Goal: Navigation & Orientation: Understand site structure

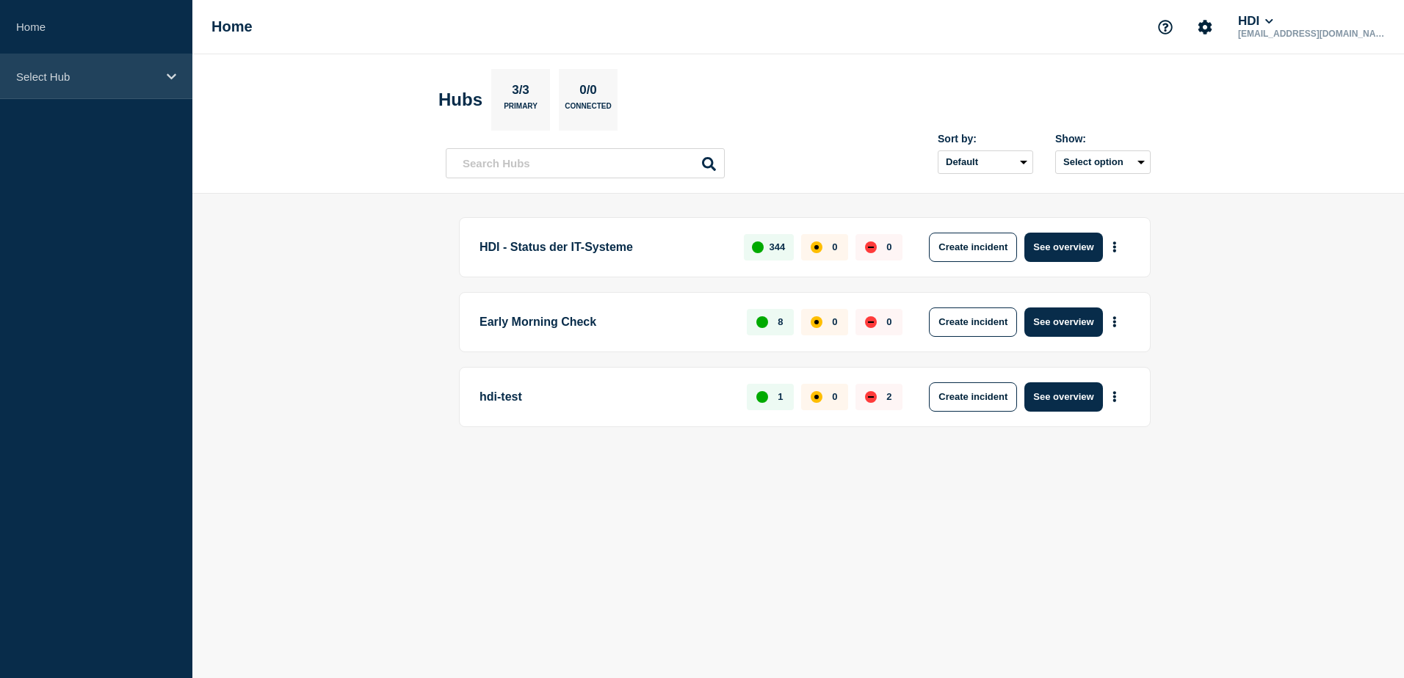
click at [173, 73] on icon at bounding box center [172, 76] width 10 height 11
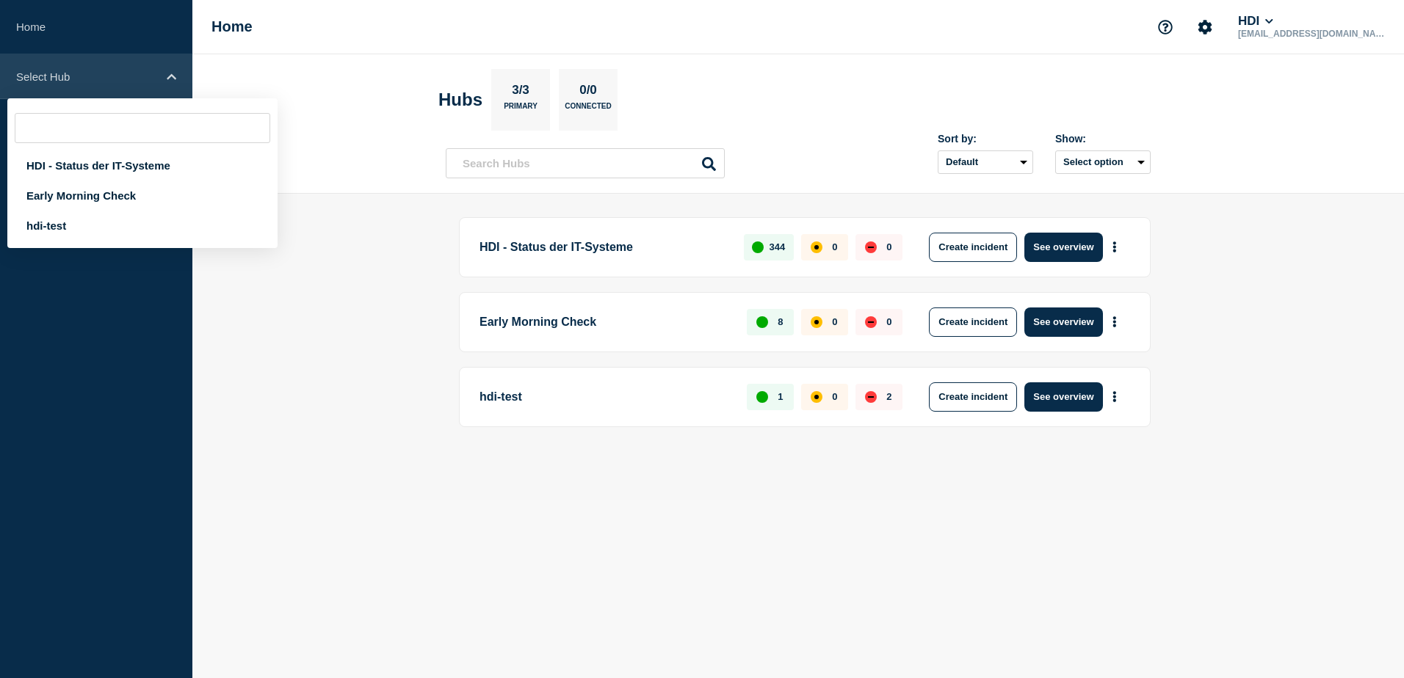
click at [173, 73] on icon at bounding box center [172, 76] width 10 height 11
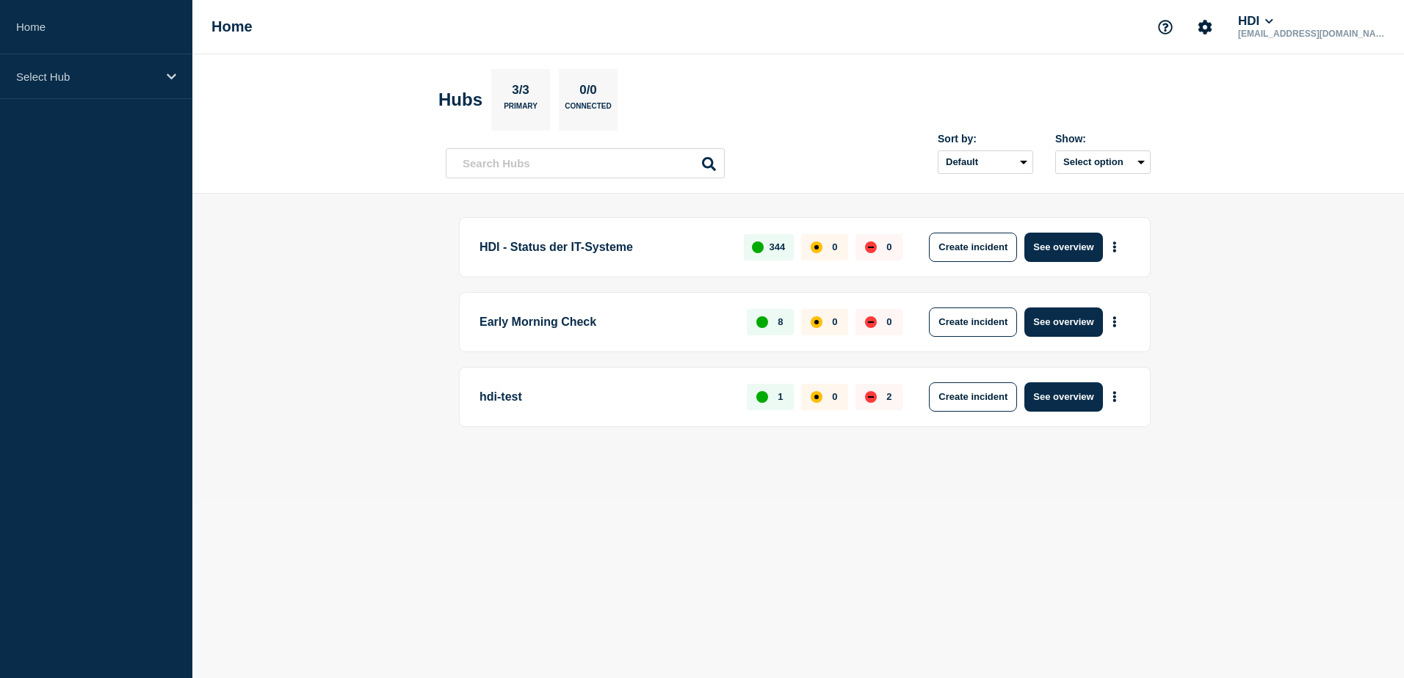
click at [314, 283] on main "HDI - Status der IT-Systeme 344 0 0 Create incident See overview Early Morning …" at bounding box center [797, 347] width 1211 height 306
click at [158, 78] on div "Select Hub" at bounding box center [96, 76] width 192 height 45
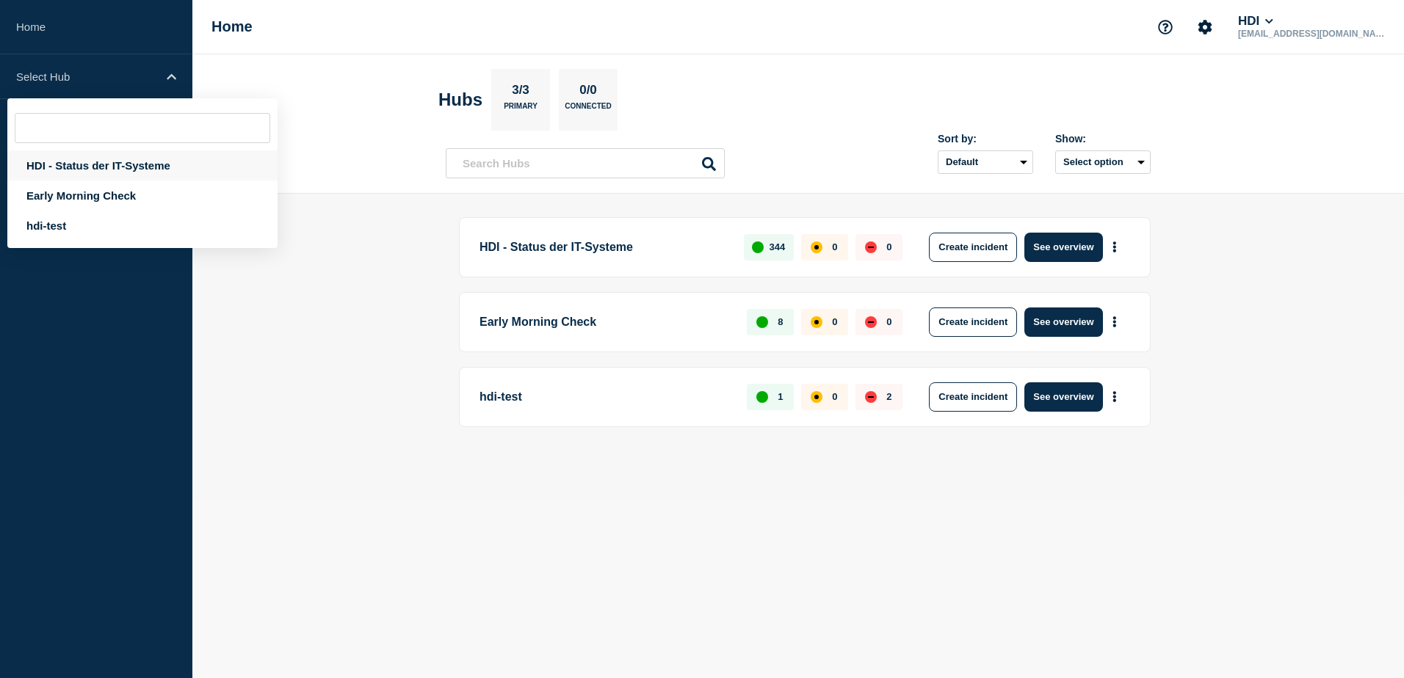
click at [109, 161] on div "HDI - Status der IT-Systeme" at bounding box center [142, 165] width 270 height 30
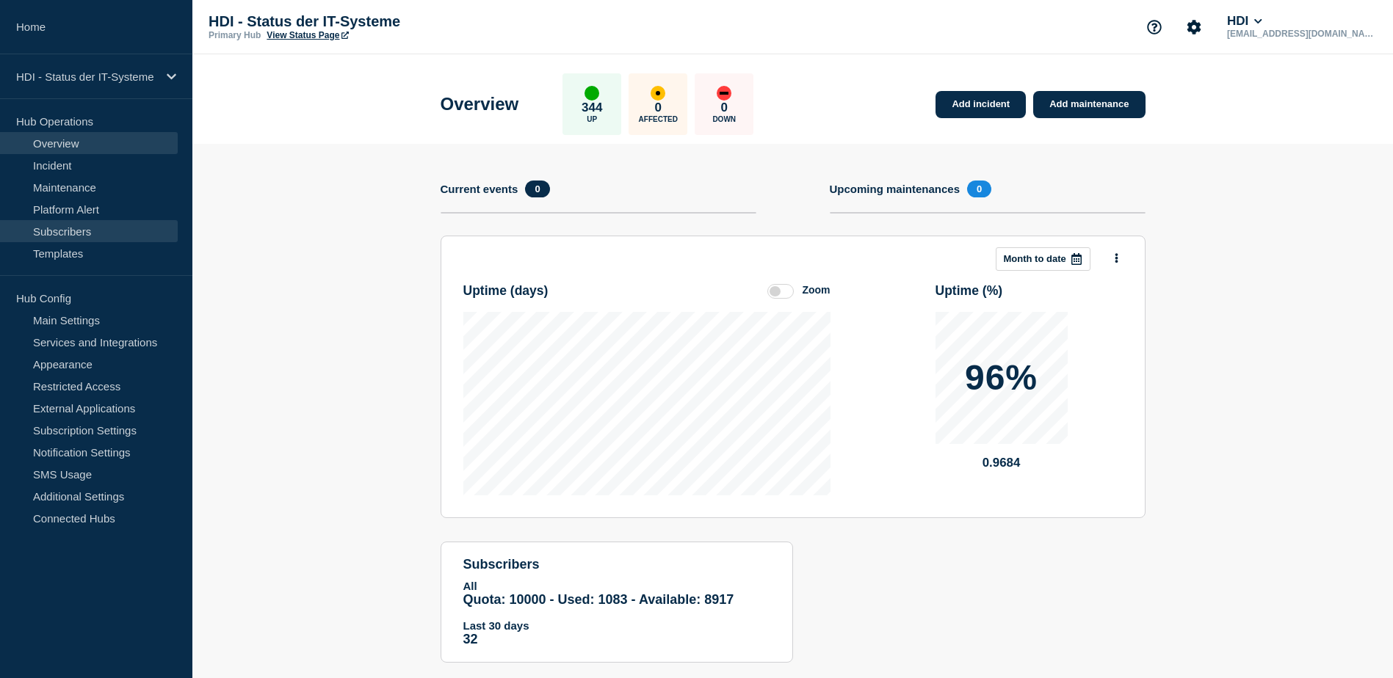
click at [84, 229] on link "Subscribers" at bounding box center [89, 231] width 178 height 22
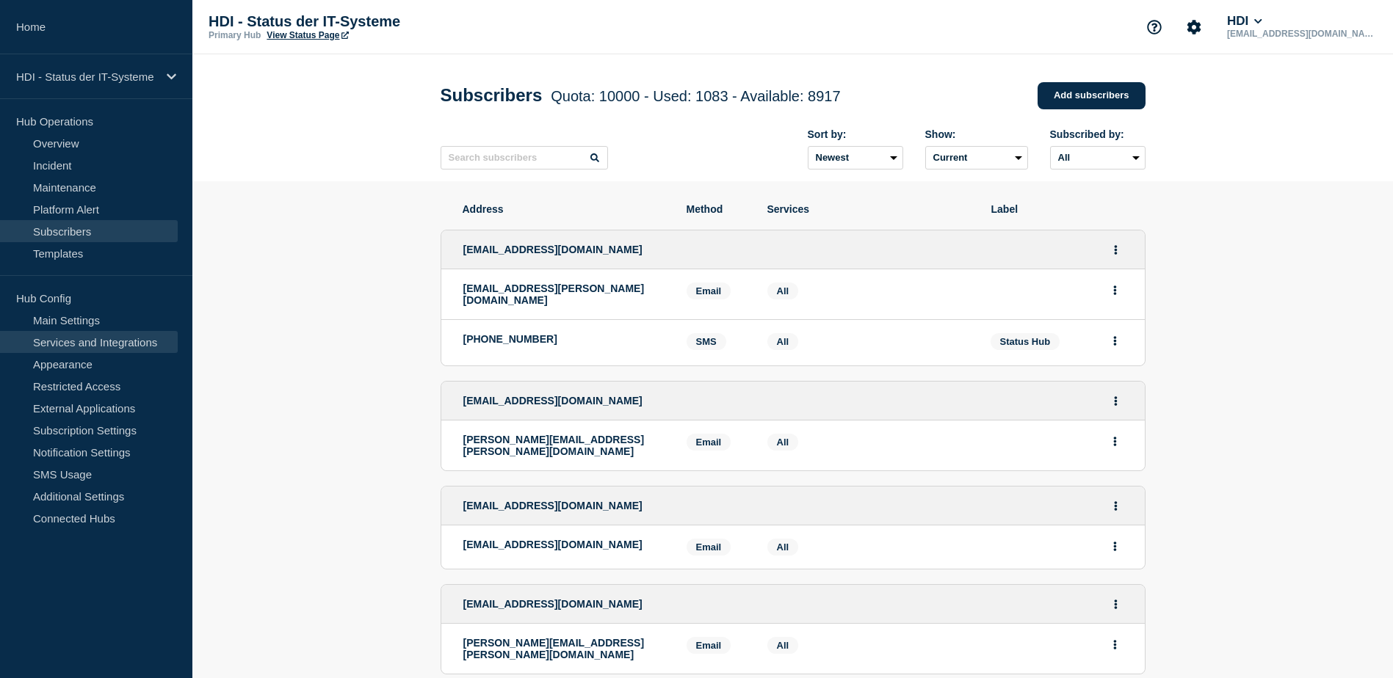
click at [98, 341] on link "Services and Integrations" at bounding box center [89, 342] width 178 height 22
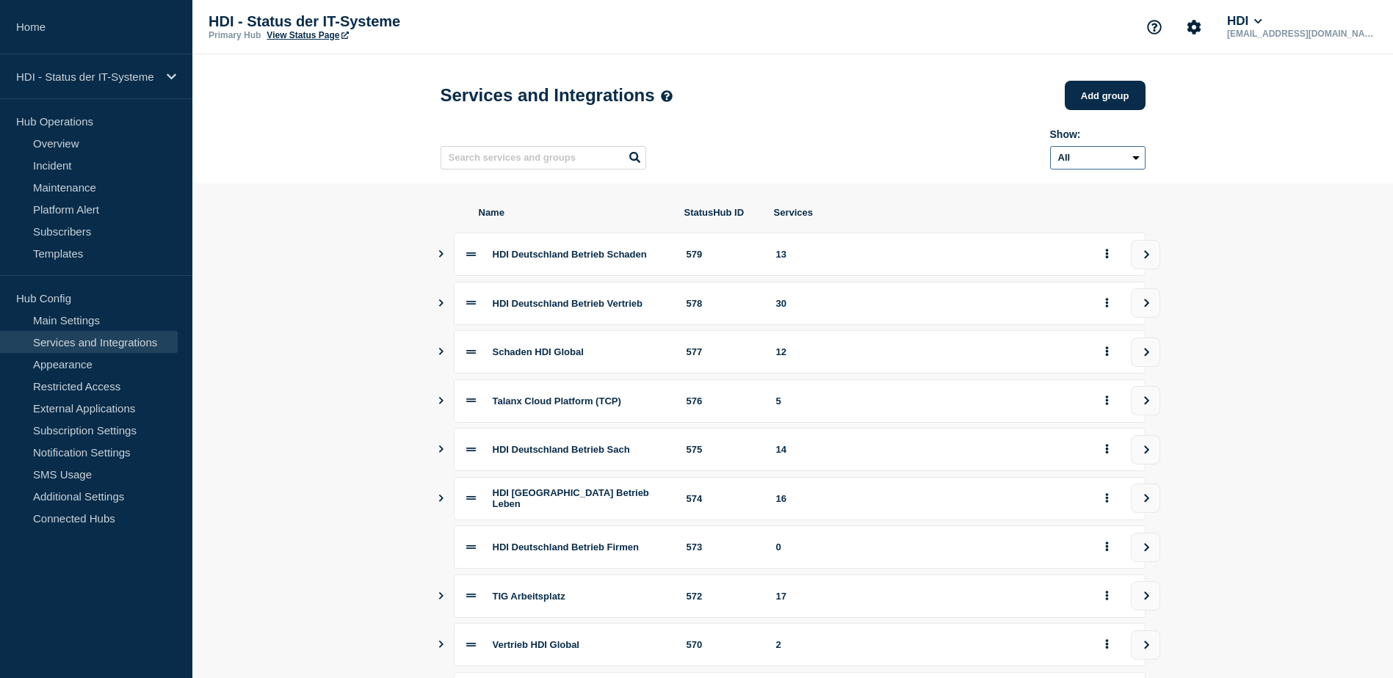
click at [1131, 159] on select "All Archived Non-archived" at bounding box center [1097, 157] width 95 height 23
click at [1135, 159] on select "All Archived Non-archived" at bounding box center [1097, 157] width 95 height 23
click at [92, 202] on link "Platform Alert" at bounding box center [89, 209] width 178 height 22
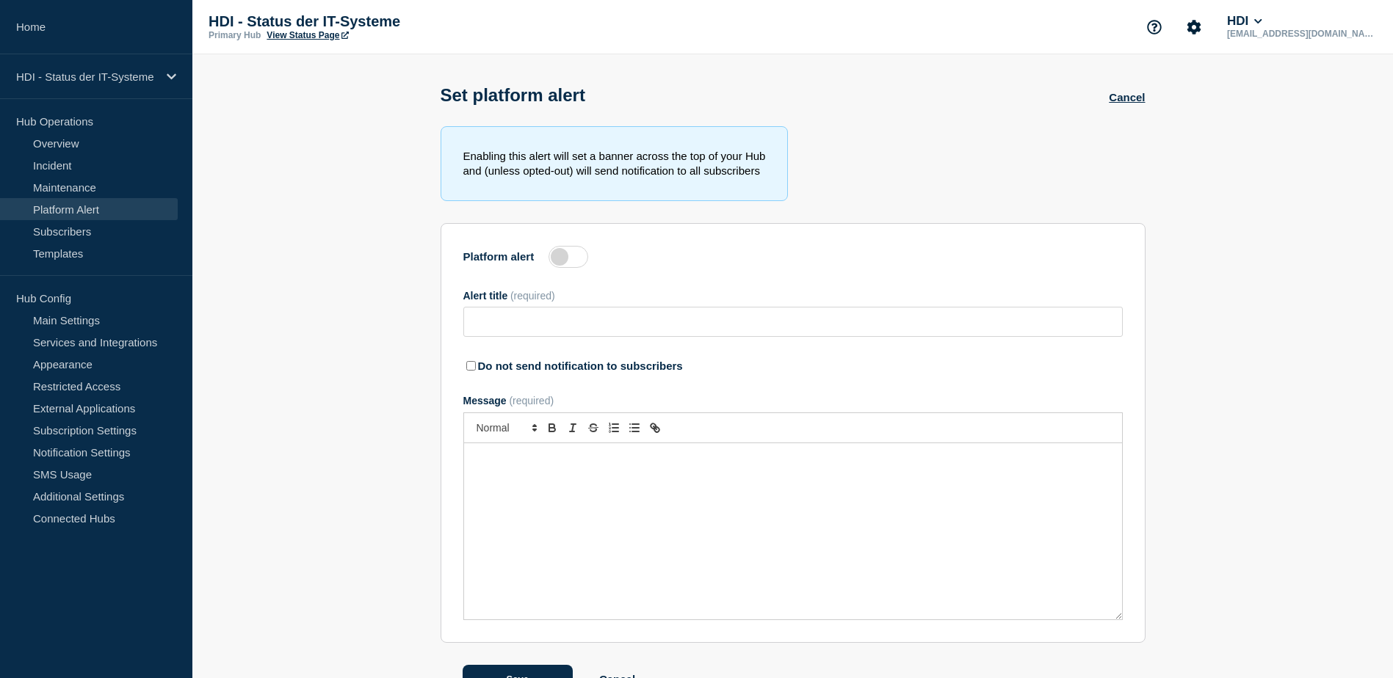
type input "System failure across the board - is solved"
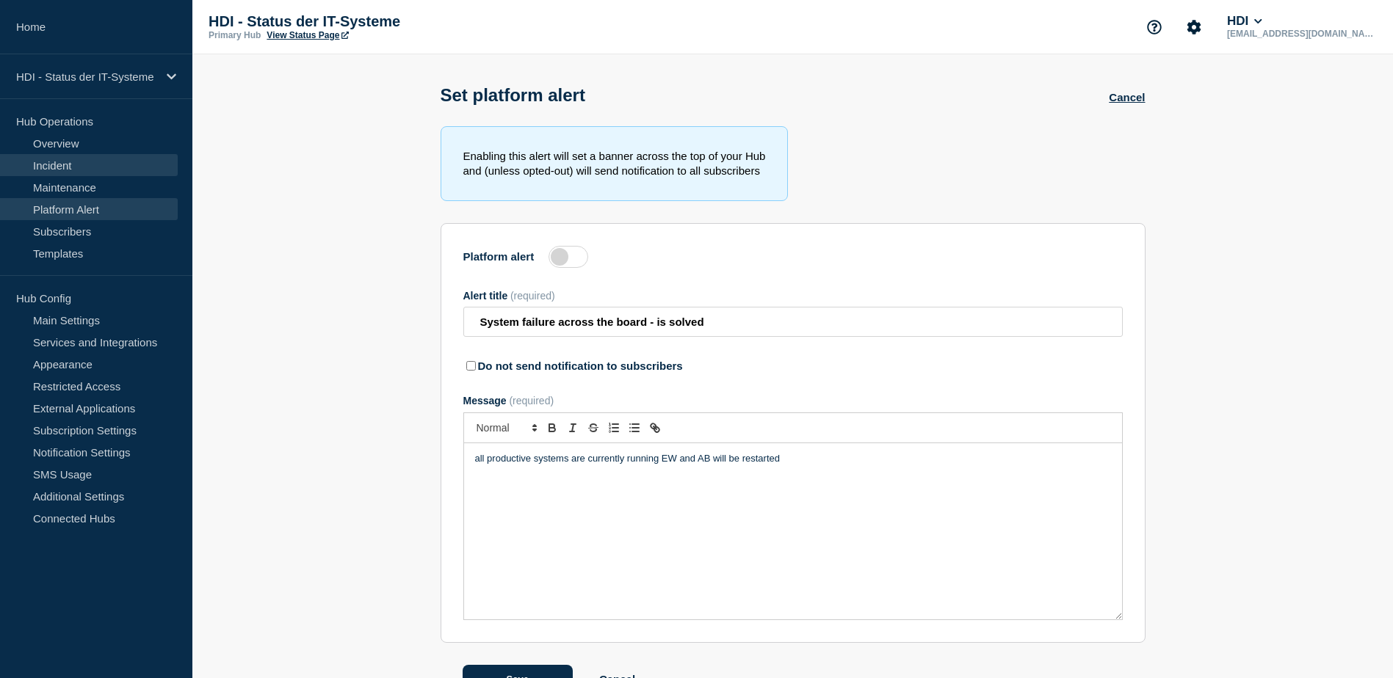
click at [71, 165] on link "Incident" at bounding box center [89, 165] width 178 height 22
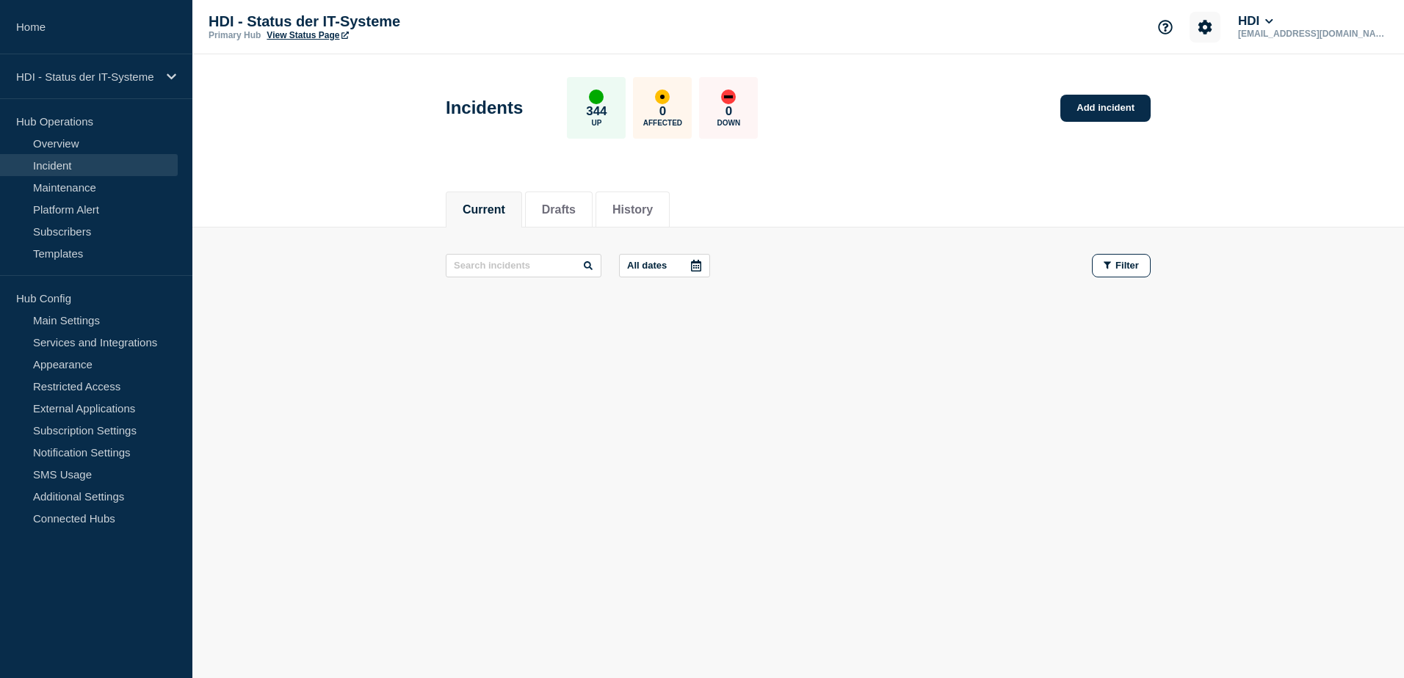
click at [1212, 33] on icon "Account settings" at bounding box center [1204, 27] width 15 height 15
click at [1212, 29] on icon "Account settings" at bounding box center [1205, 27] width 14 height 14
click at [575, 219] on li "Drafts" at bounding box center [559, 210] width 68 height 36
click at [647, 214] on button "History" at bounding box center [632, 209] width 40 height 13
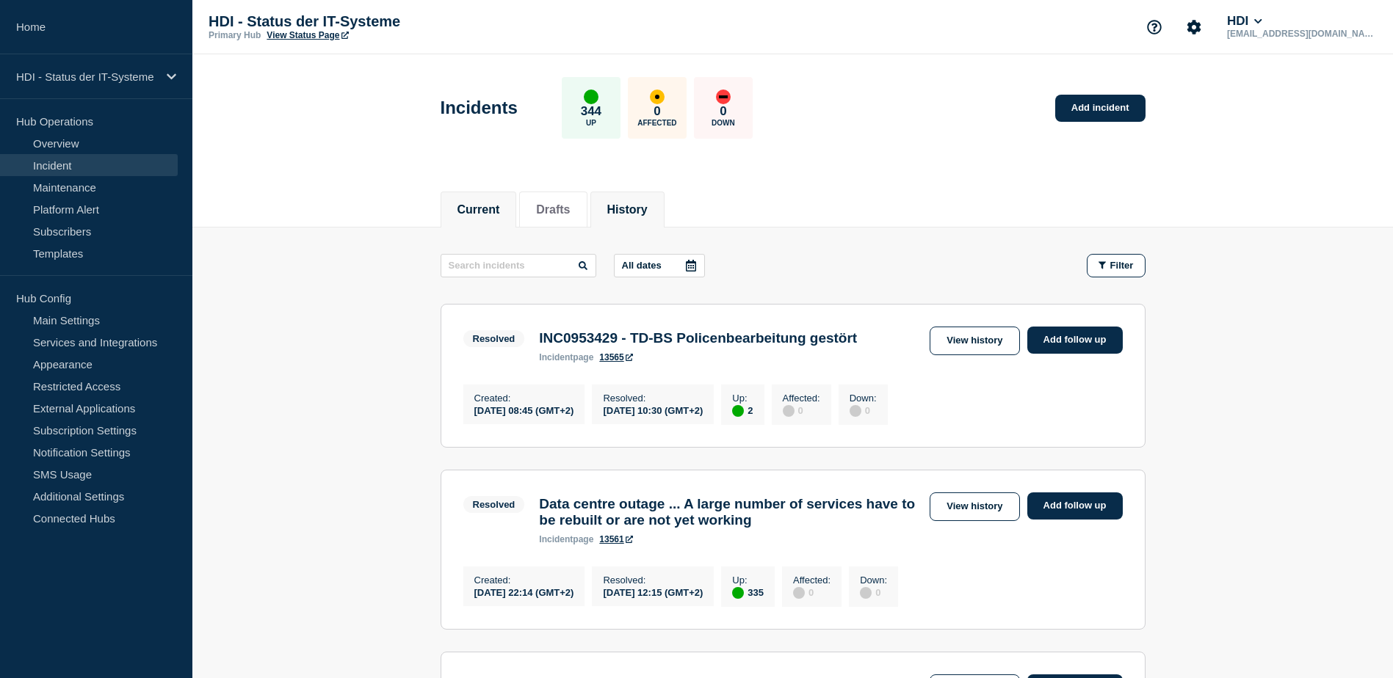
click at [496, 214] on button "Current" at bounding box center [478, 209] width 43 height 13
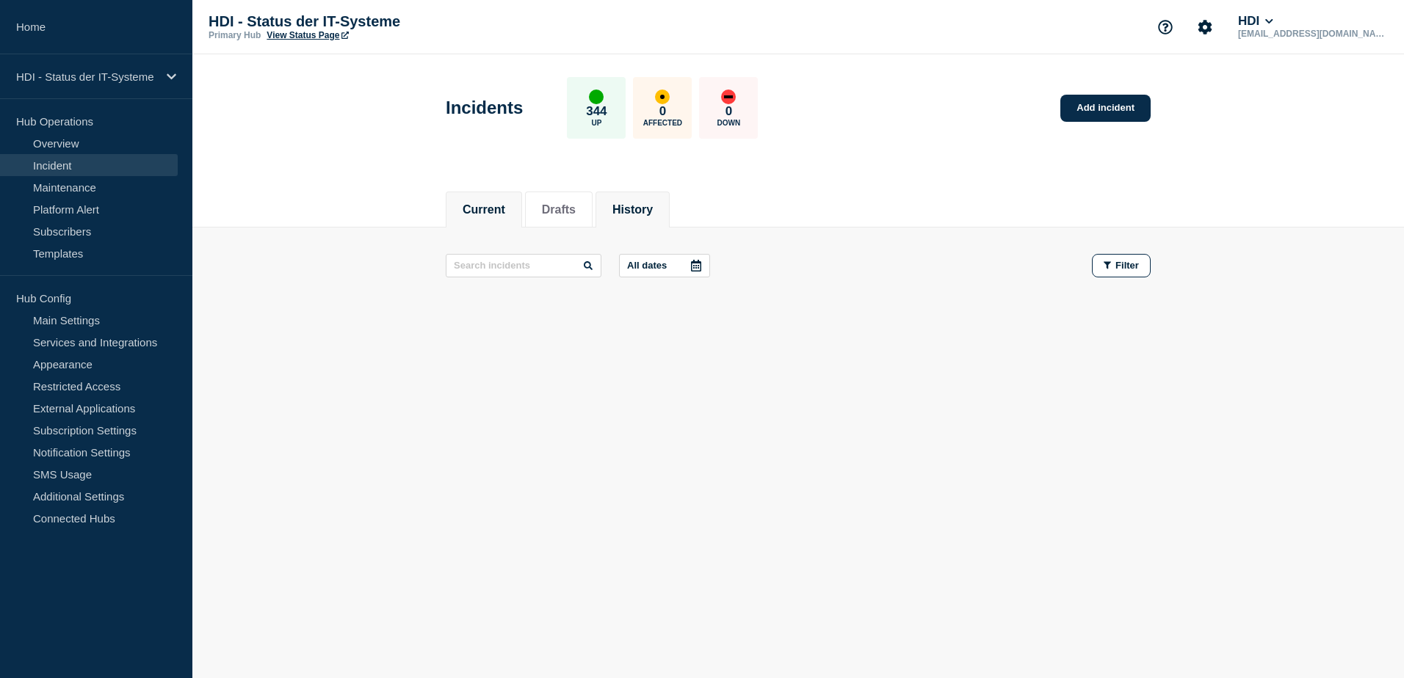
click at [623, 212] on li "History" at bounding box center [632, 210] width 74 height 36
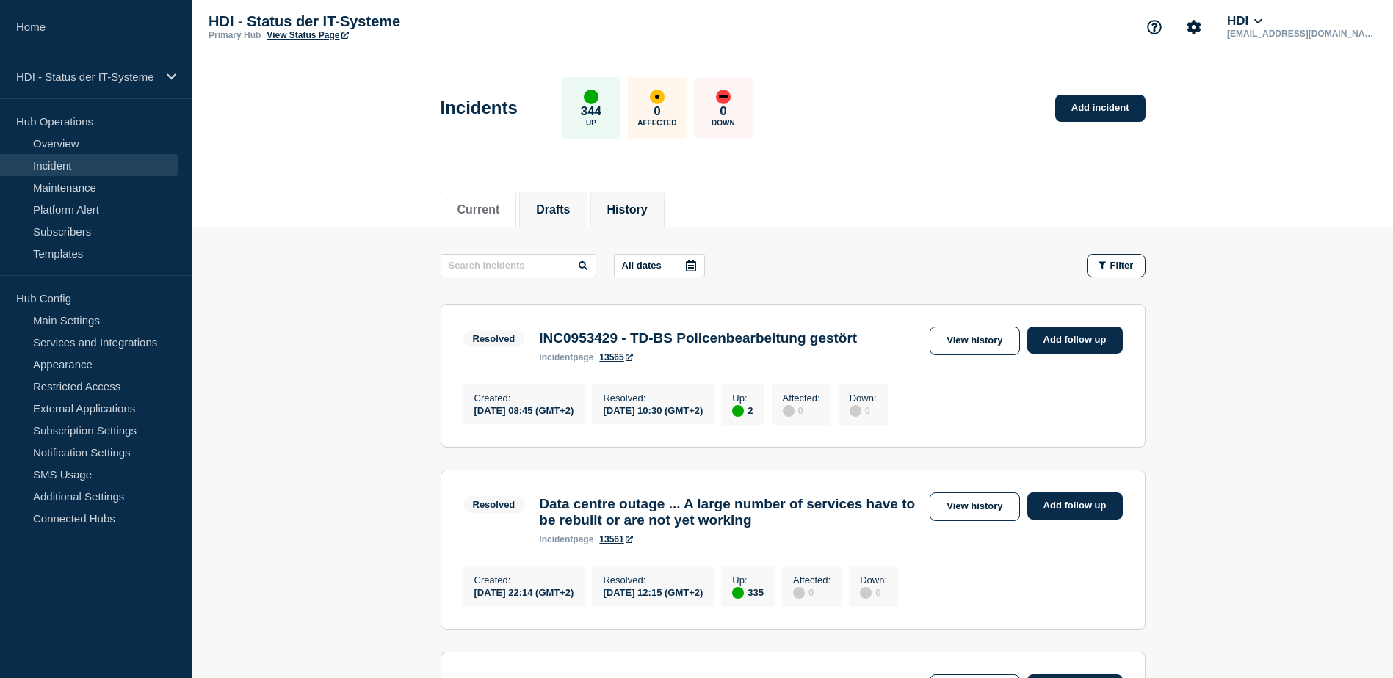
click at [567, 212] on button "Drafts" at bounding box center [553, 209] width 34 height 13
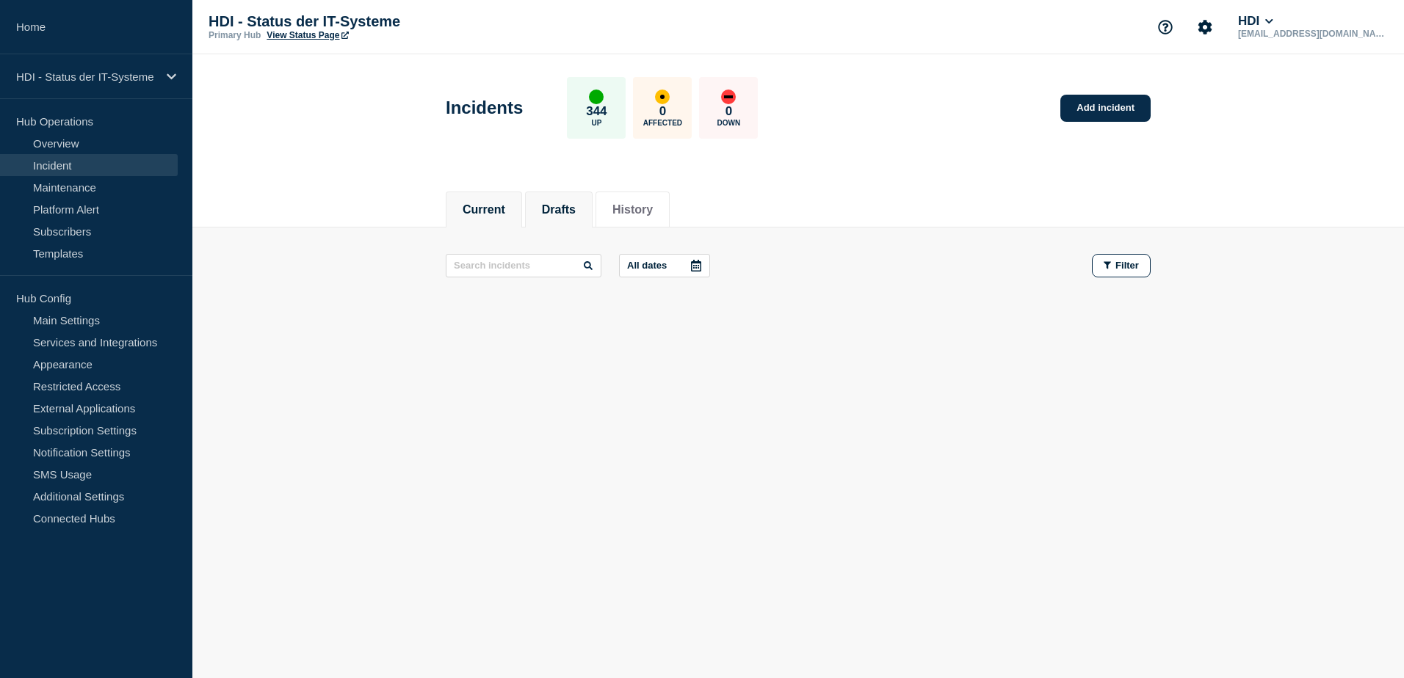
click at [504, 210] on button "Current" at bounding box center [483, 209] width 43 height 13
click at [91, 141] on link "Overview" at bounding box center [89, 143] width 178 height 22
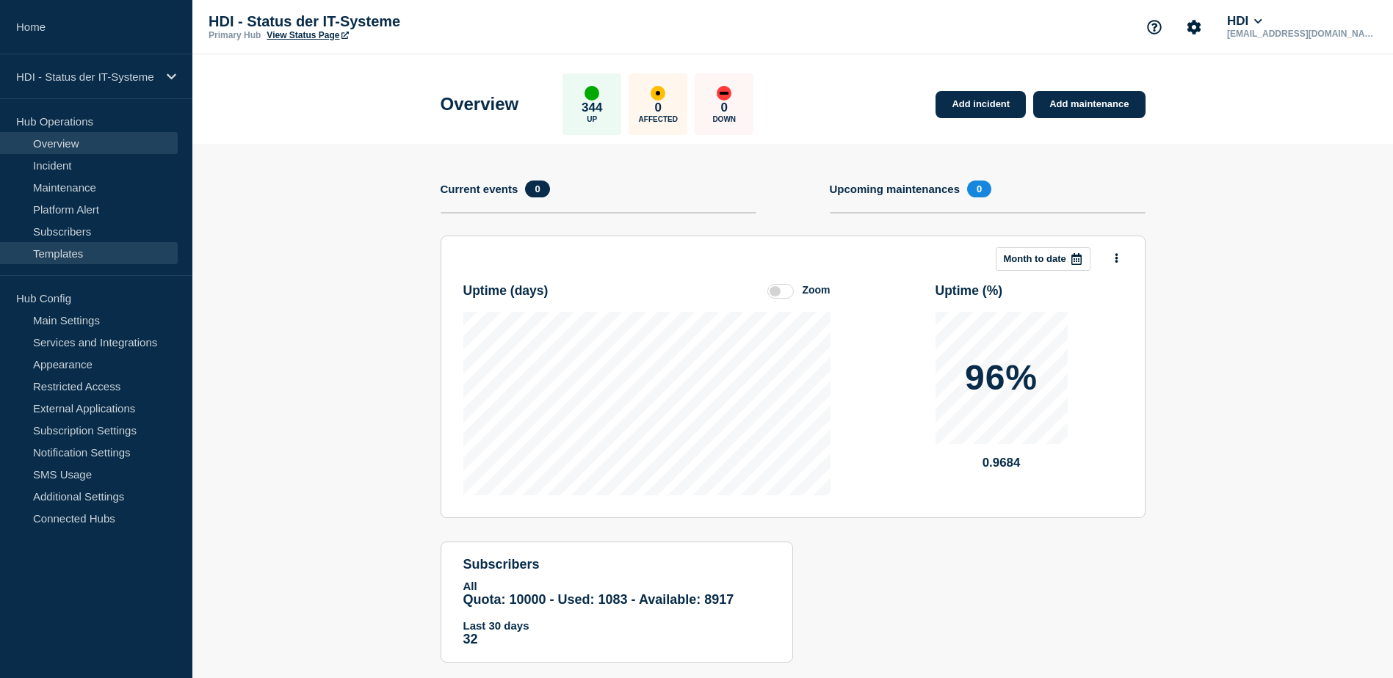
click at [76, 243] on link "Templates" at bounding box center [89, 253] width 178 height 22
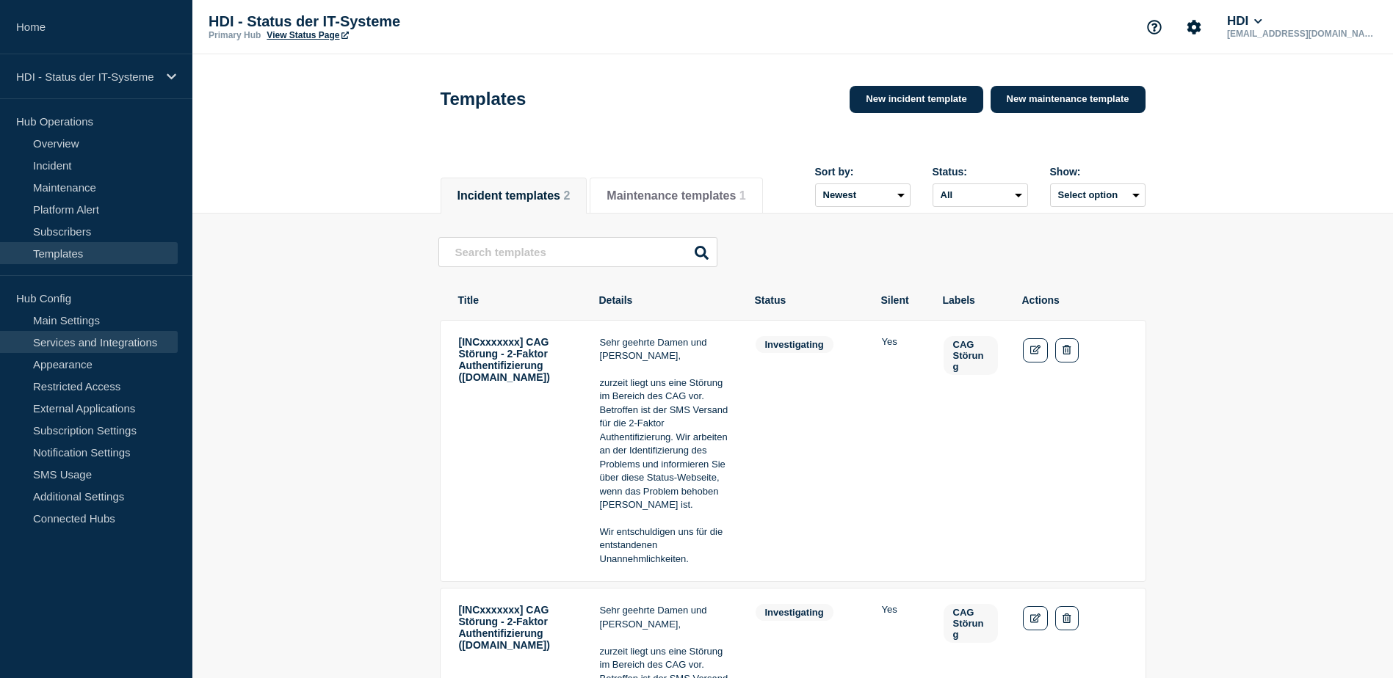
click at [124, 341] on link "Services and Integrations" at bounding box center [89, 342] width 178 height 22
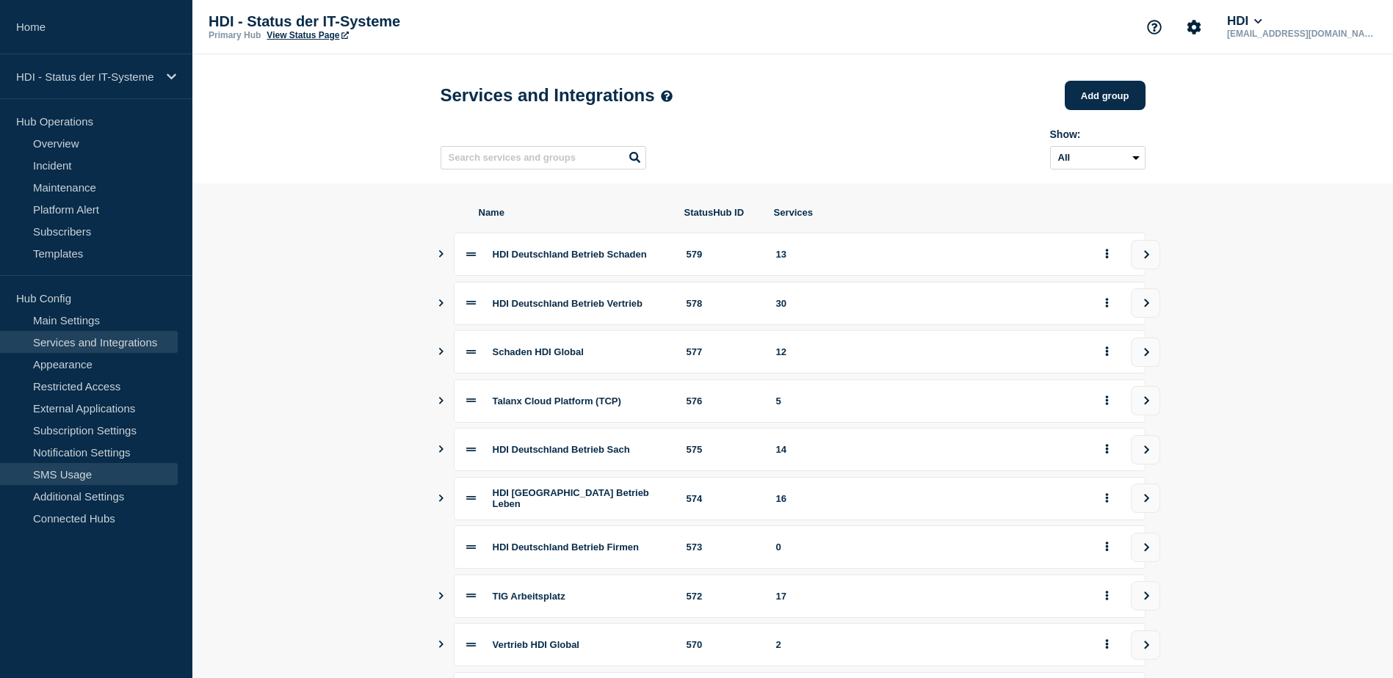
click at [84, 481] on link "SMS Usage" at bounding box center [89, 474] width 178 height 22
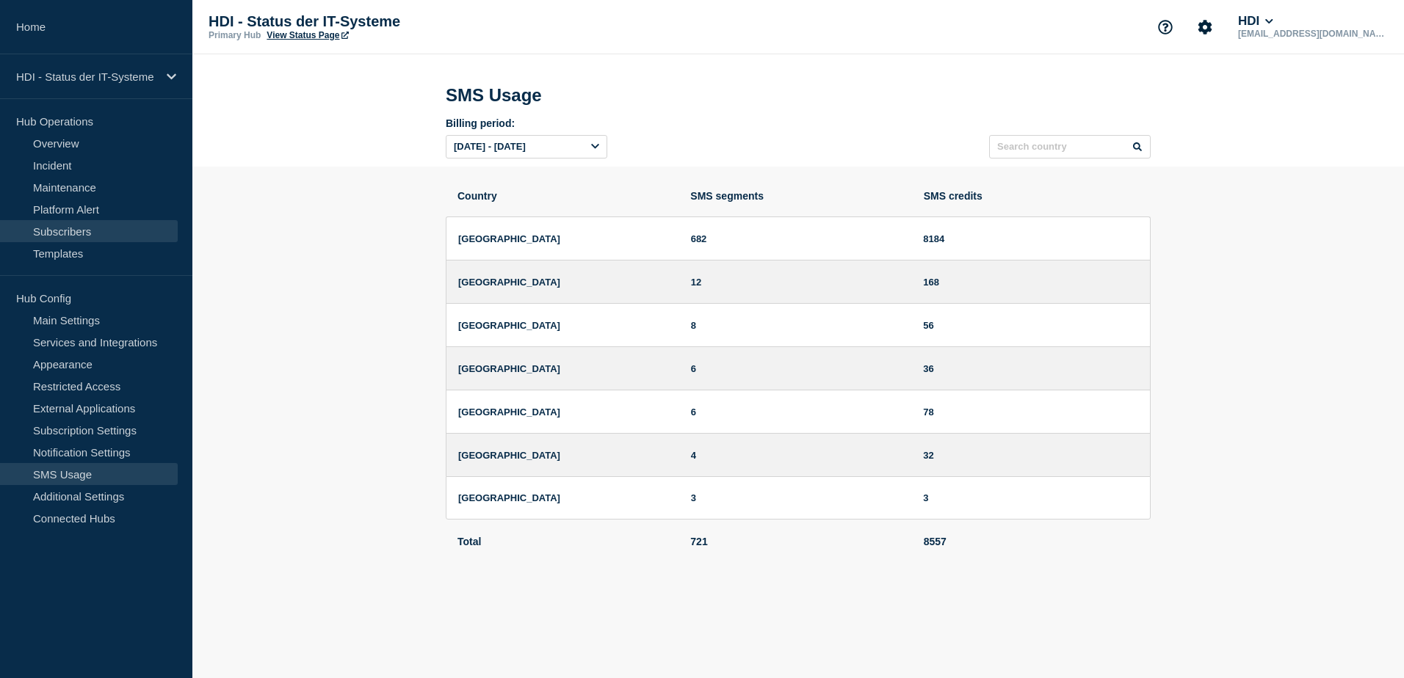
click at [84, 236] on link "Subscribers" at bounding box center [89, 231] width 178 height 22
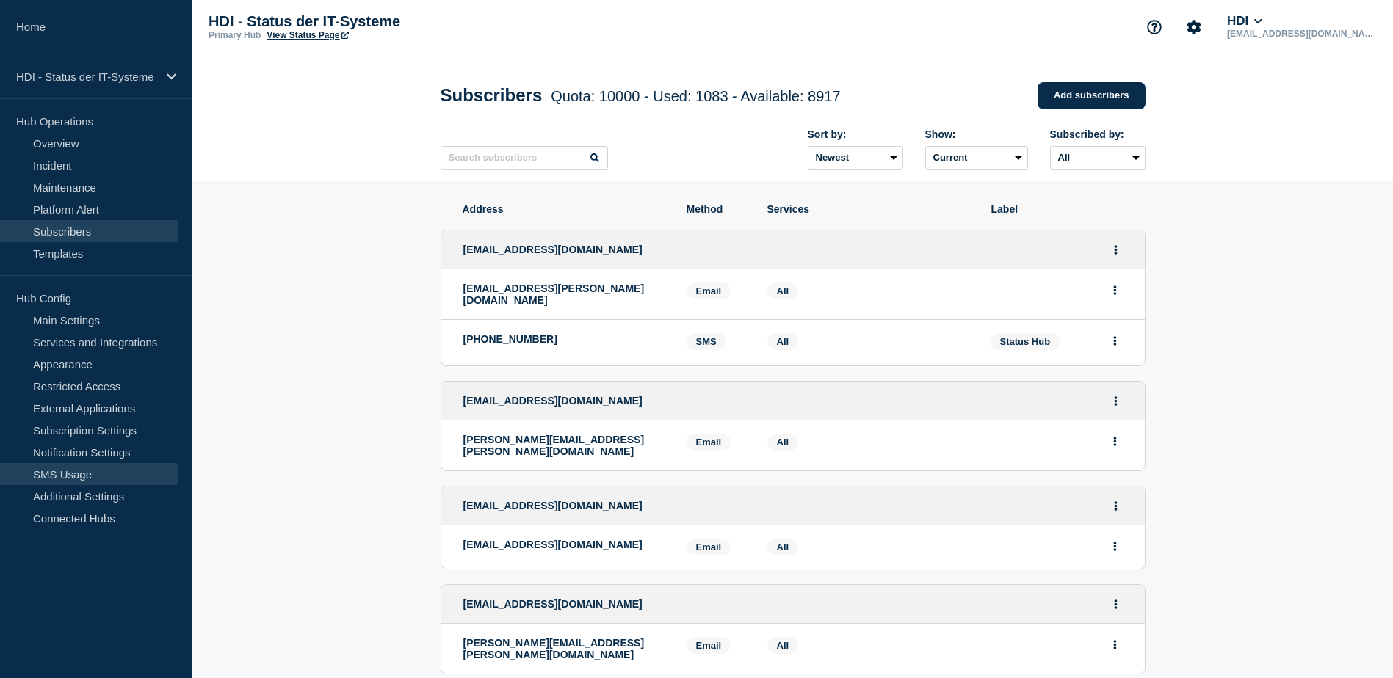
click at [96, 480] on link "SMS Usage" at bounding box center [89, 474] width 178 height 22
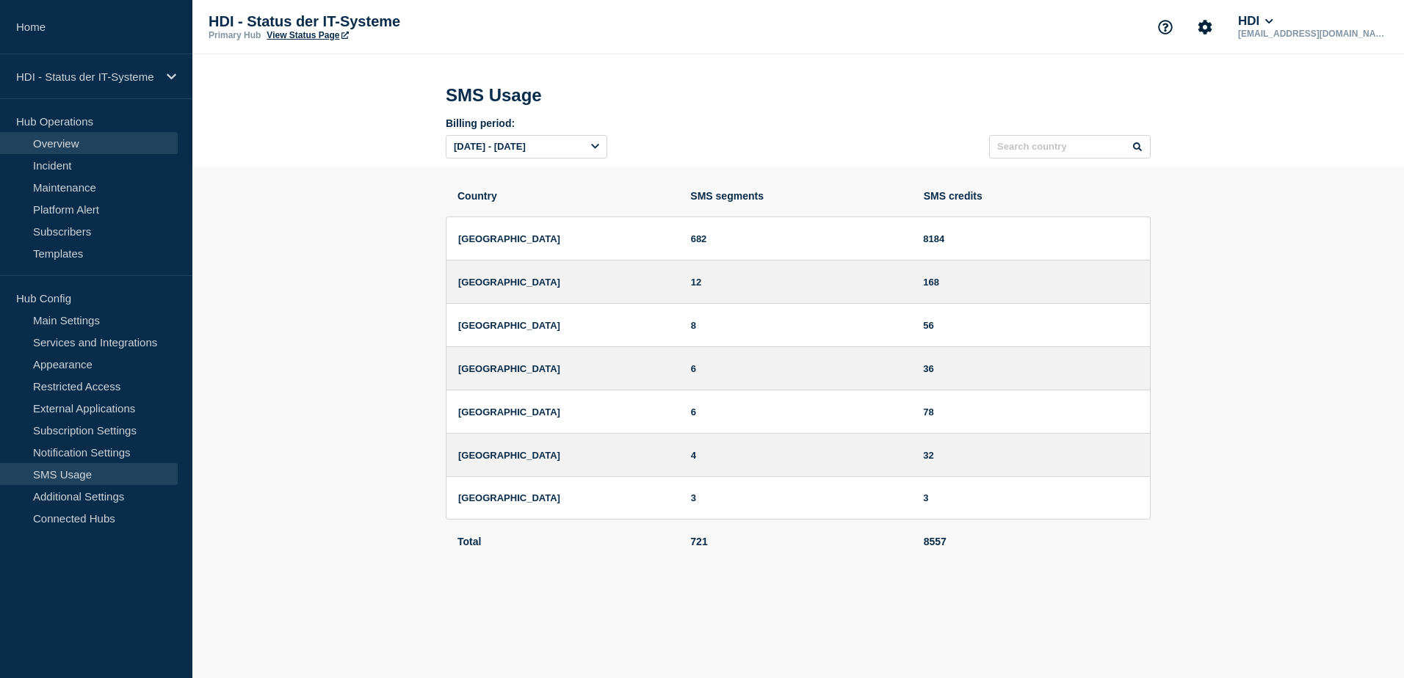
click at [84, 146] on link "Overview" at bounding box center [89, 143] width 178 height 22
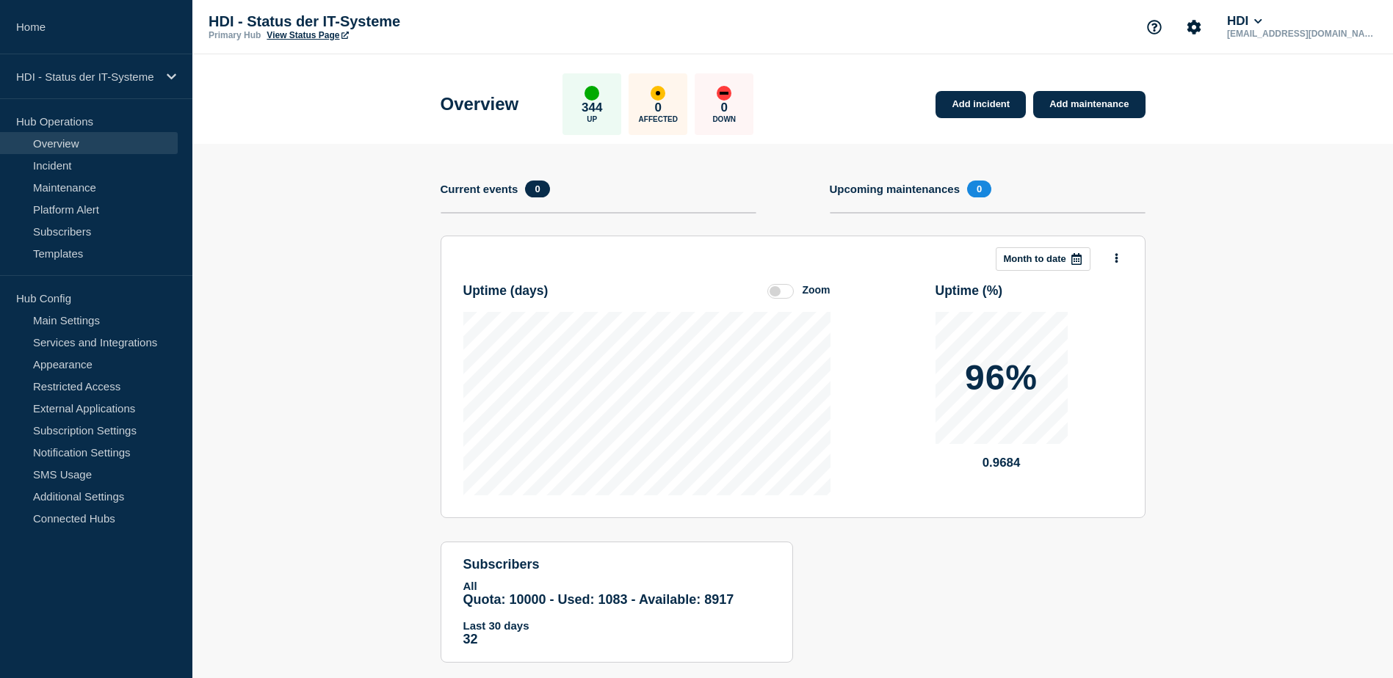
scroll to position [29, 0]
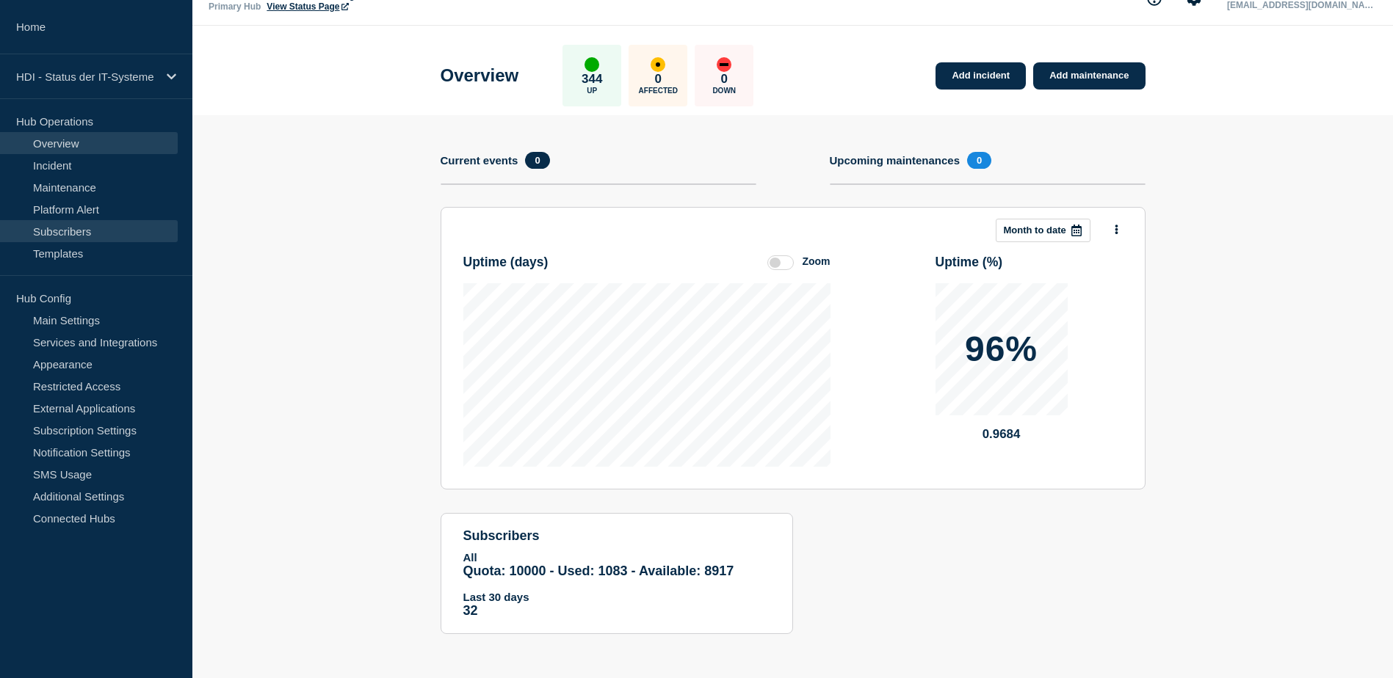
click at [77, 233] on link "Subscribers" at bounding box center [89, 231] width 178 height 22
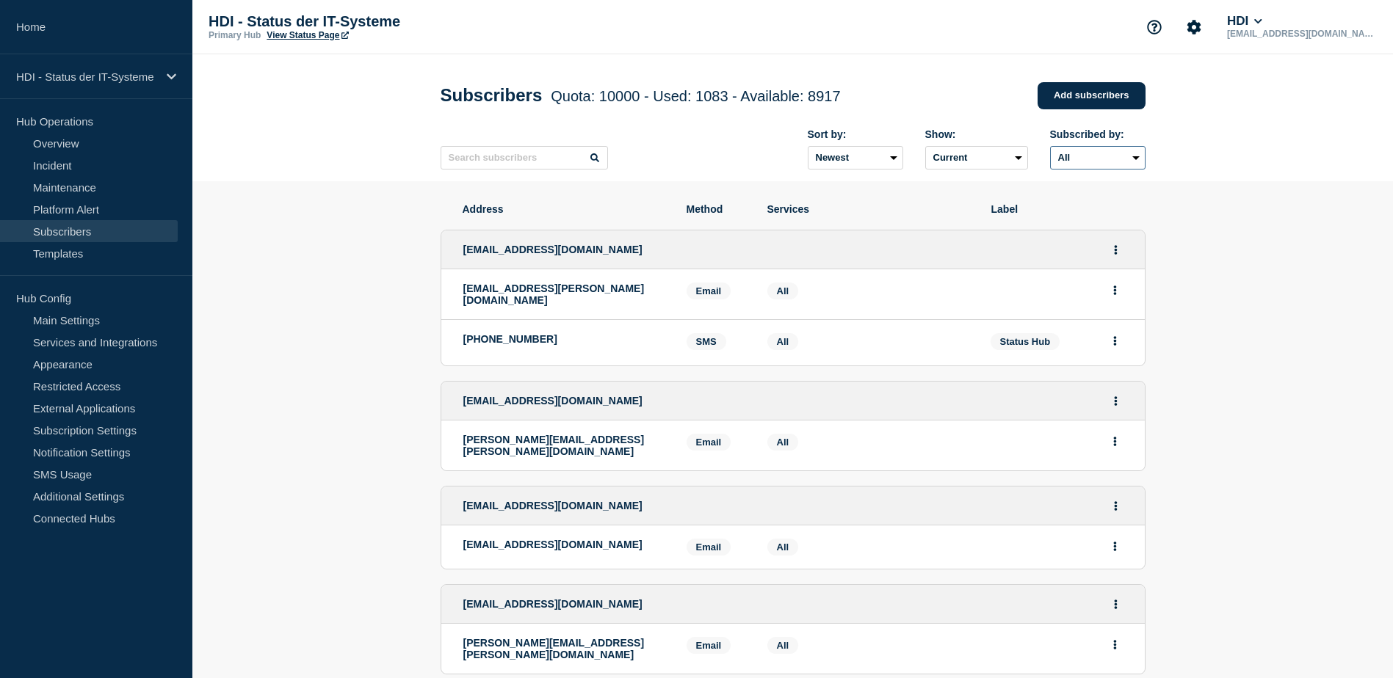
click at [1136, 164] on select "All Email SMS" at bounding box center [1097, 157] width 95 height 23
click at [896, 159] on select "Newest Oldest" at bounding box center [855, 157] width 95 height 23
click at [80, 143] on link "Overview" at bounding box center [89, 143] width 178 height 22
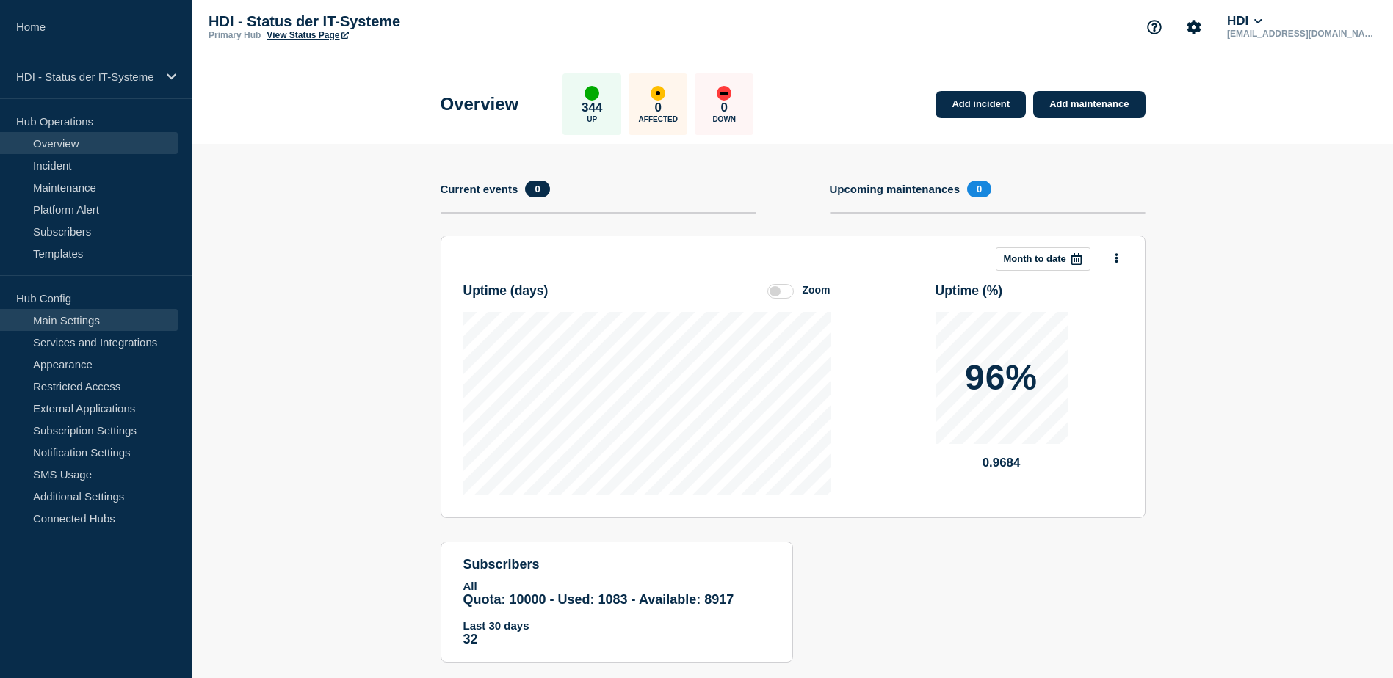
click at [65, 319] on link "Main Settings" at bounding box center [89, 320] width 178 height 22
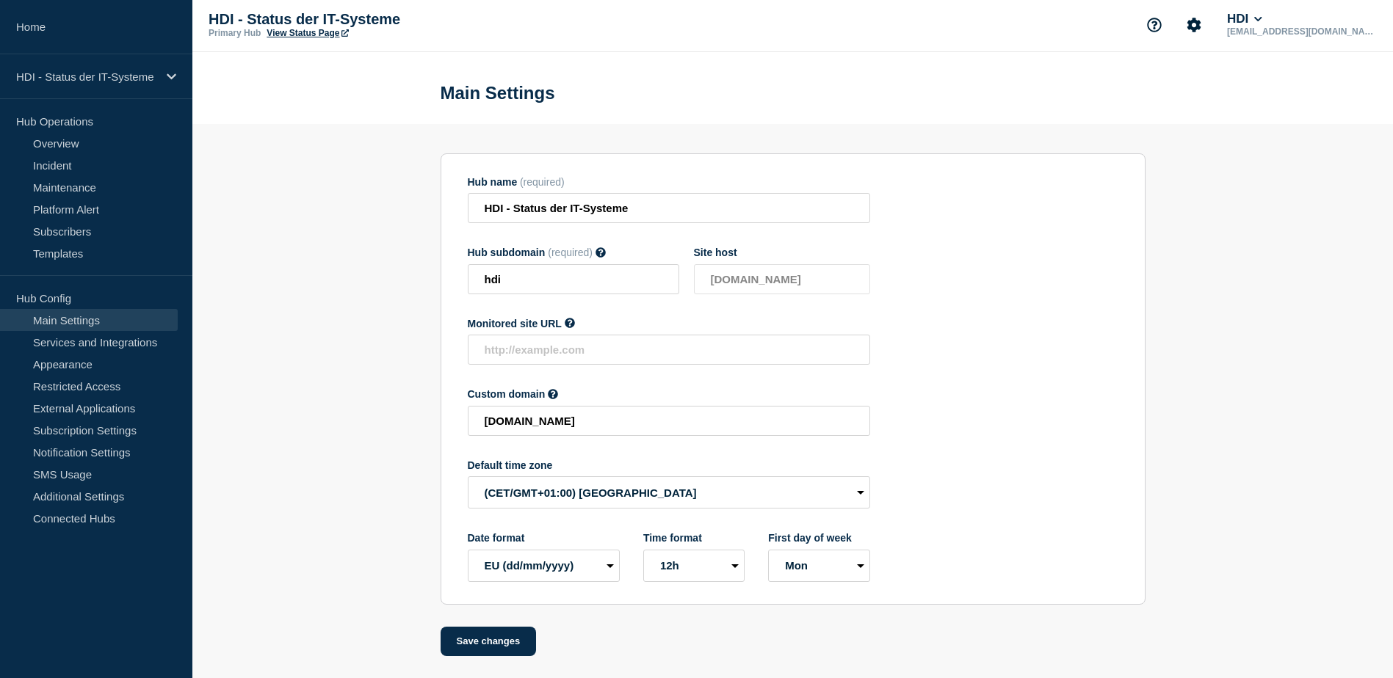
scroll to position [6, 0]
click at [81, 366] on link "Appearance" at bounding box center [89, 364] width 178 height 22
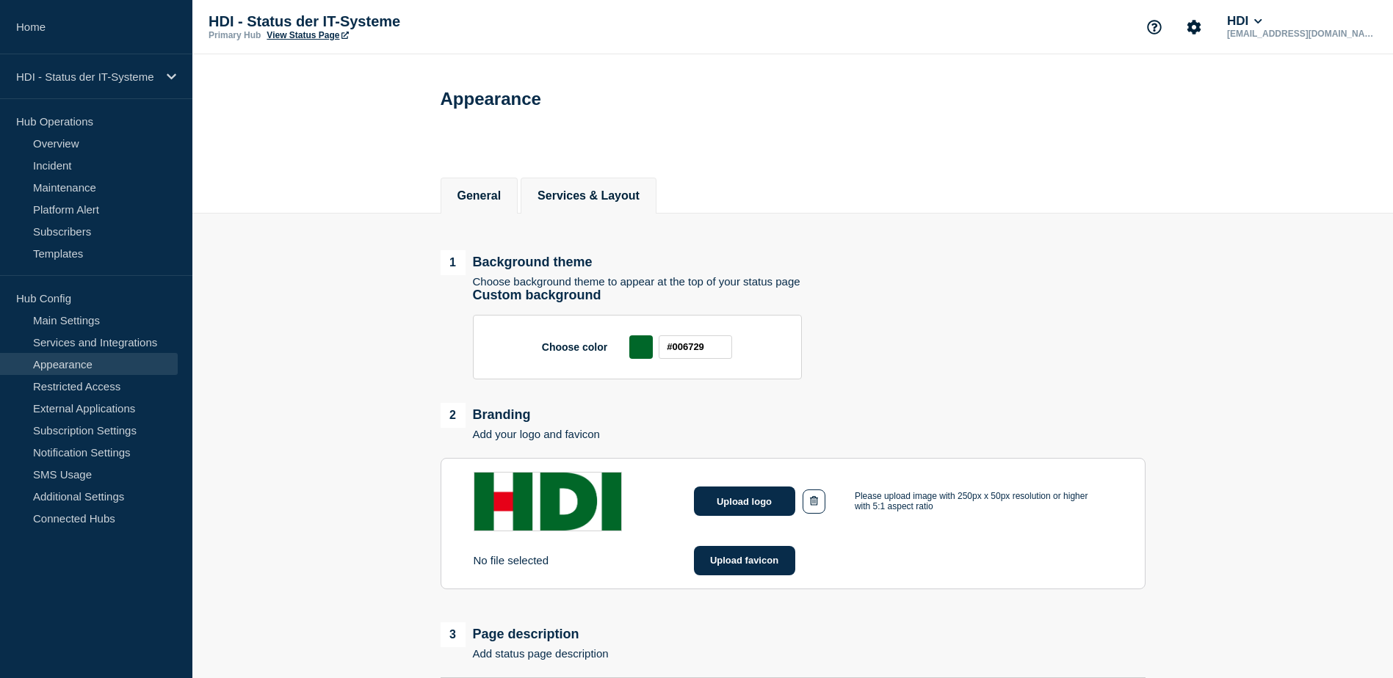
click at [558, 203] on button "Services & Layout" at bounding box center [588, 195] width 102 height 13
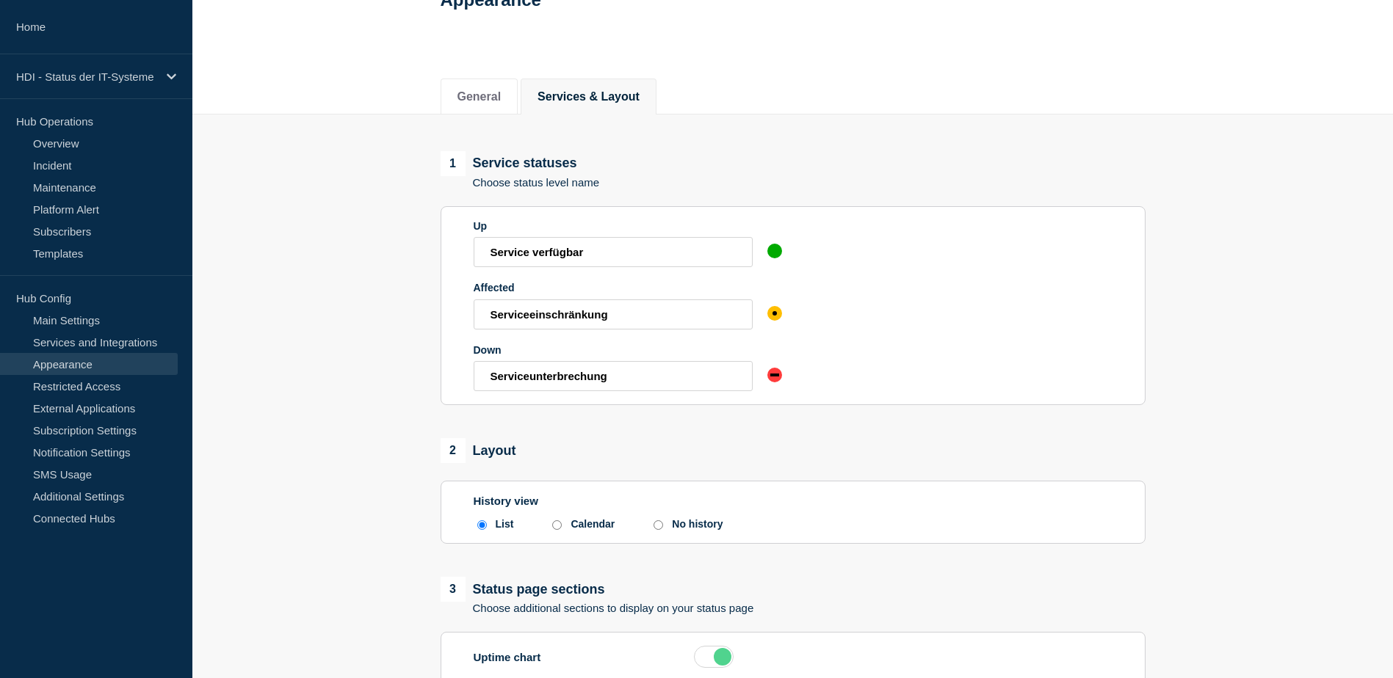
scroll to position [147, 0]
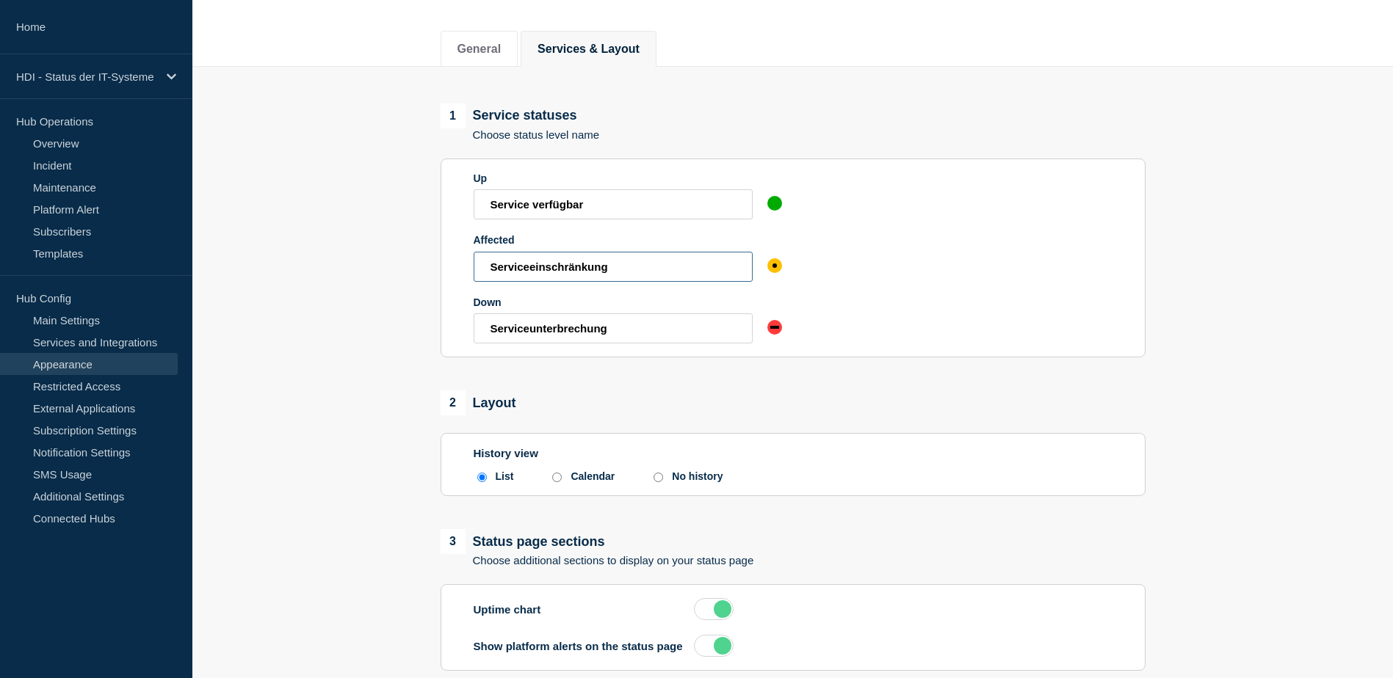
click at [625, 269] on input "Serviceeinschränkung" at bounding box center [612, 267] width 279 height 30
click at [340, 338] on main "1 Service statuses Choose status level name Up Service verfügbar Affected Servi…" at bounding box center [792, 485] width 1200 height 837
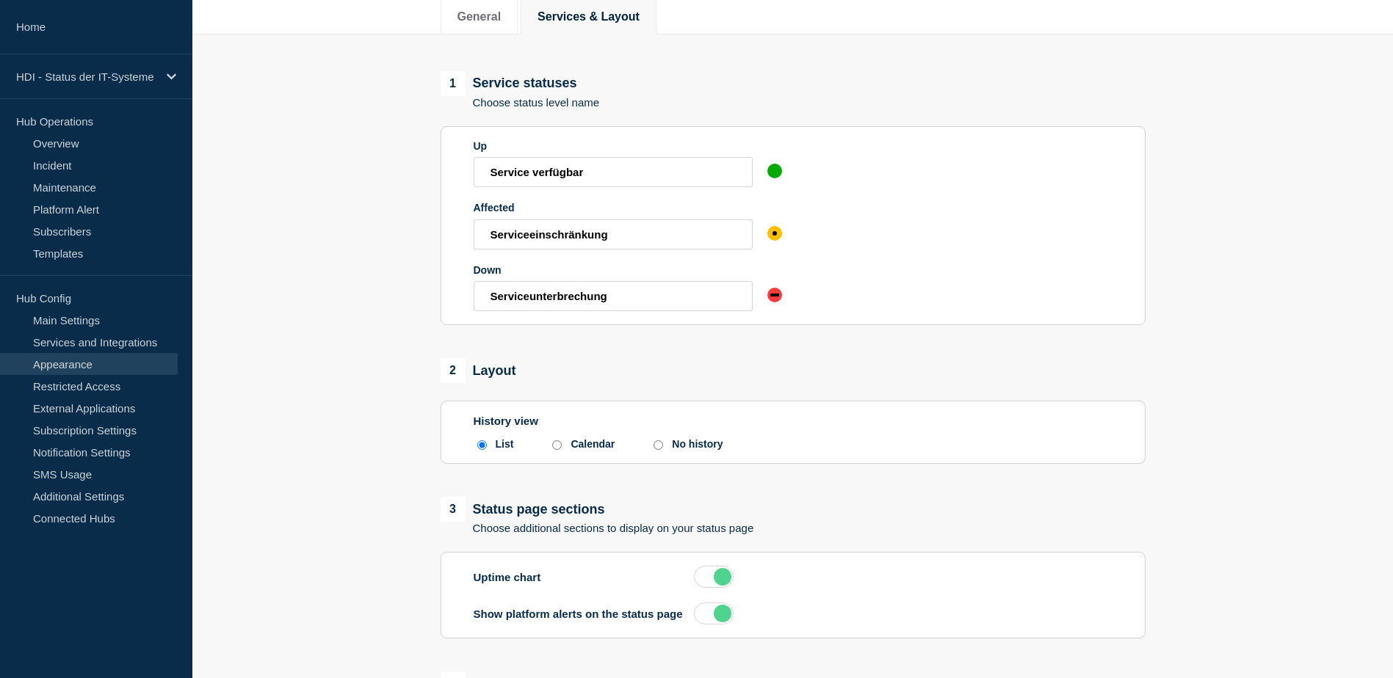
scroll to position [0, 0]
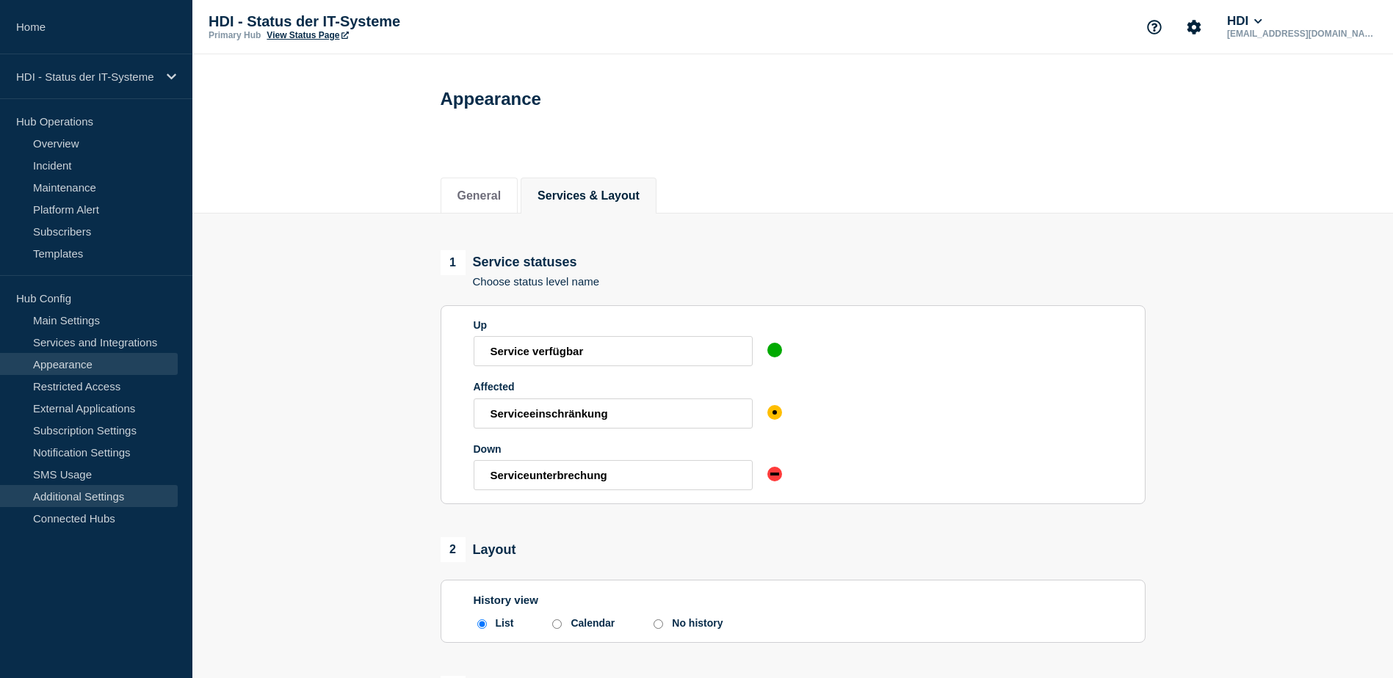
click at [79, 496] on link "Additional Settings" at bounding box center [89, 496] width 178 height 22
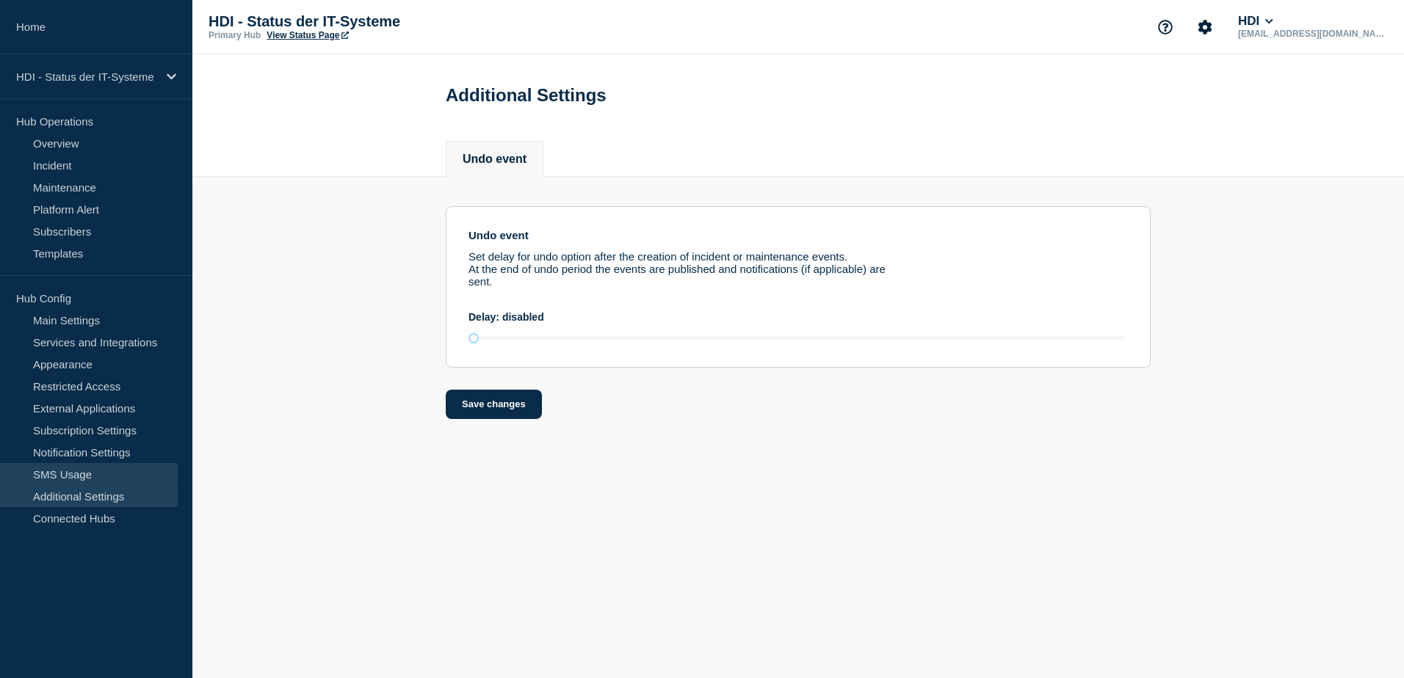
click at [107, 479] on link "SMS Usage" at bounding box center [89, 474] width 178 height 22
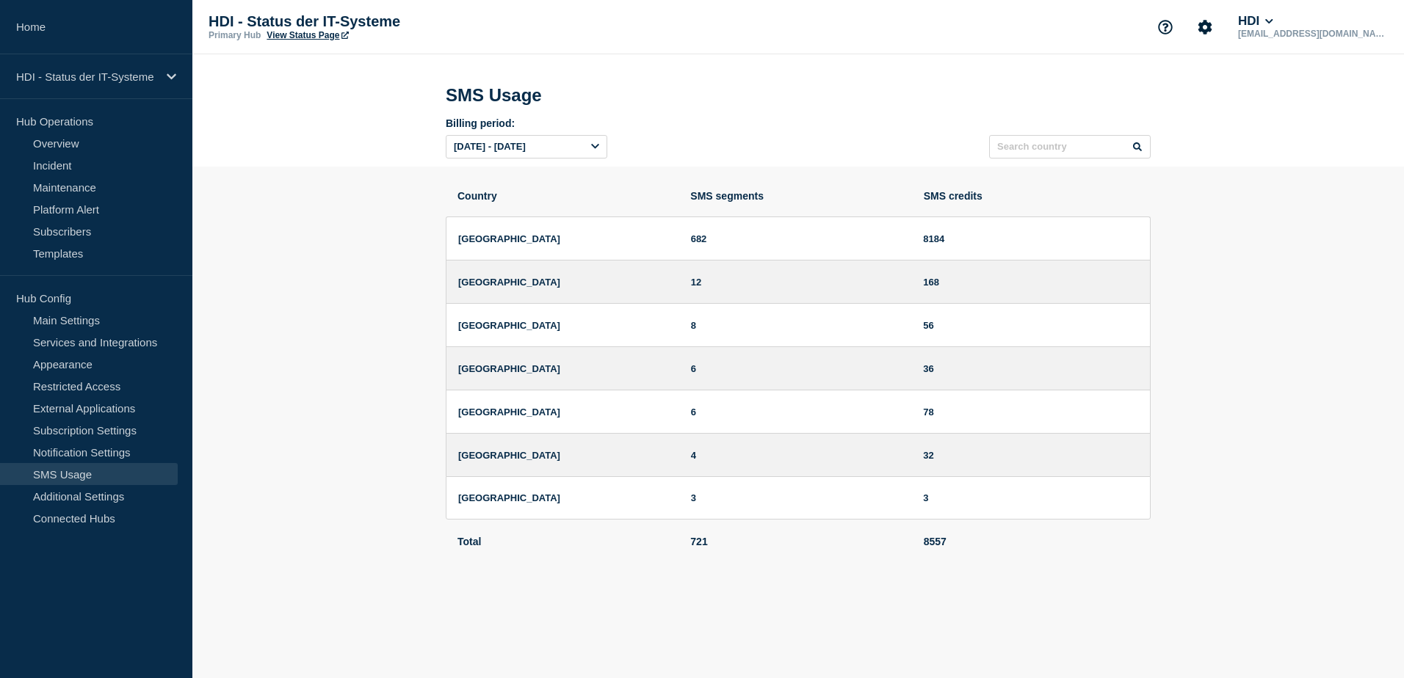
click at [298, 35] on link "View Status Page" at bounding box center [306, 35] width 81 height 10
click at [82, 326] on link "Main Settings" at bounding box center [89, 320] width 178 height 22
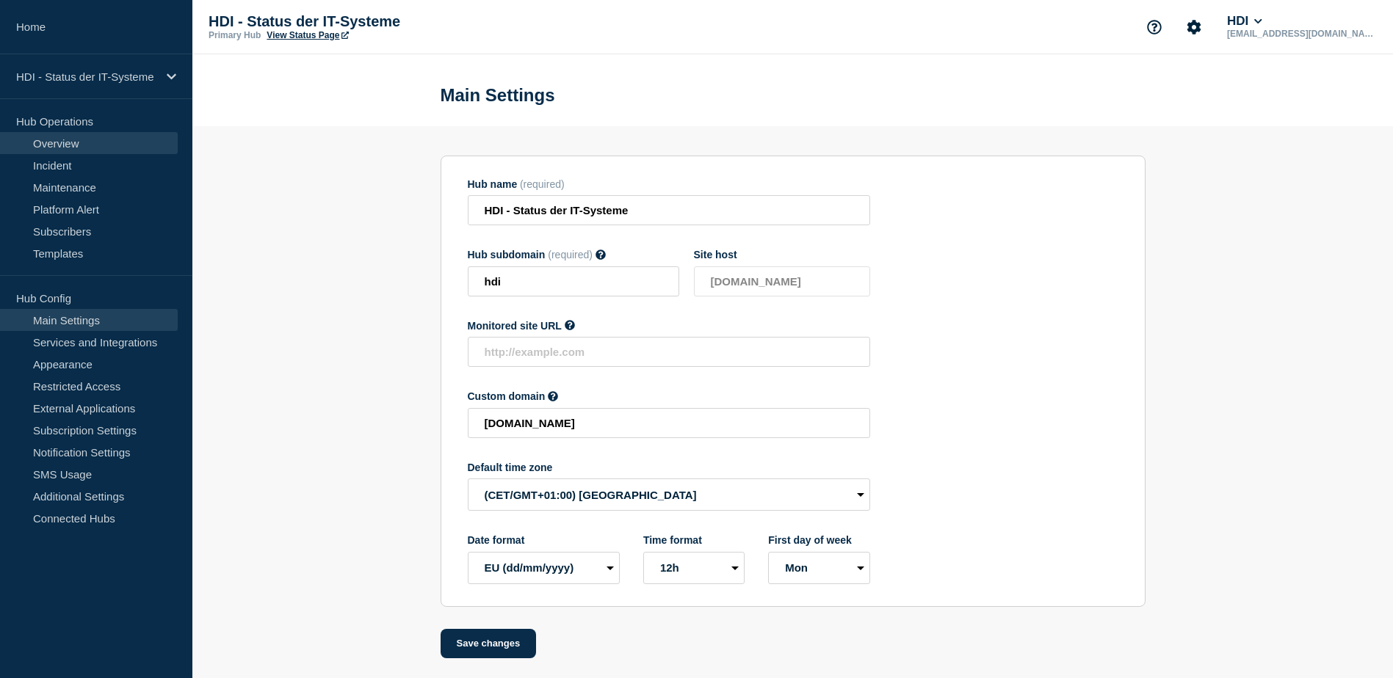
click at [75, 142] on link "Overview" at bounding box center [89, 143] width 178 height 22
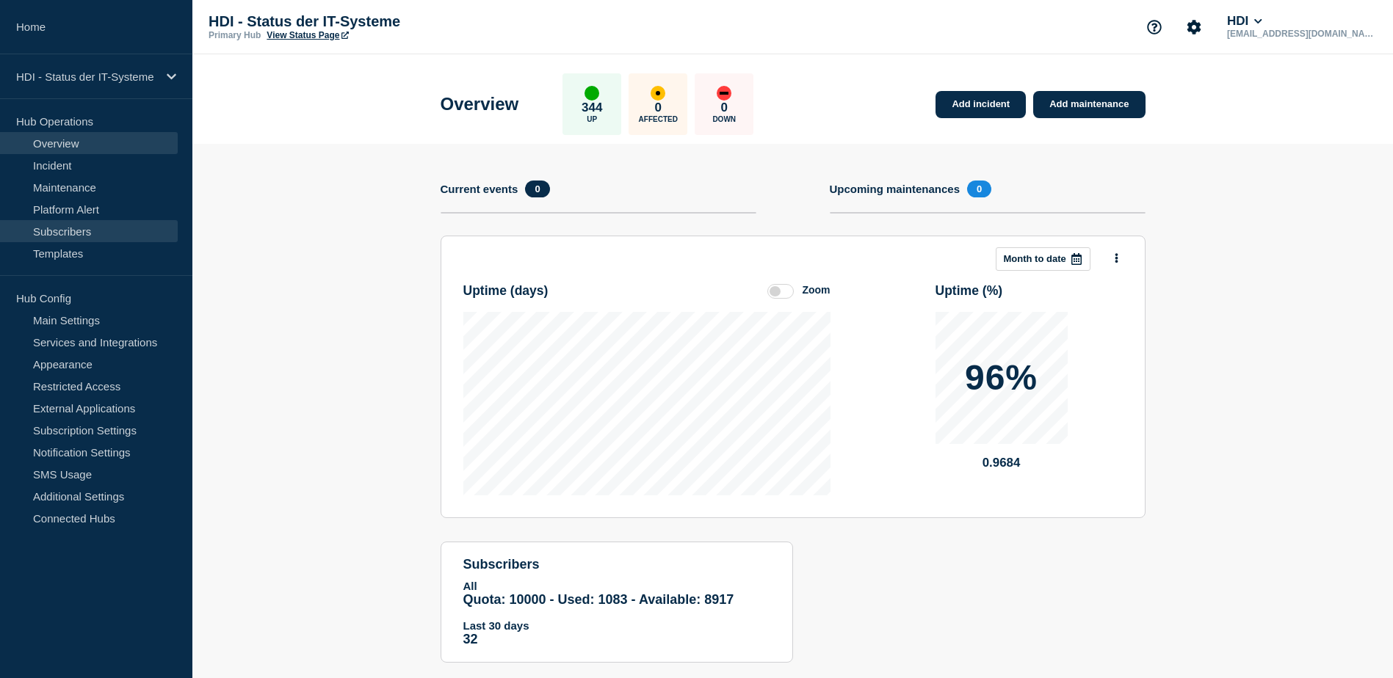
click at [83, 226] on link "Subscribers" at bounding box center [89, 231] width 178 height 22
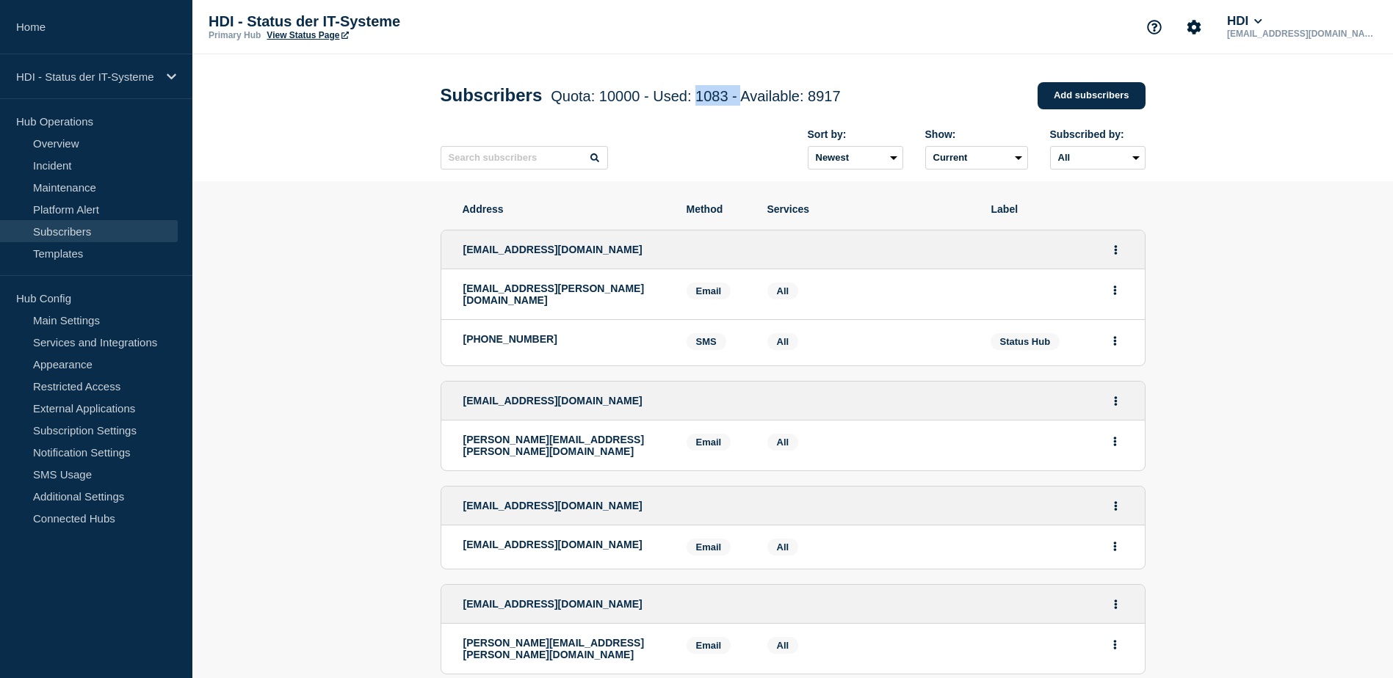
drag, startPoint x: 718, startPoint y: 98, endPoint x: 759, endPoint y: 101, distance: 41.2
click at [759, 101] on span "Quota: 10000 - Used: 1083 - Available: 8917" at bounding box center [695, 96] width 289 height 16
drag, startPoint x: 759, startPoint y: 101, endPoint x: 666, endPoint y: 119, distance: 95.0
click at [666, 117] on div "Subscribers Quota: 10000 - Used: 1083 - Available: 8917 Quota Used Available 10…" at bounding box center [792, 95] width 705 height 44
click at [62, 185] on link "Maintenance" at bounding box center [89, 187] width 178 height 22
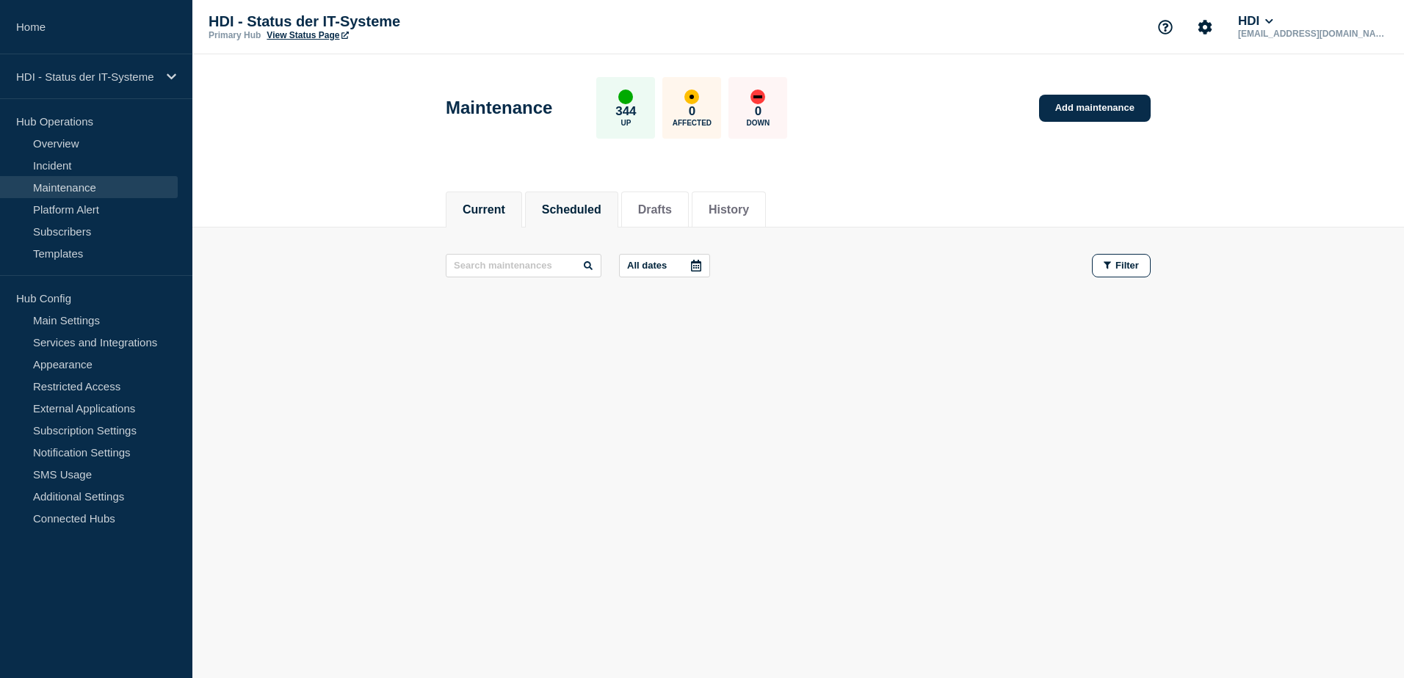
click at [586, 208] on button "Scheduled" at bounding box center [571, 209] width 59 height 13
click at [500, 209] on button "Current" at bounding box center [483, 209] width 43 height 13
click at [86, 166] on link "Incident" at bounding box center [89, 165] width 178 height 22
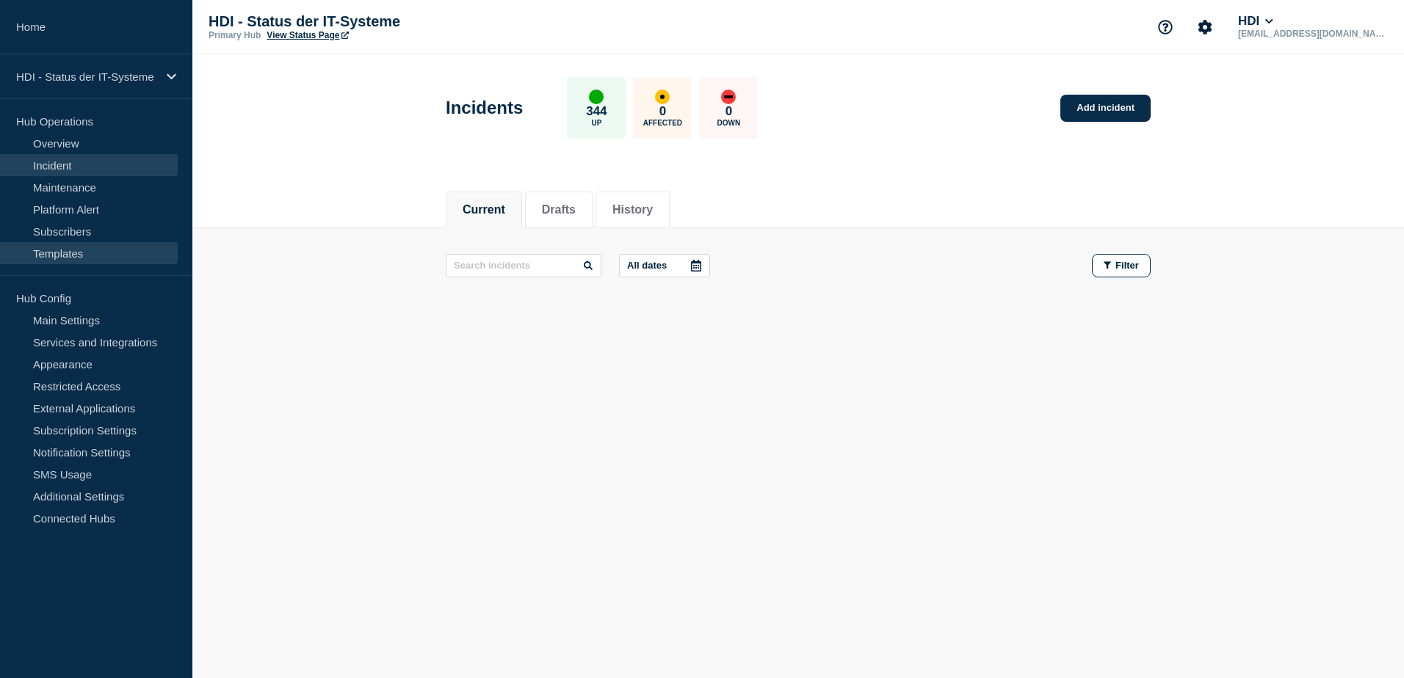
click at [92, 251] on link "Templates" at bounding box center [89, 253] width 178 height 22
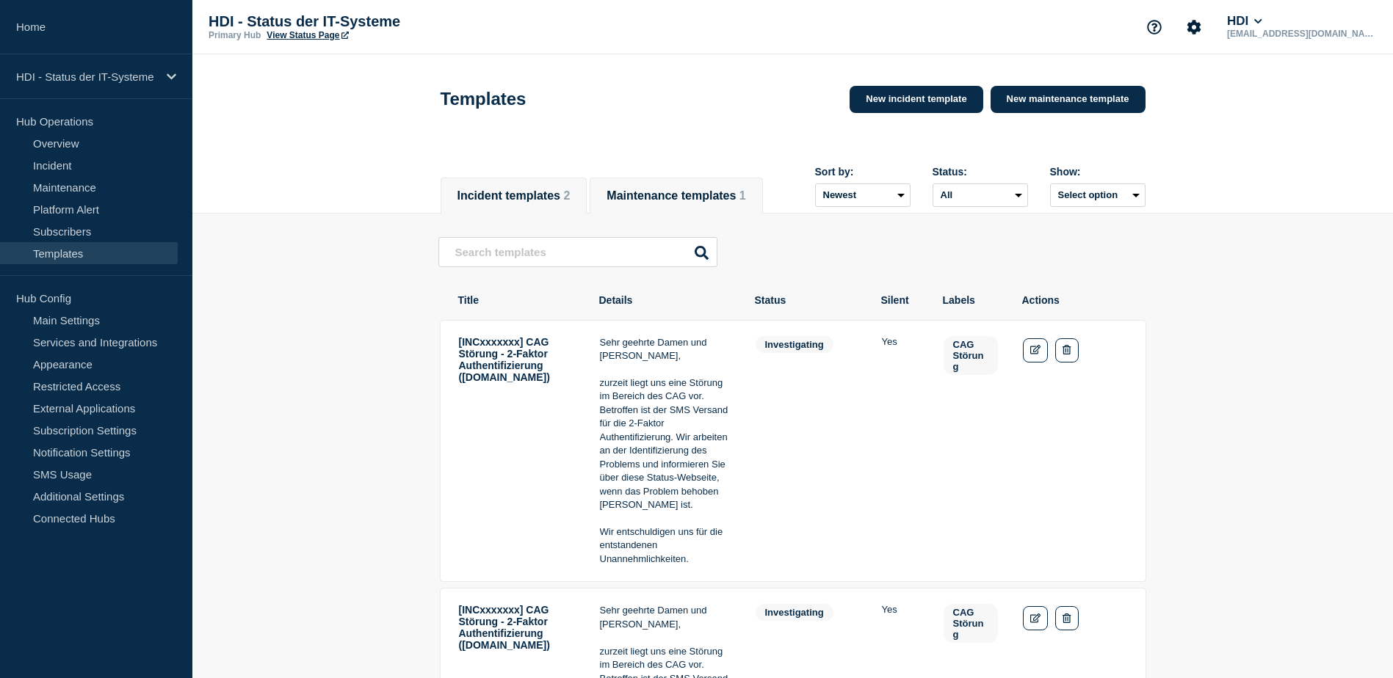
click at [656, 189] on button "Maintenance templates 1" at bounding box center [675, 195] width 139 height 13
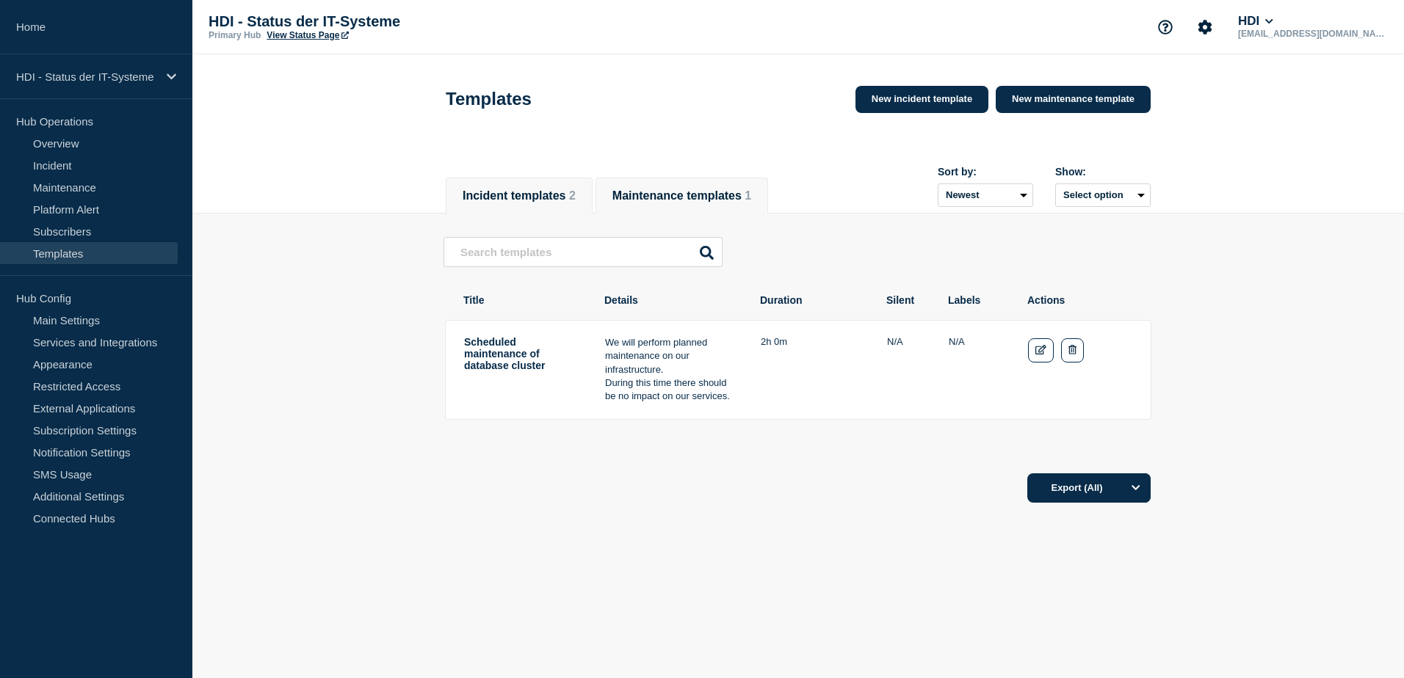
click at [529, 200] on button "Incident templates 2" at bounding box center [518, 195] width 113 height 13
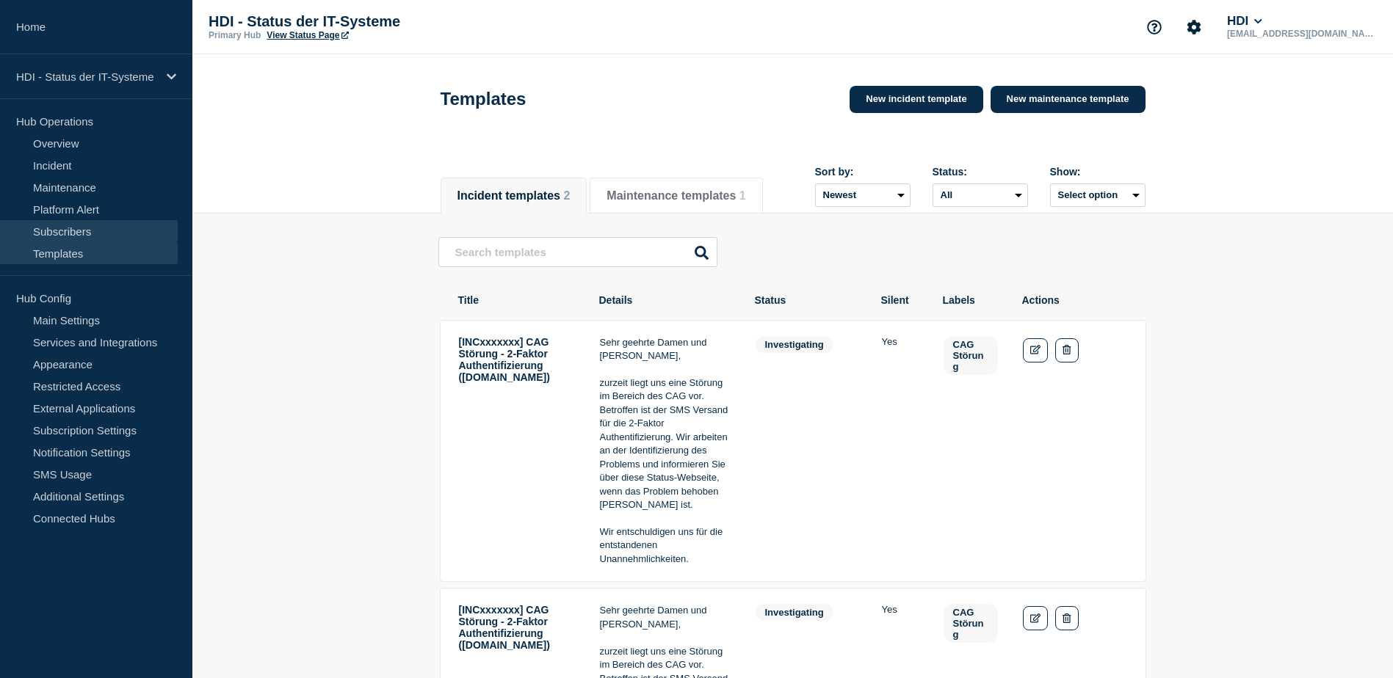
click at [90, 228] on link "Subscribers" at bounding box center [89, 231] width 178 height 22
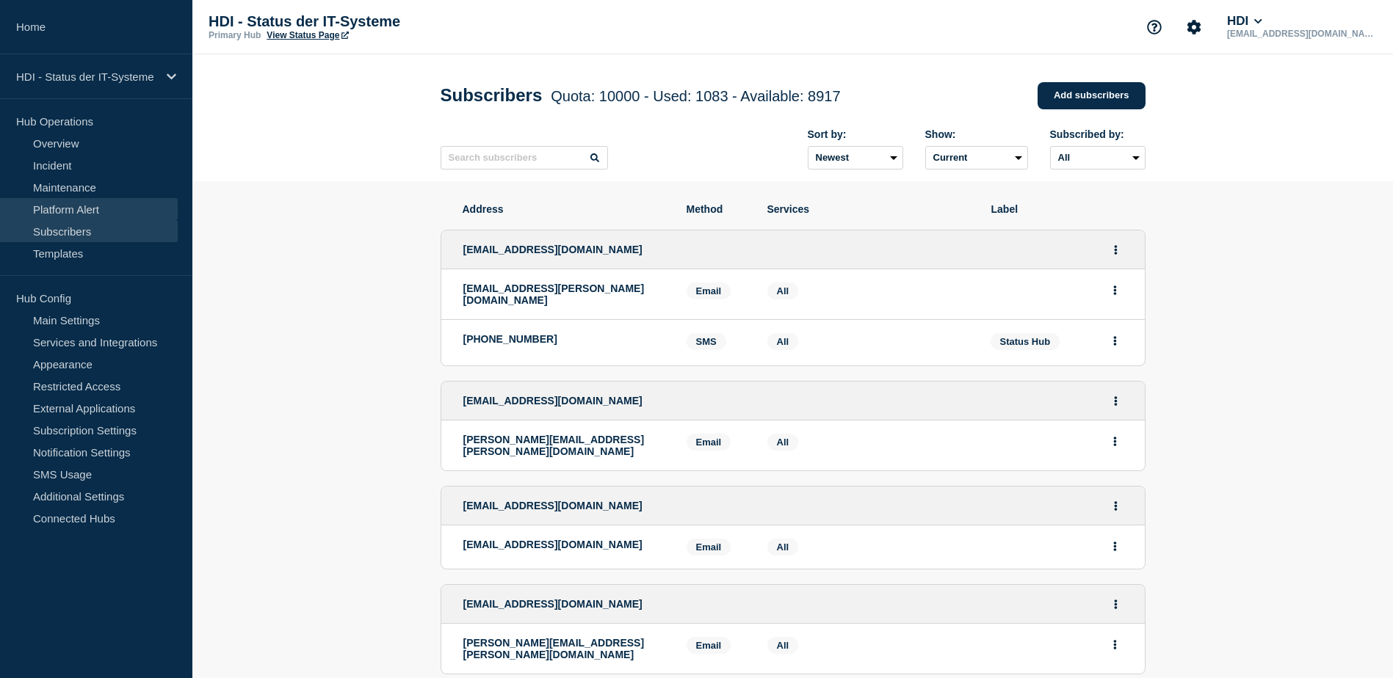
click at [81, 211] on link "Platform Alert" at bounding box center [89, 209] width 178 height 22
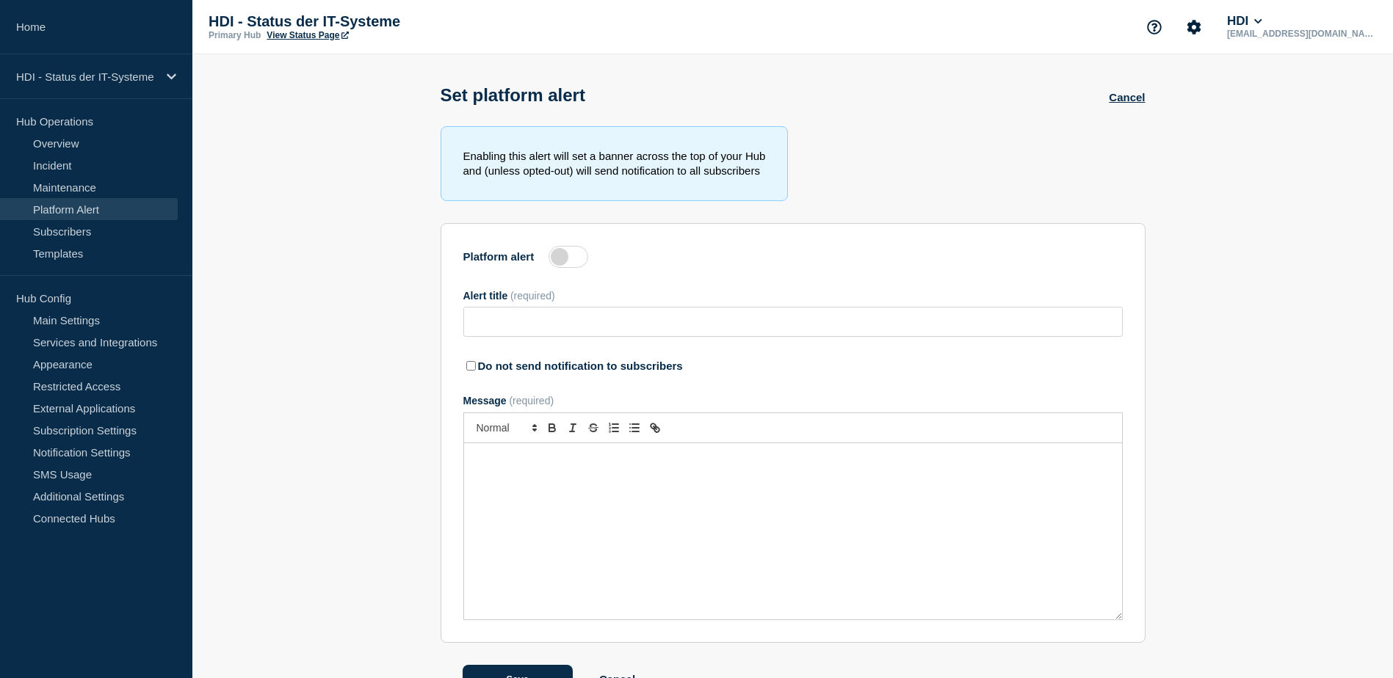
type input "System failure across the board - is solved"
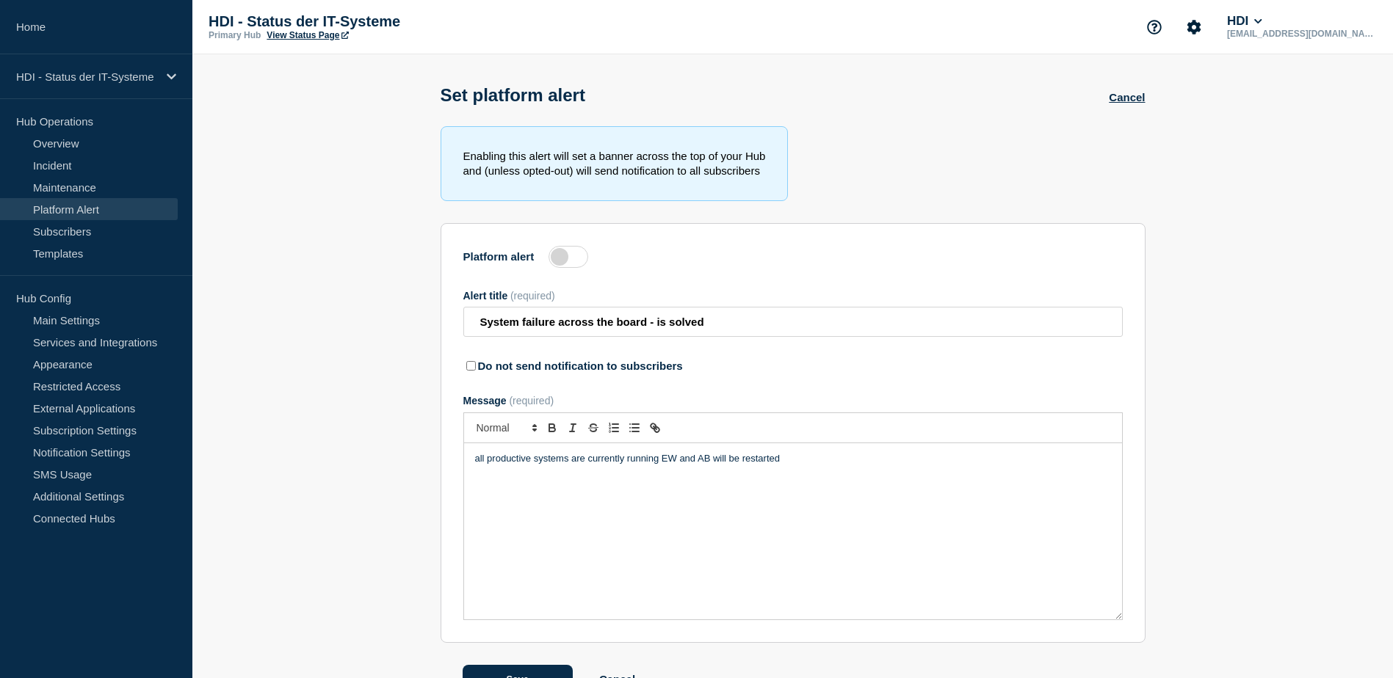
scroll to position [42, 0]
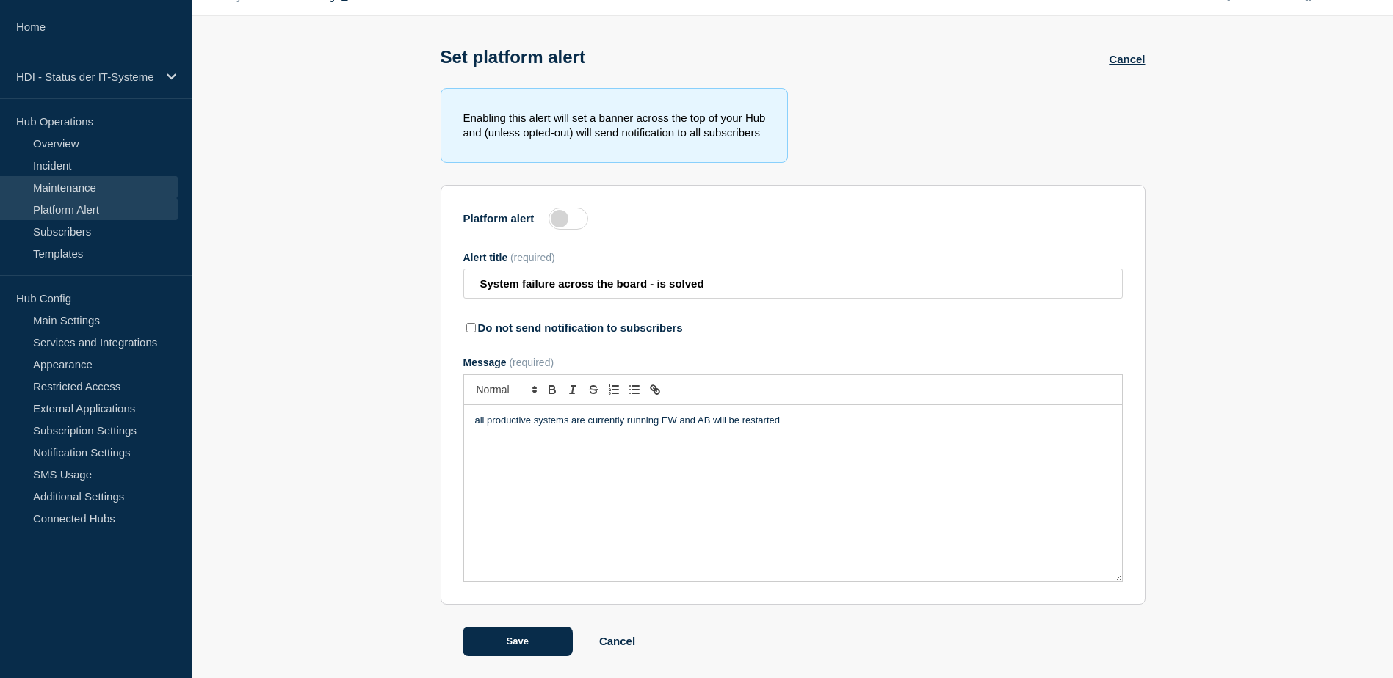
click at [67, 186] on link "Maintenance" at bounding box center [89, 187] width 178 height 22
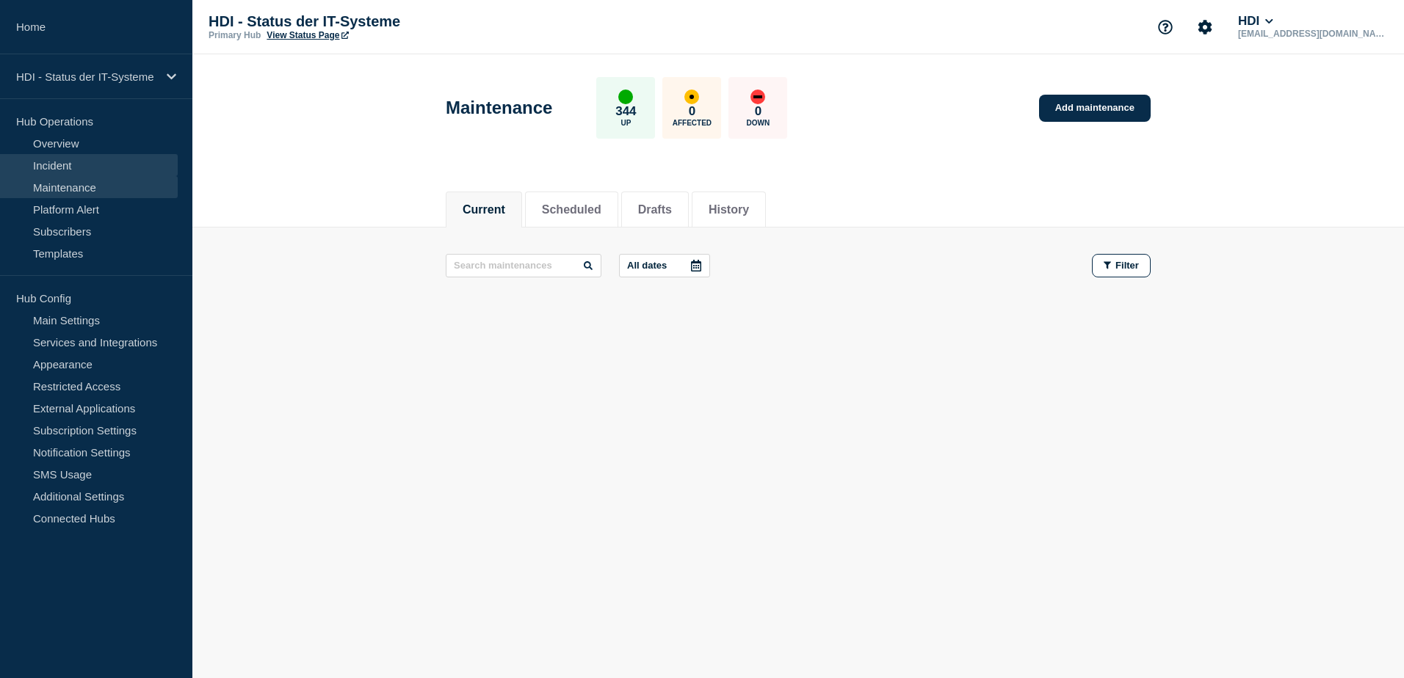
click at [70, 167] on link "Incident" at bounding box center [89, 165] width 178 height 22
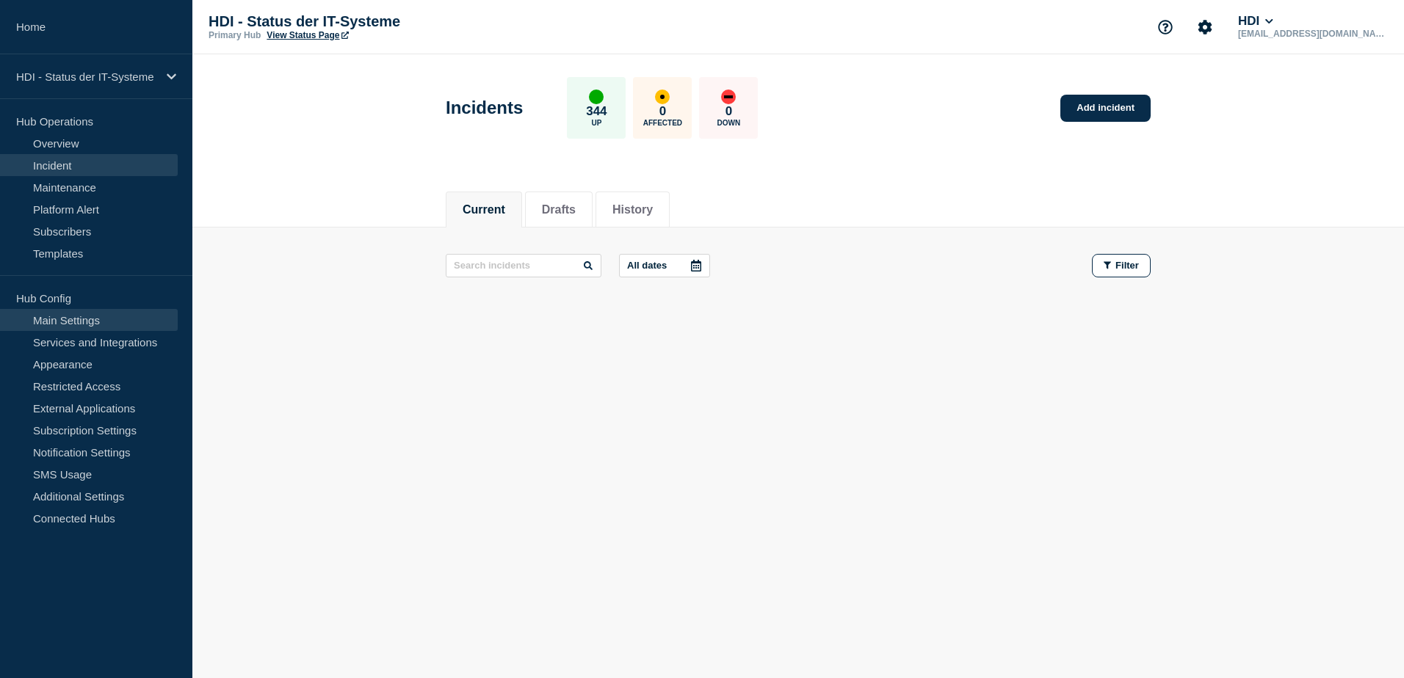
click at [83, 327] on link "Main Settings" at bounding box center [89, 320] width 178 height 22
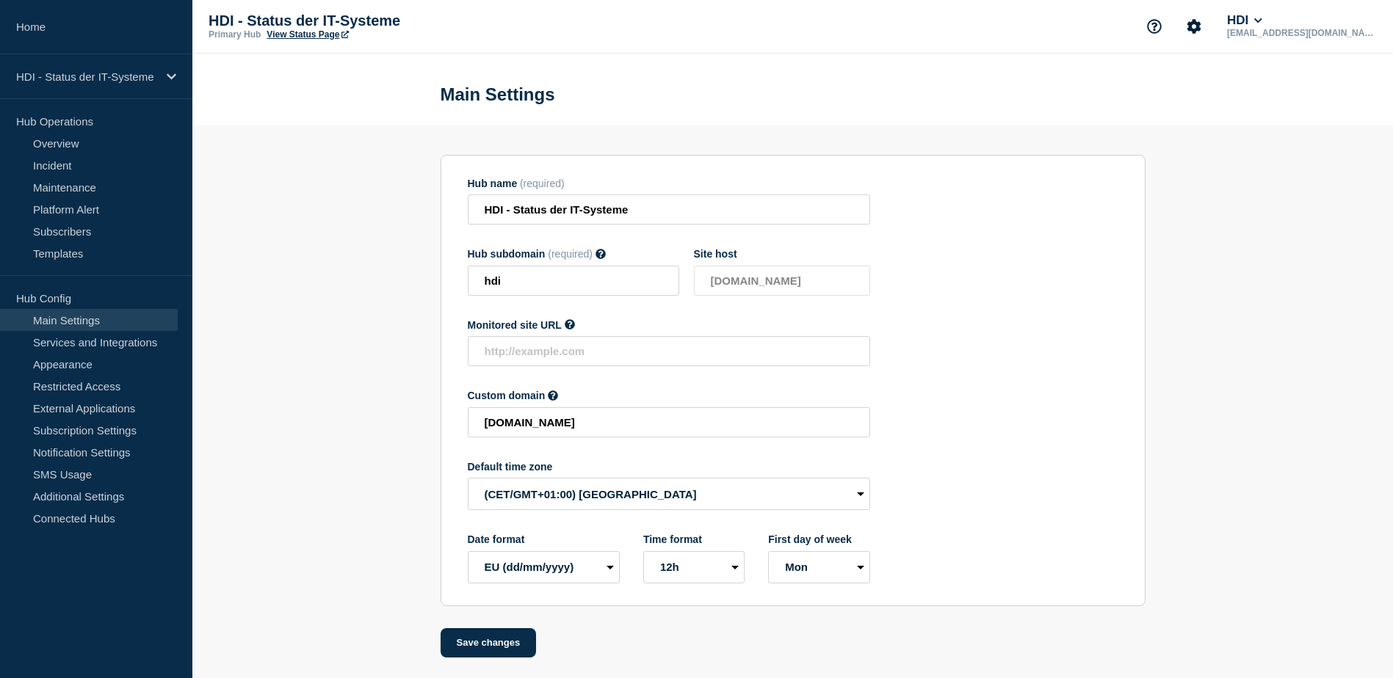
scroll to position [6, 0]
click at [107, 363] on link "Appearance" at bounding box center [89, 364] width 178 height 22
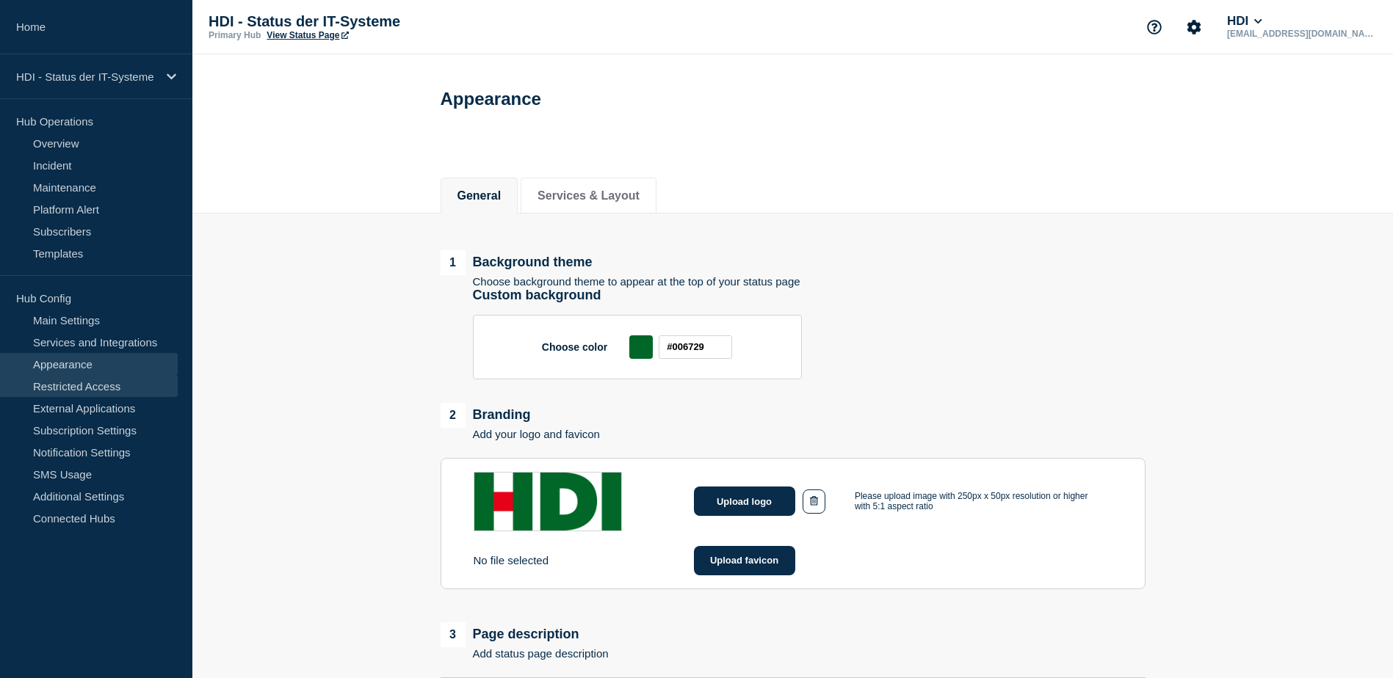
click at [101, 387] on link "Restricted Access" at bounding box center [89, 386] width 178 height 22
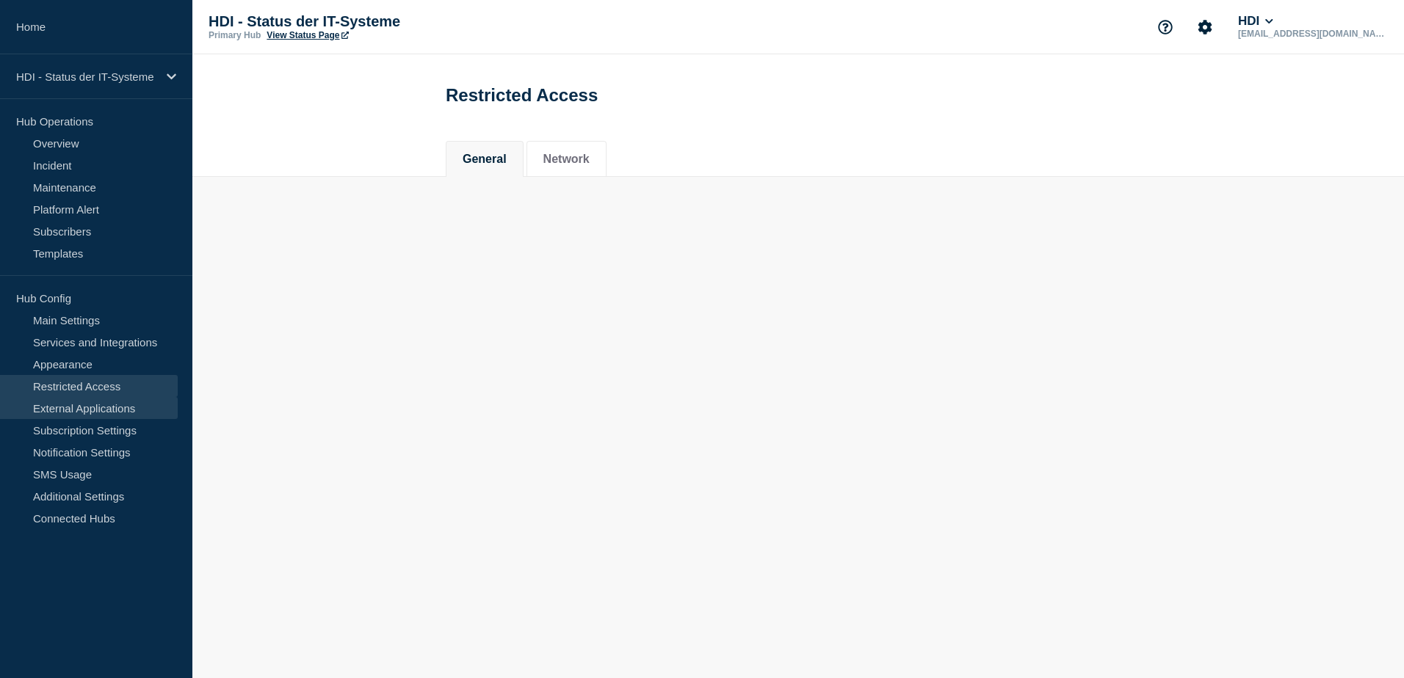
click at [107, 413] on link "External Applications" at bounding box center [89, 408] width 178 height 22
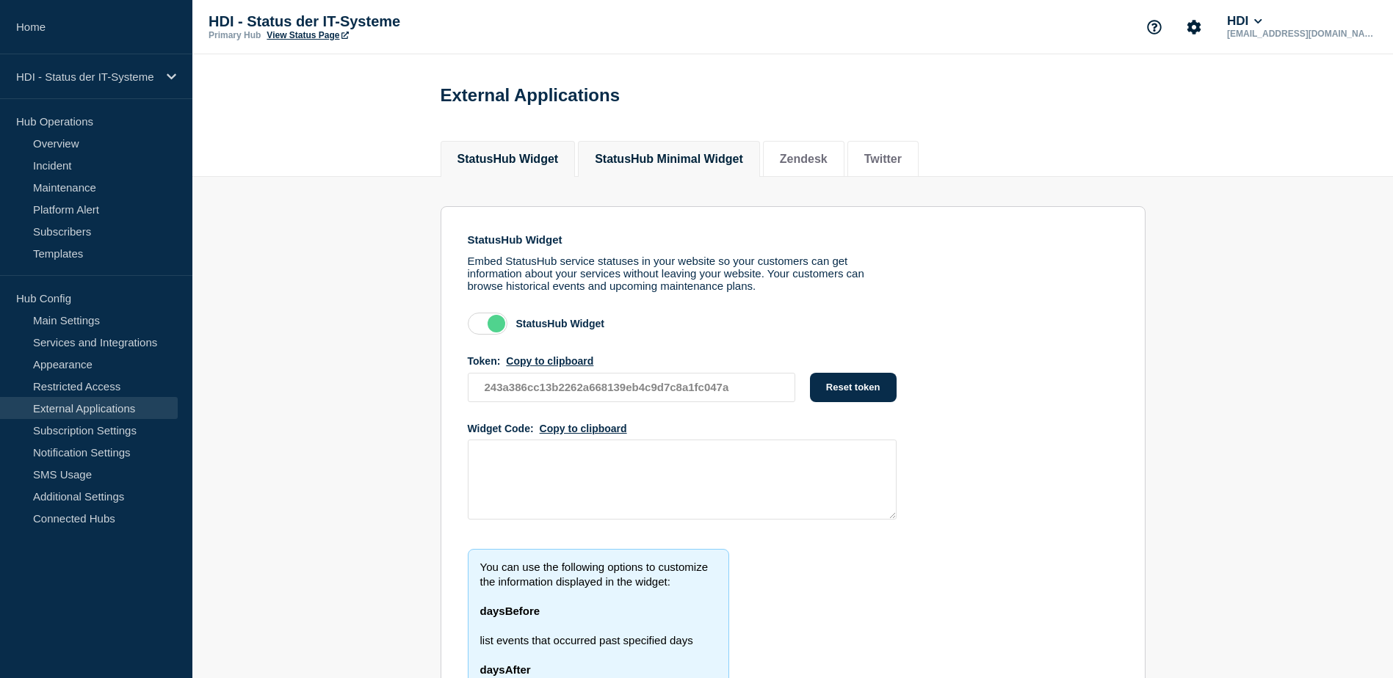
click at [670, 161] on button "StatusHub Minimal Widget" at bounding box center [669, 159] width 148 height 13
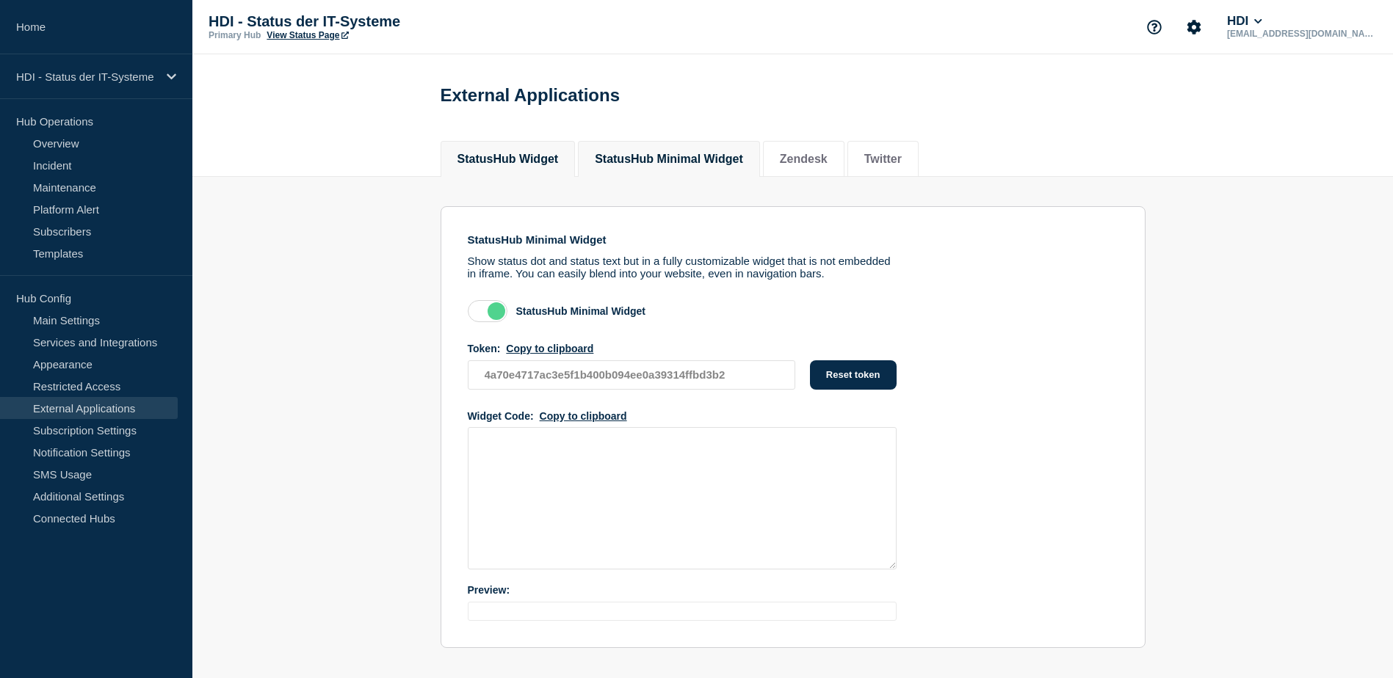
click at [536, 176] on li "StatusHub Widget" at bounding box center [507, 159] width 135 height 36
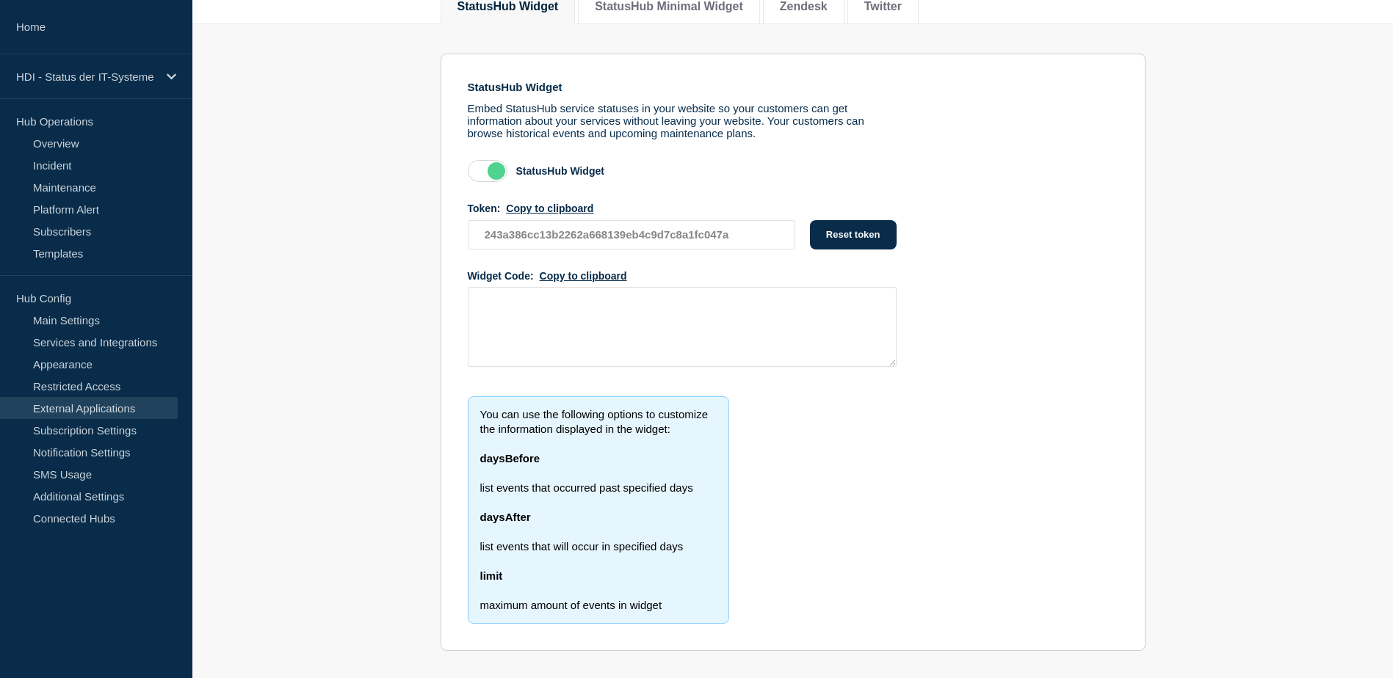
scroll to position [177, 0]
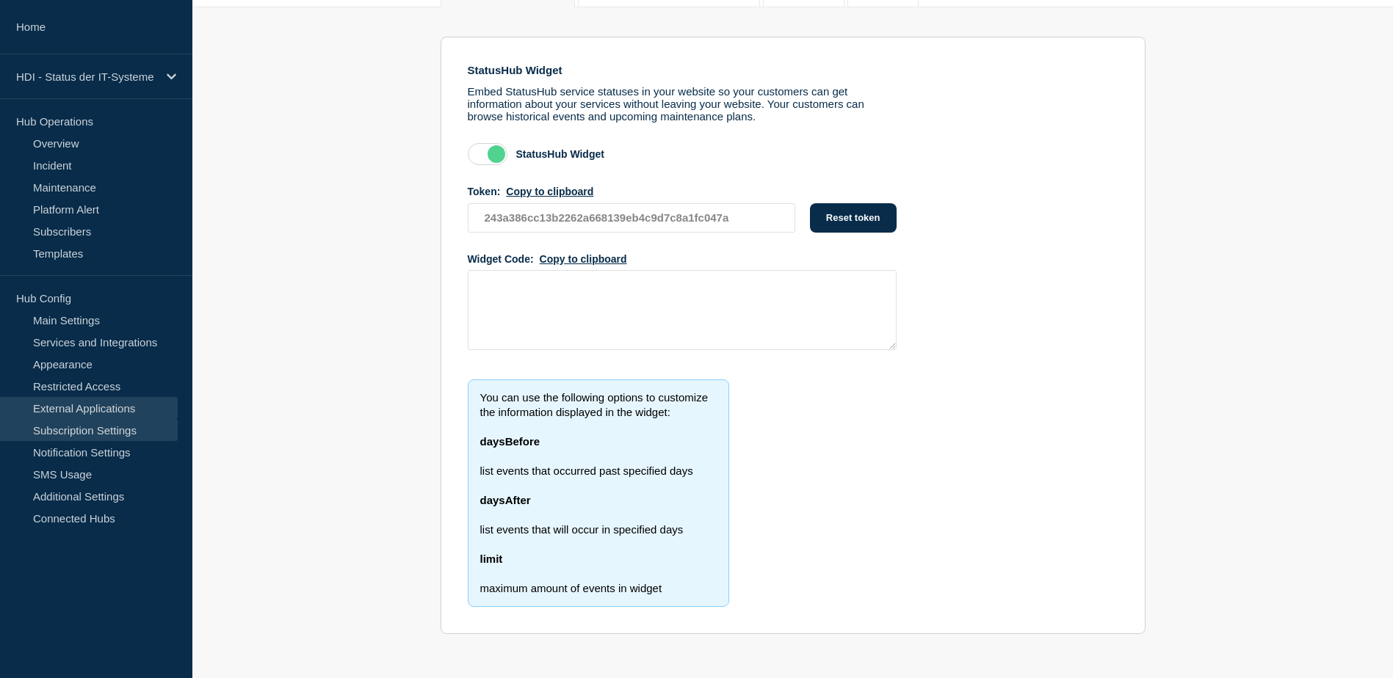
click at [90, 432] on link "Subscription Settings" at bounding box center [89, 430] width 178 height 22
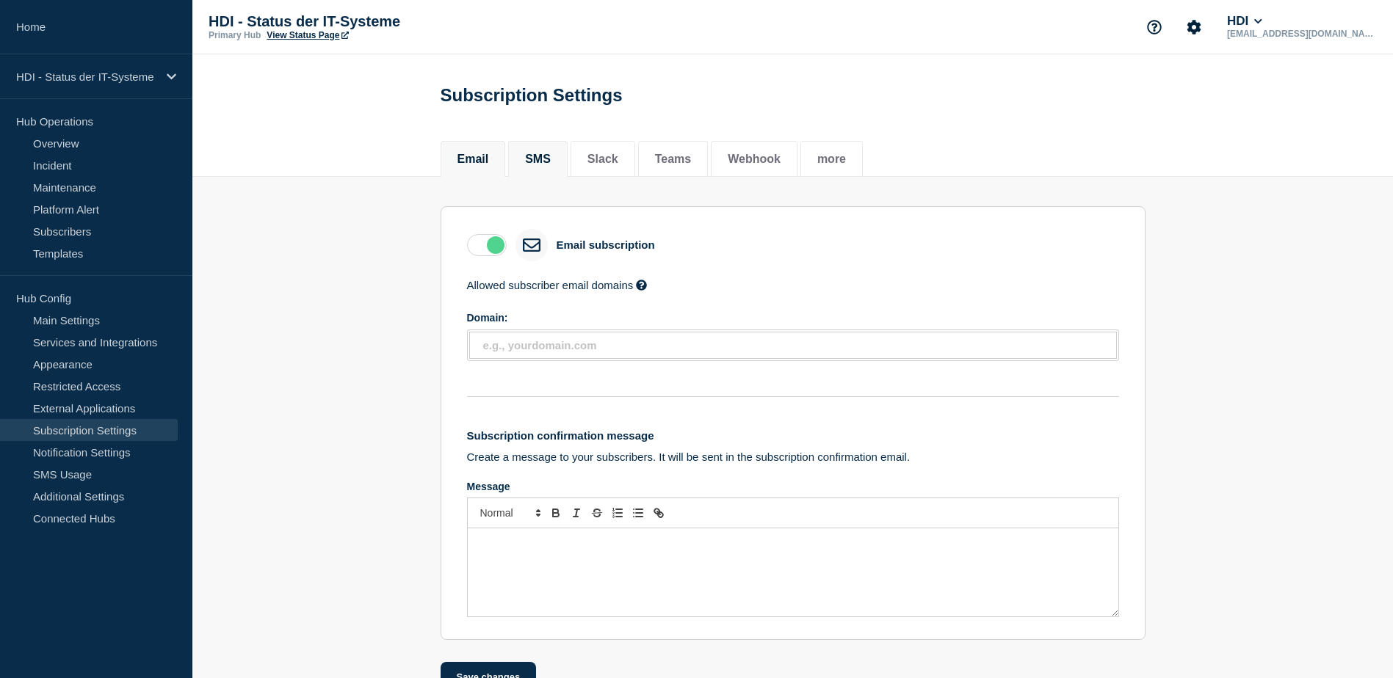
click at [534, 164] on button "SMS" at bounding box center [538, 159] width 26 height 13
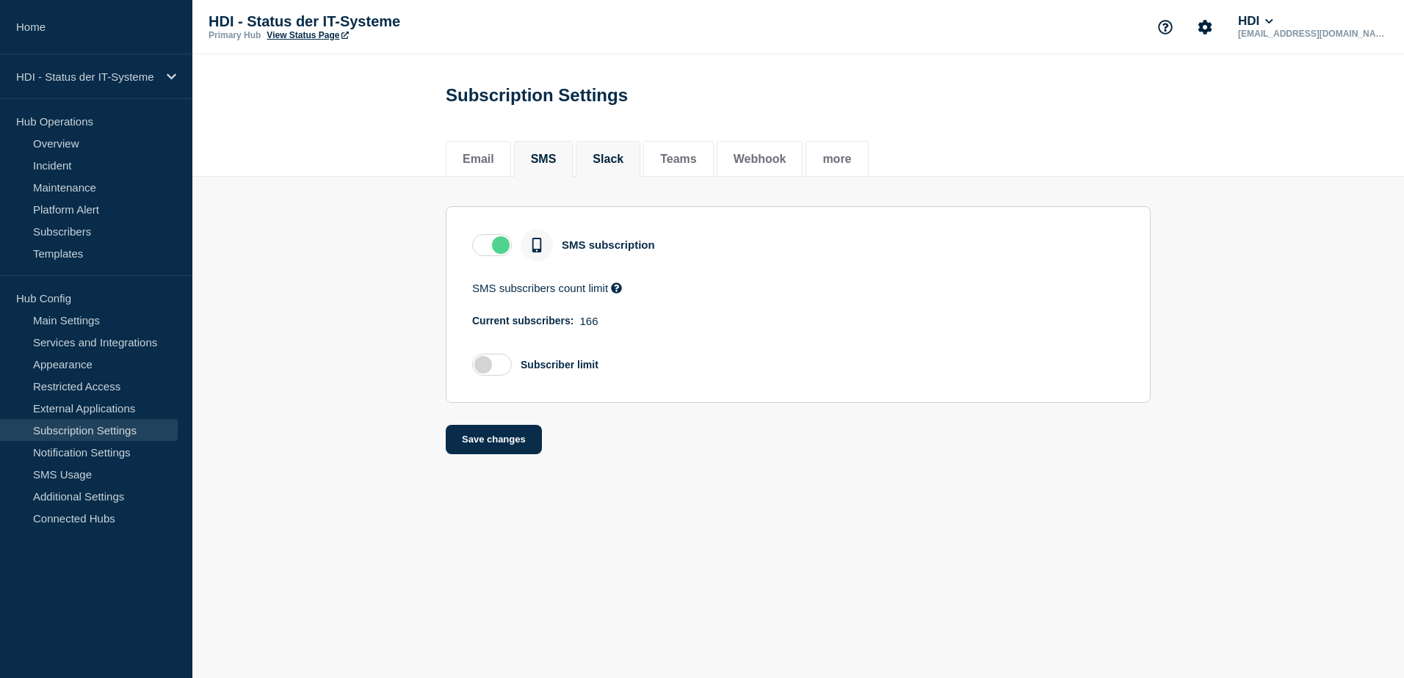
click at [615, 156] on button "Slack" at bounding box center [607, 159] width 31 height 13
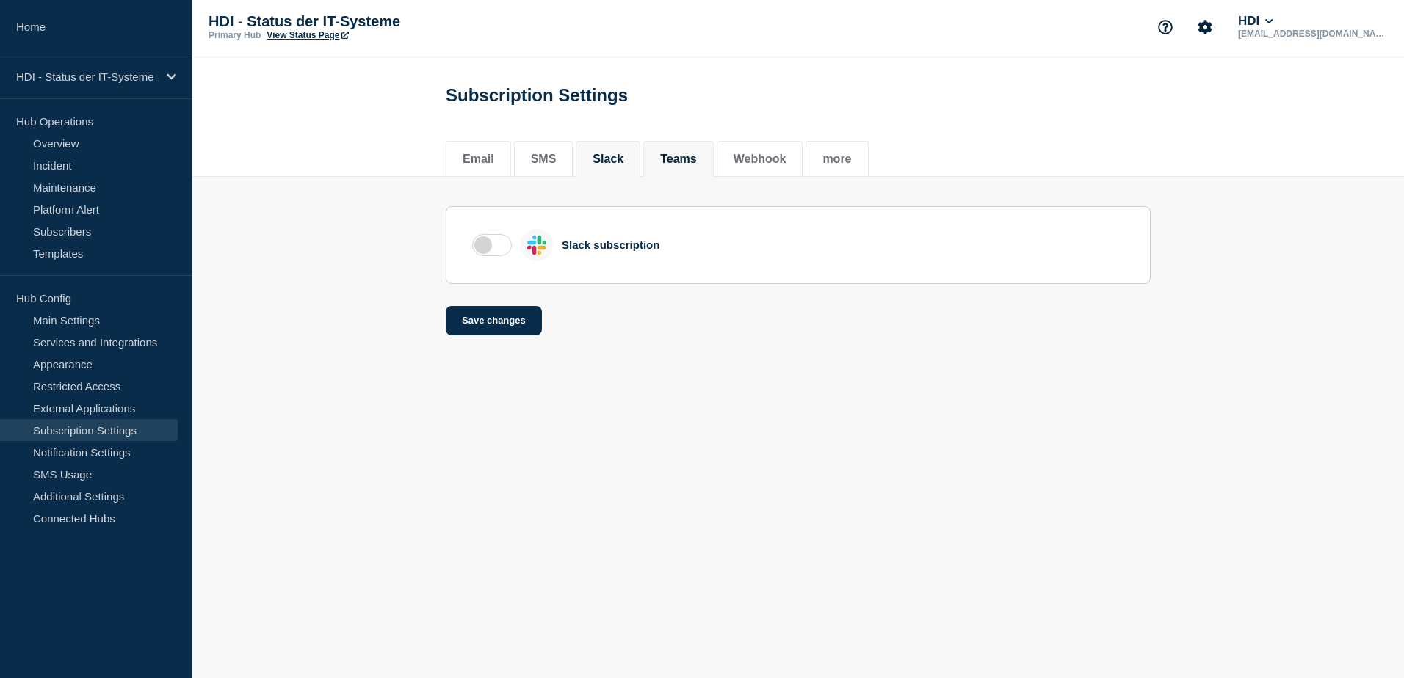
click at [681, 162] on button "Teams" at bounding box center [678, 159] width 37 height 13
click at [786, 157] on button "Webhook" at bounding box center [759, 159] width 53 height 13
click at [851, 159] on button "more" at bounding box center [836, 159] width 29 height 13
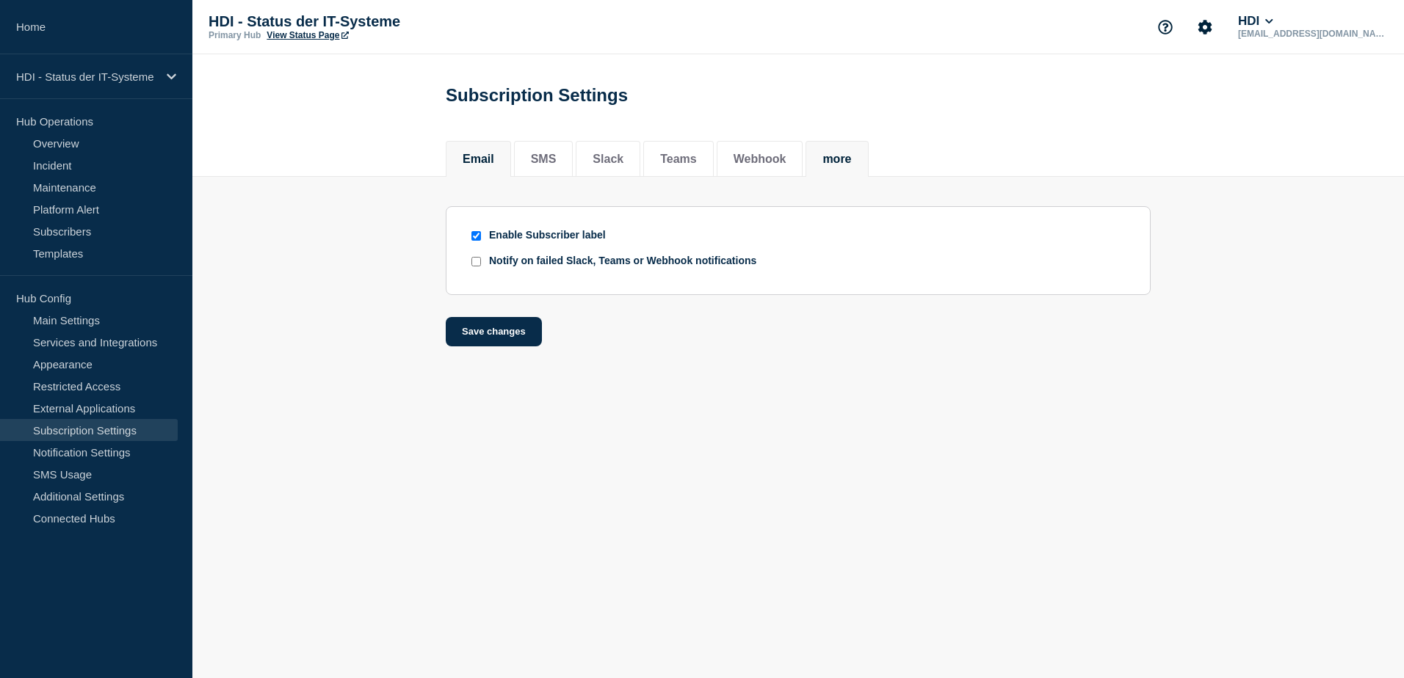
click at [494, 164] on button "Email" at bounding box center [478, 159] width 32 height 13
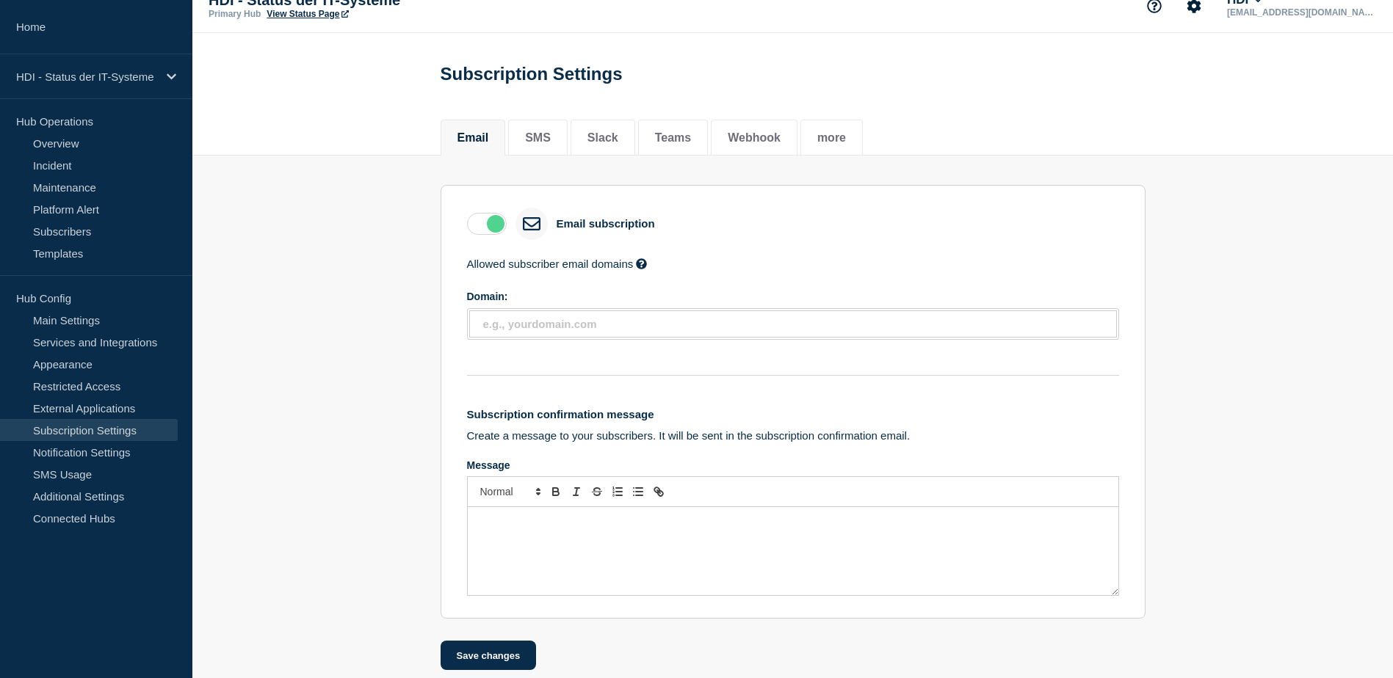
scroll to position [43, 0]
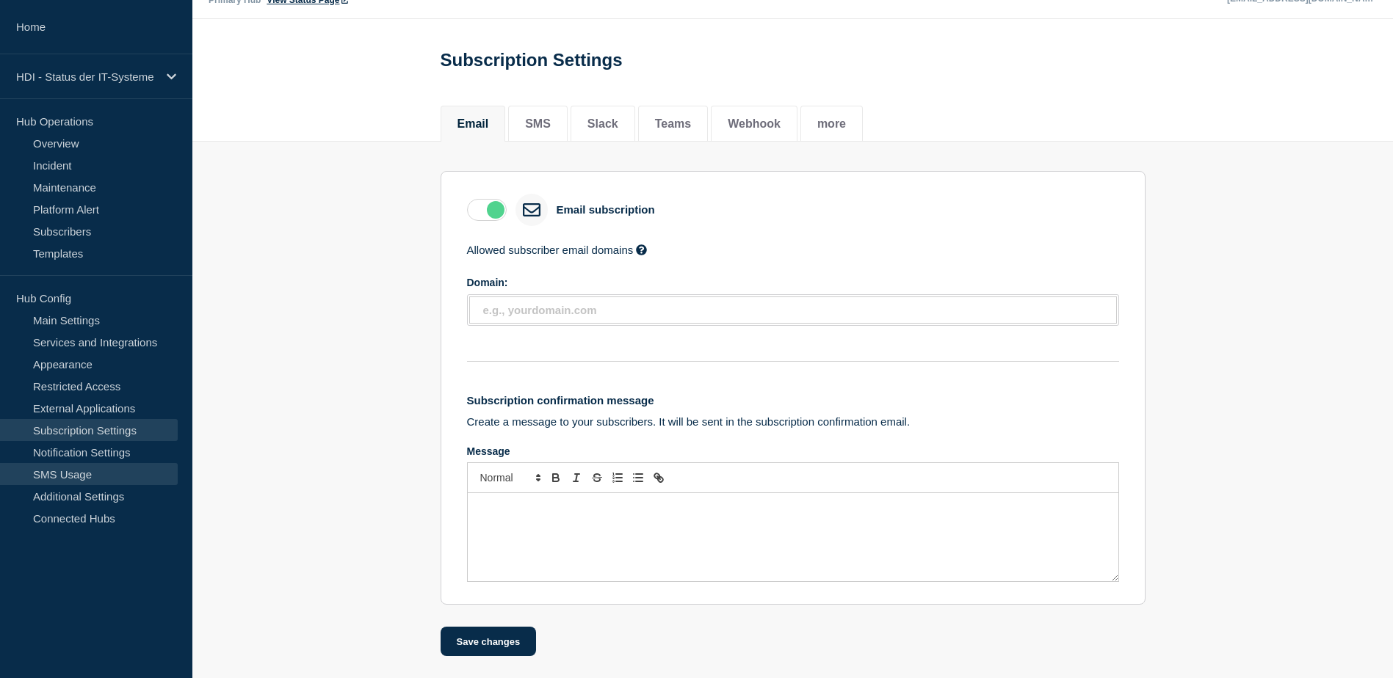
click at [76, 471] on link "SMS Usage" at bounding box center [89, 474] width 178 height 22
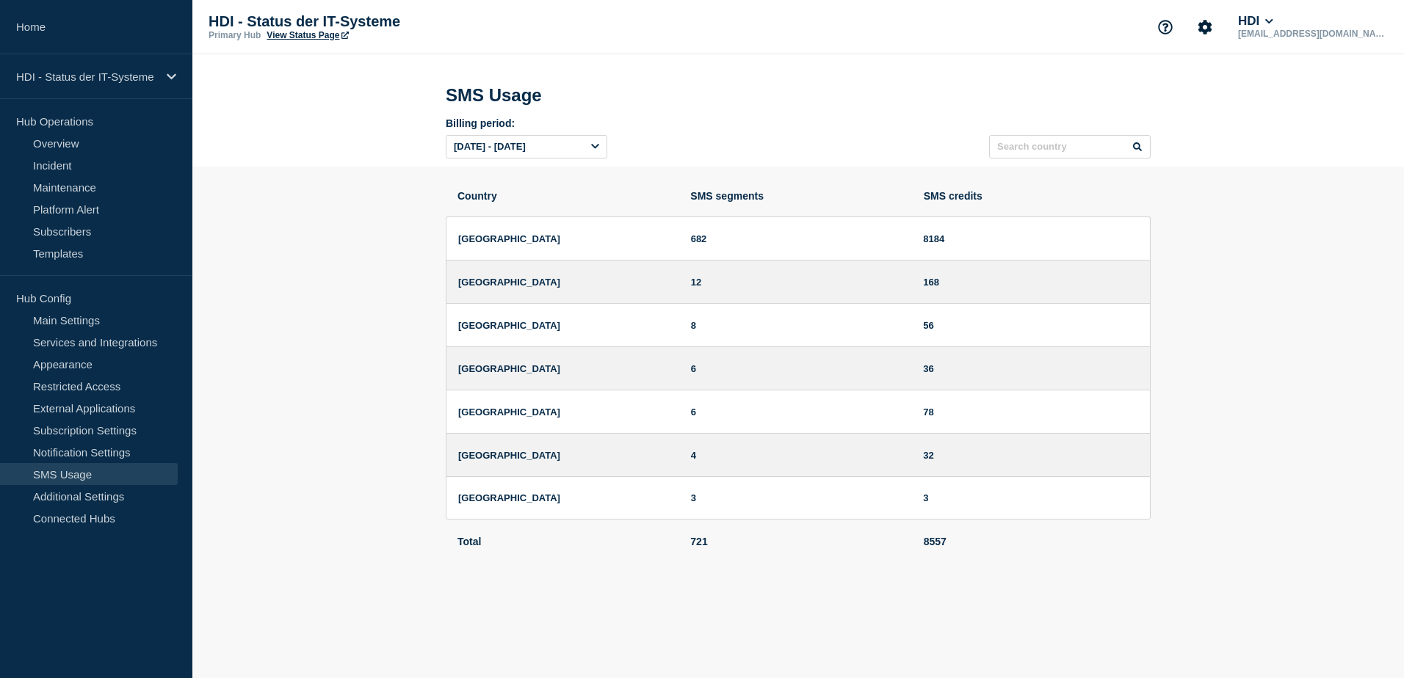
click at [599, 153] on div "[DATE] - [DATE]" at bounding box center [527, 146] width 162 height 23
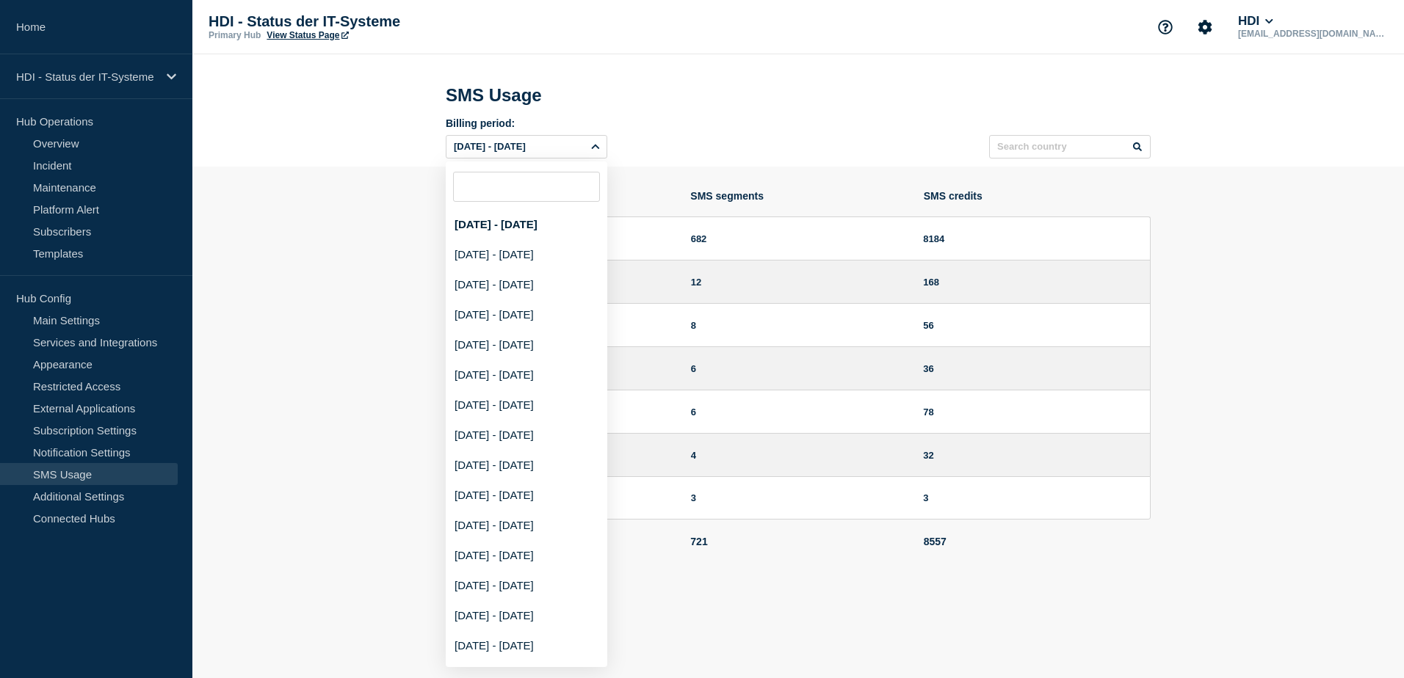
click at [316, 295] on section "Country SMS segments SMS credits [GEOGRAPHIC_DATA] 682 8184 [GEOGRAPHIC_DATA] 1…" at bounding box center [797, 365] width 1211 height 396
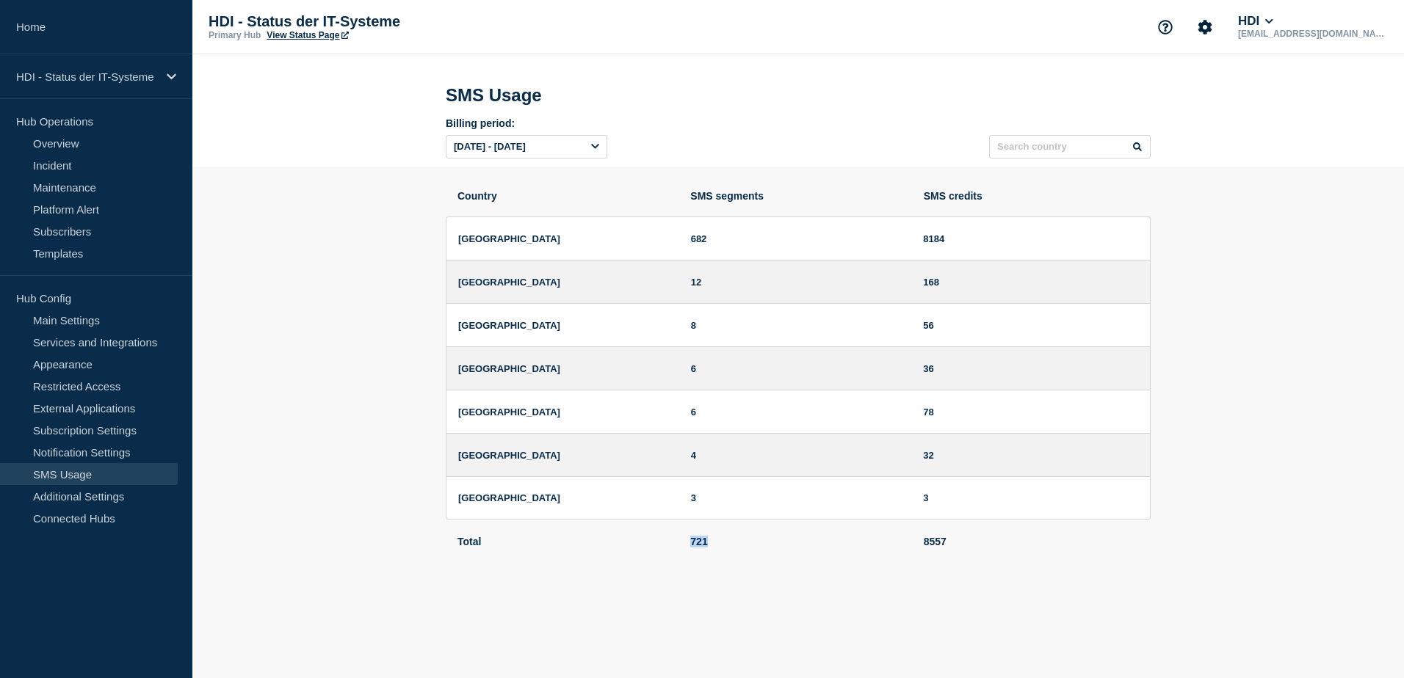
drag, startPoint x: 689, startPoint y: 546, endPoint x: 714, endPoint y: 545, distance: 24.2
click at [714, 545] on li "Total 721 8557" at bounding box center [798, 541] width 705 height 43
drag, startPoint x: 714, startPoint y: 545, endPoint x: 714, endPoint y: 565, distance: 19.8
click at [714, 563] on li "Total 721 8557" at bounding box center [798, 541] width 705 height 43
drag, startPoint x: 710, startPoint y: 550, endPoint x: 678, endPoint y: 550, distance: 32.3
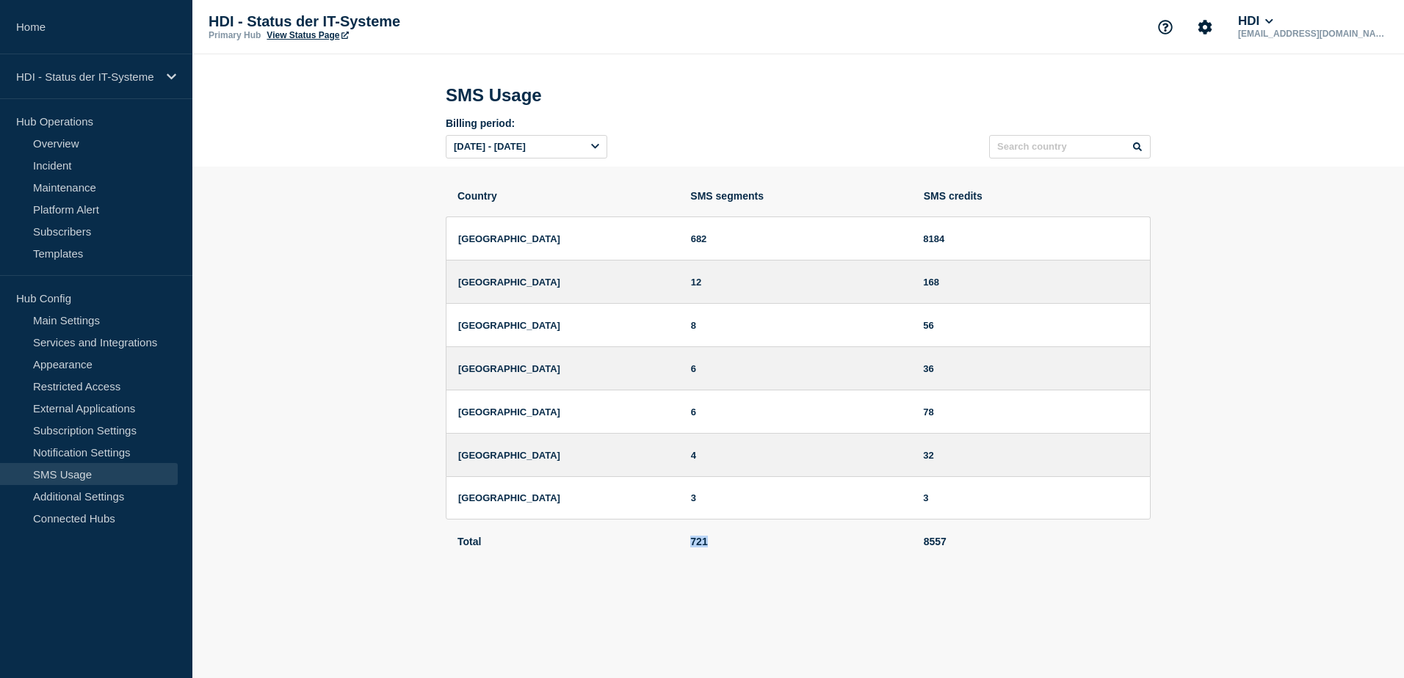
click at [678, 550] on li "Total 721 8557" at bounding box center [798, 541] width 705 height 43
drag, startPoint x: 678, startPoint y: 550, endPoint x: 660, endPoint y: 606, distance: 58.5
click at [660, 606] on body "Home HDI - Status der IT-Systeme Hub Operations Overview Incident Maintenance P…" at bounding box center [702, 339] width 1404 height 678
drag, startPoint x: 689, startPoint y: 199, endPoint x: 773, endPoint y: 204, distance: 84.6
click at [773, 204] on div "Country SMS segments SMS credits" at bounding box center [798, 203] width 705 height 26
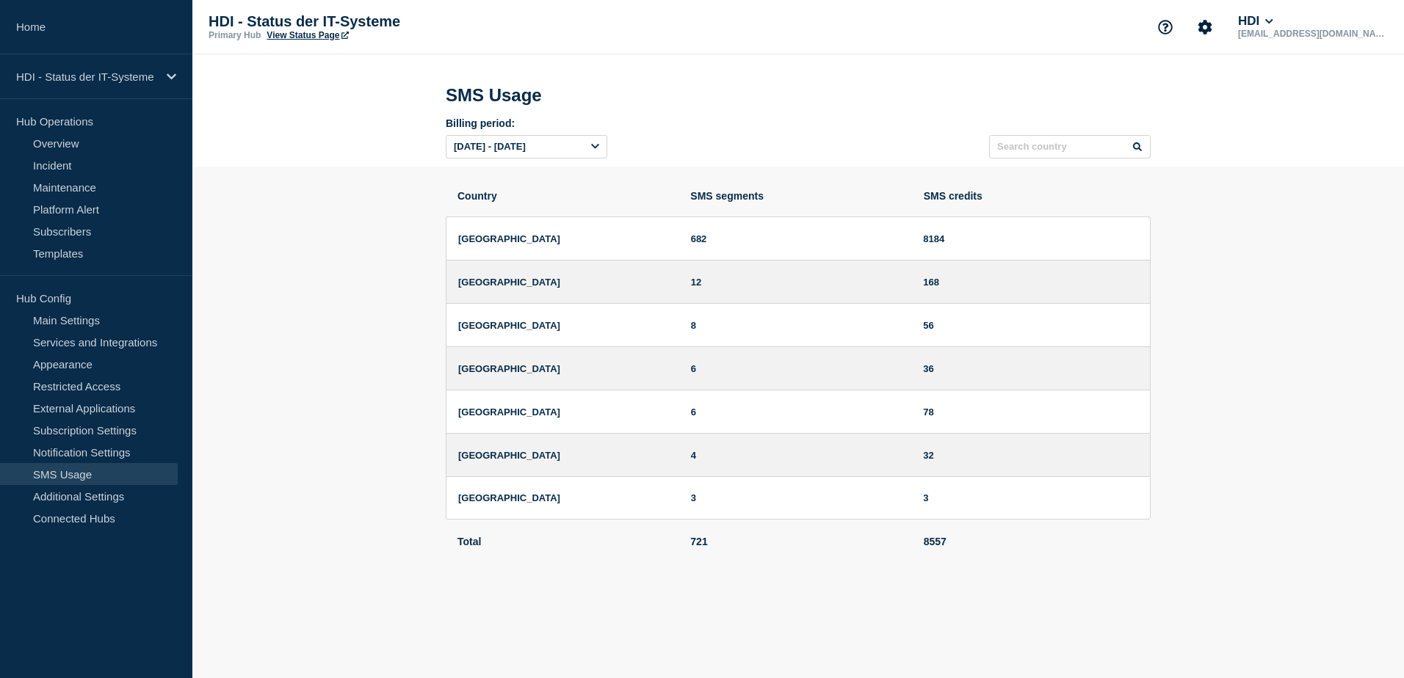
click at [762, 556] on li "Total 721 8557" at bounding box center [798, 541] width 705 height 43
click at [595, 150] on icon at bounding box center [595, 147] width 8 height 5
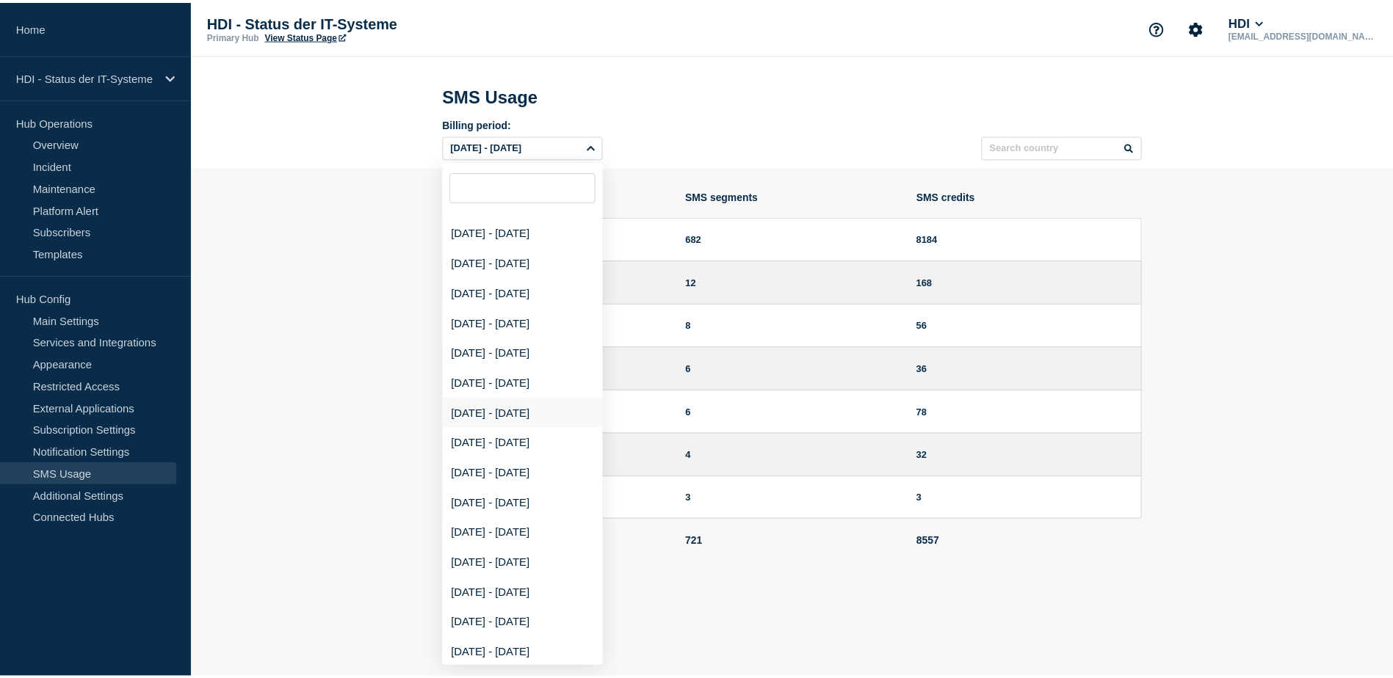
scroll to position [1368, 0]
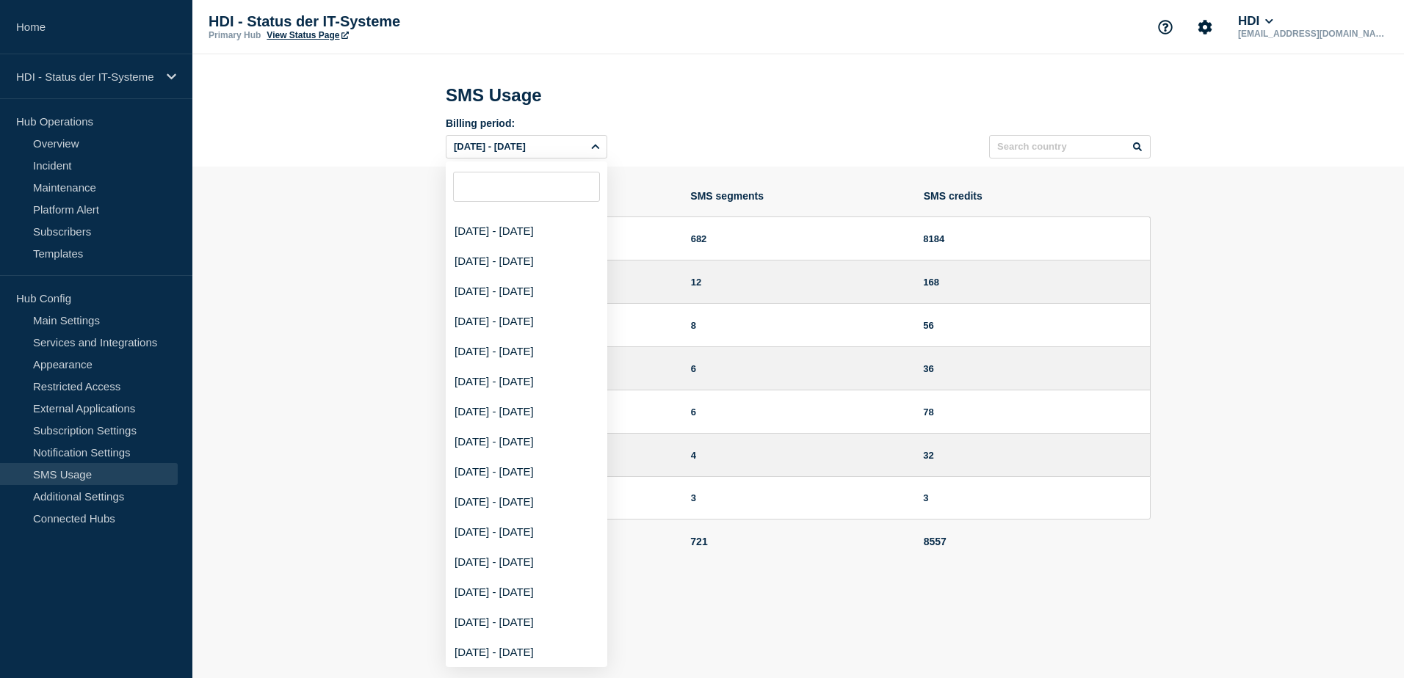
click at [382, 484] on section "Country SMS segments SMS credits [GEOGRAPHIC_DATA] 682 8184 [GEOGRAPHIC_DATA] 1…" at bounding box center [797, 365] width 1211 height 396
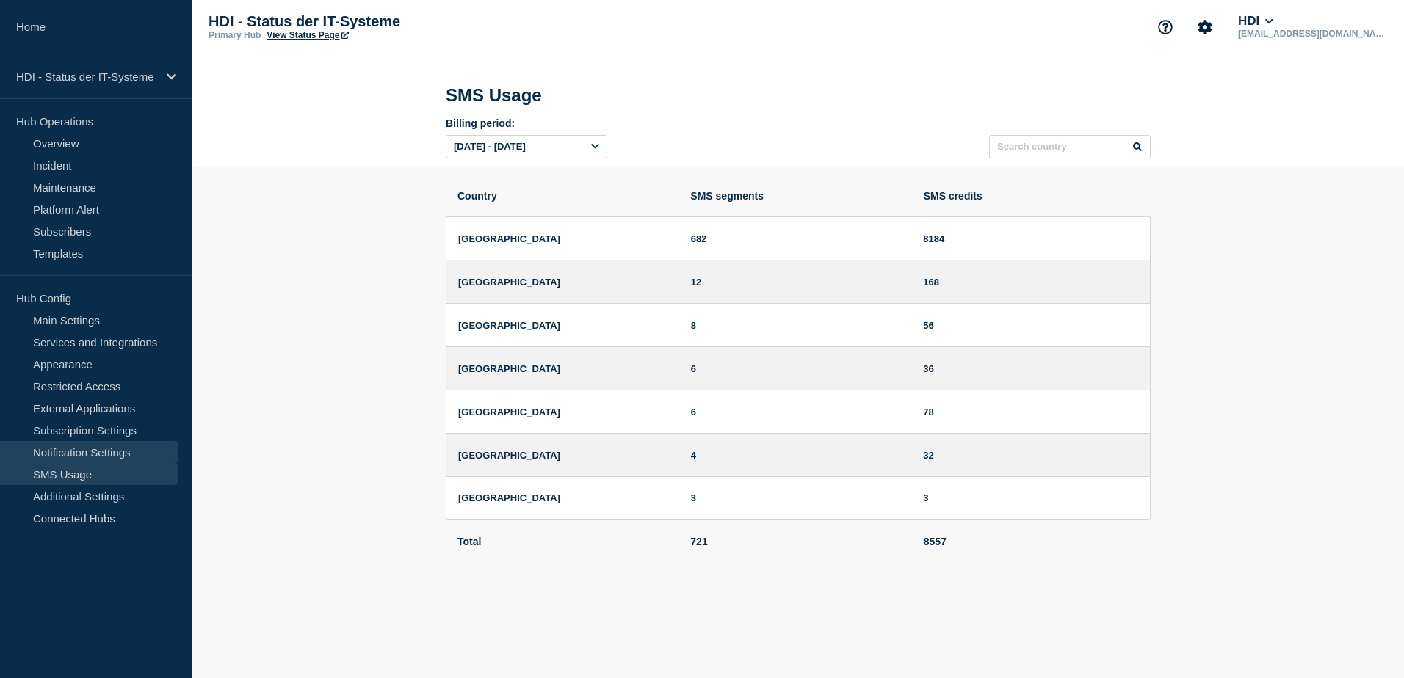
click at [83, 451] on link "Notification Settings" at bounding box center [89, 452] width 178 height 22
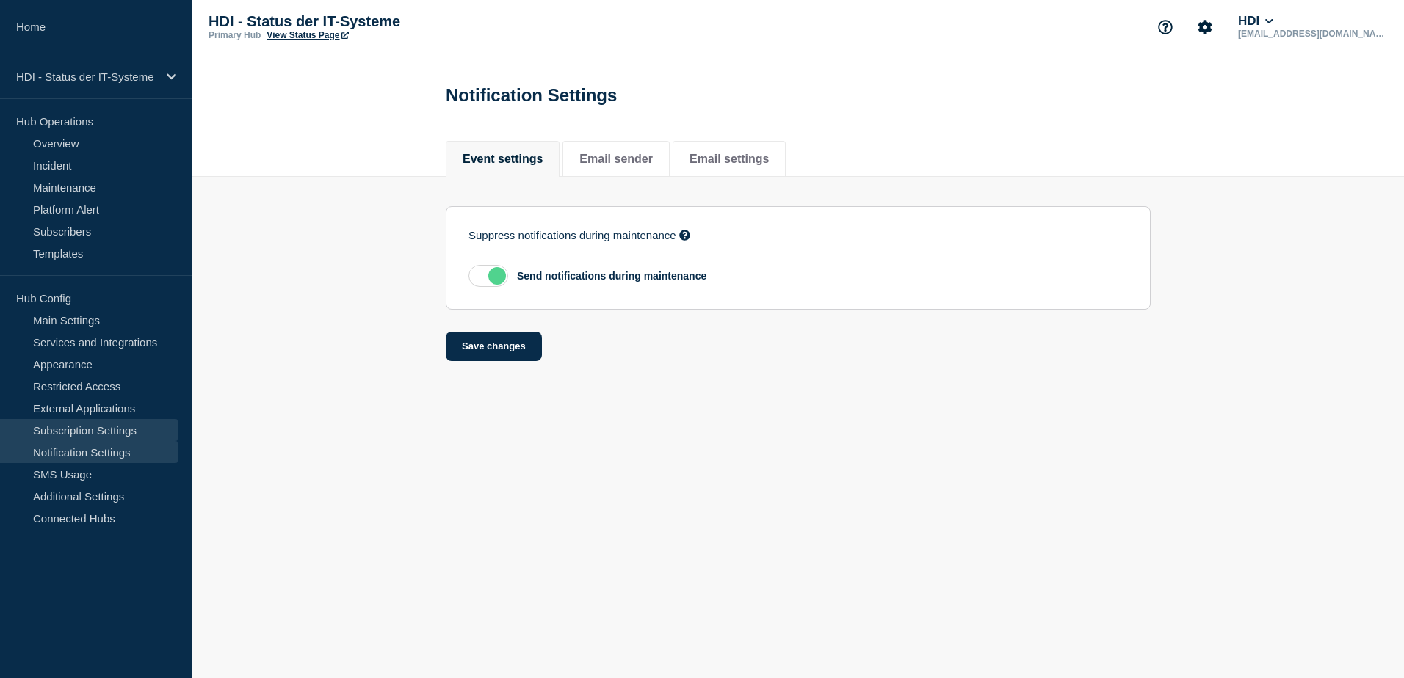
click at [97, 431] on link "Subscription Settings" at bounding box center [89, 430] width 178 height 22
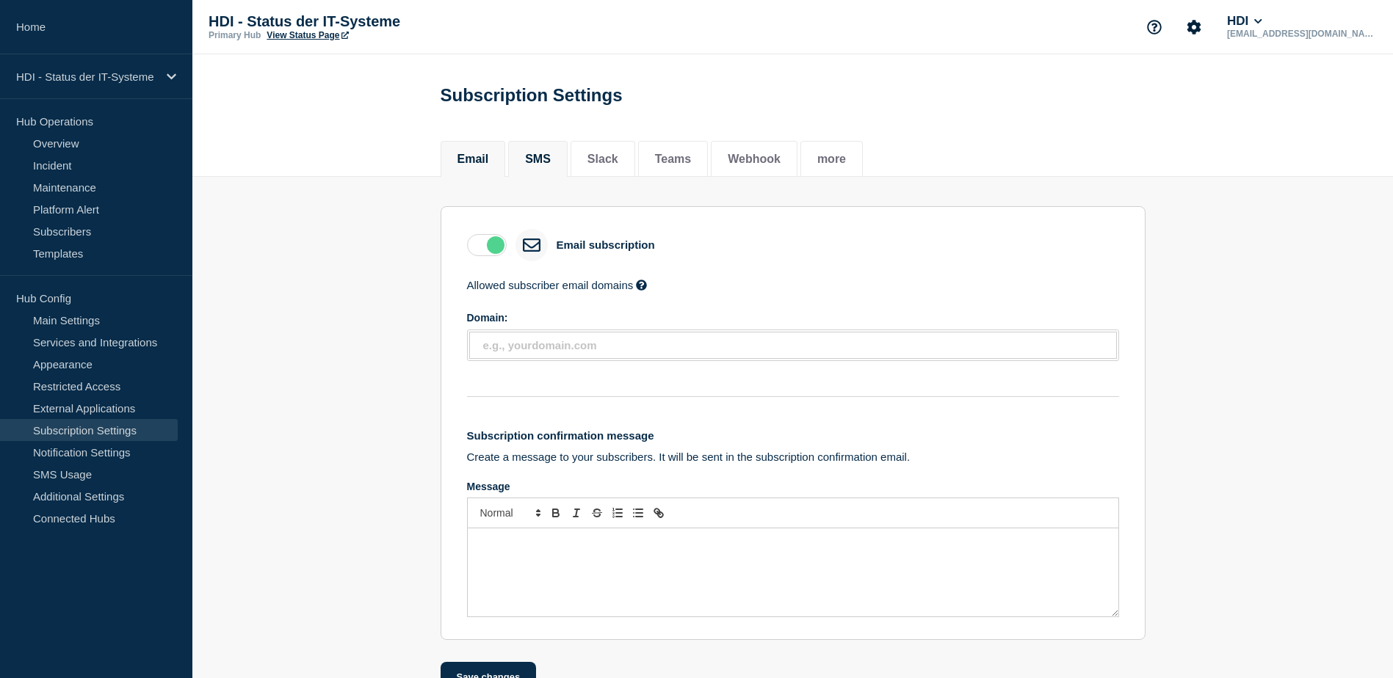
click at [529, 159] on li "SMS" at bounding box center [537, 159] width 59 height 36
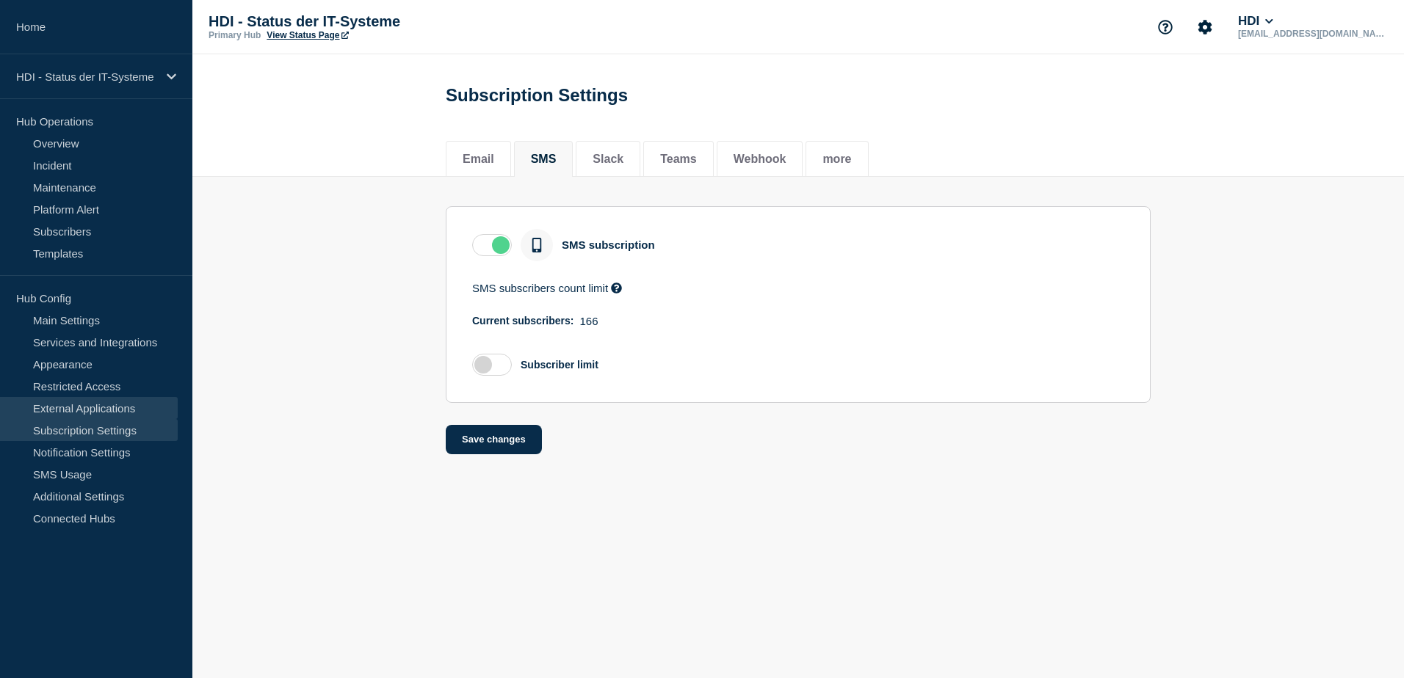
click at [91, 405] on link "External Applications" at bounding box center [89, 408] width 178 height 22
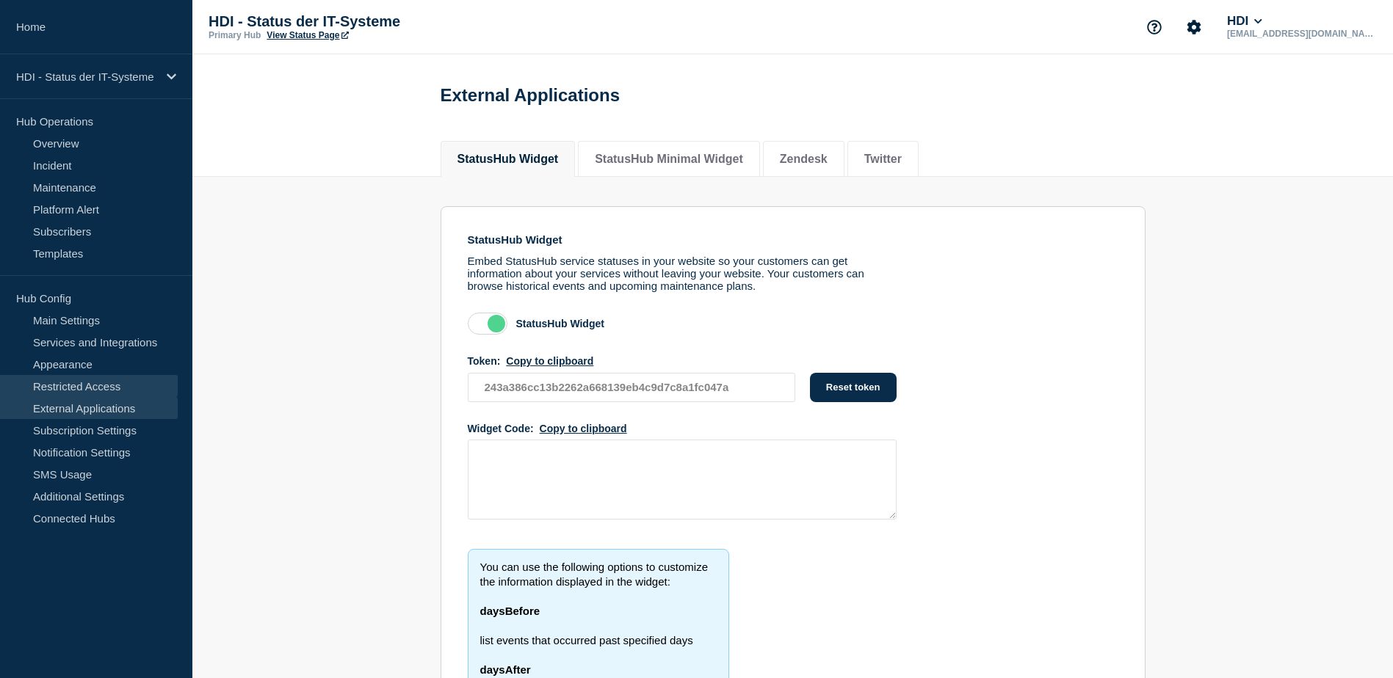
click at [92, 380] on link "Restricted Access" at bounding box center [89, 386] width 178 height 22
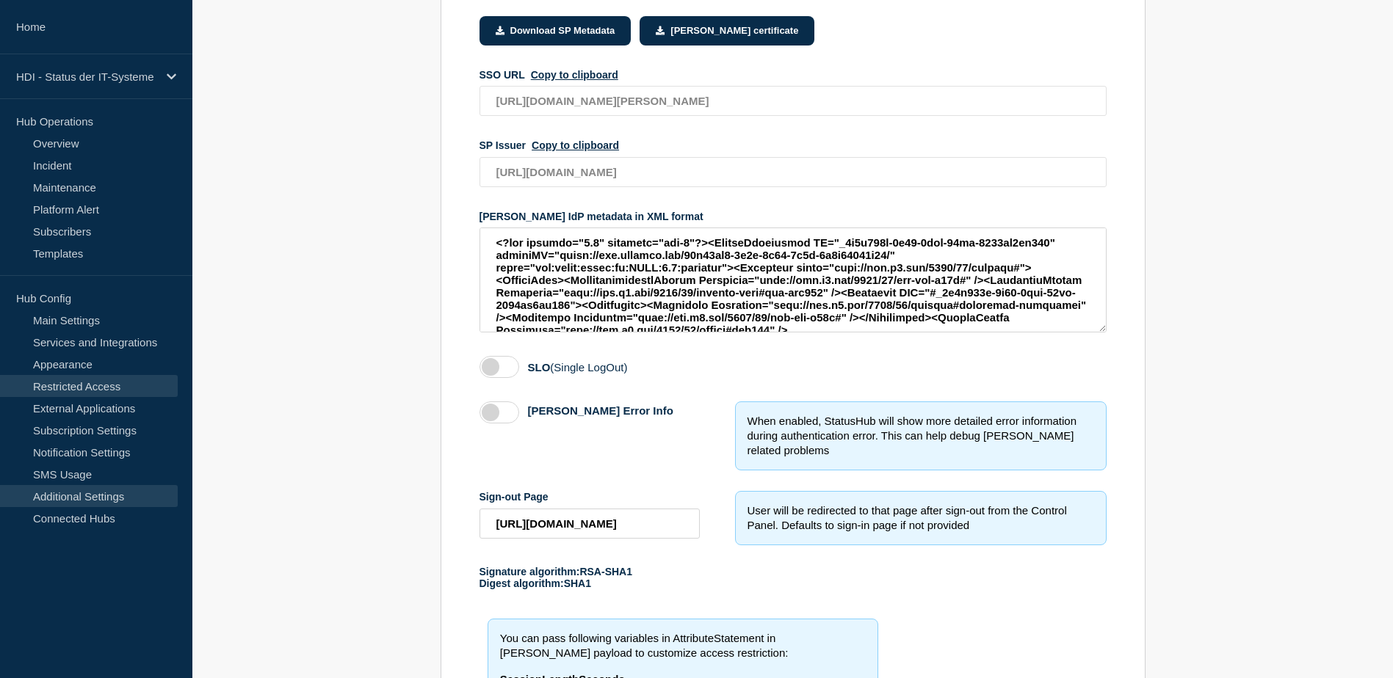
scroll to position [236, 0]
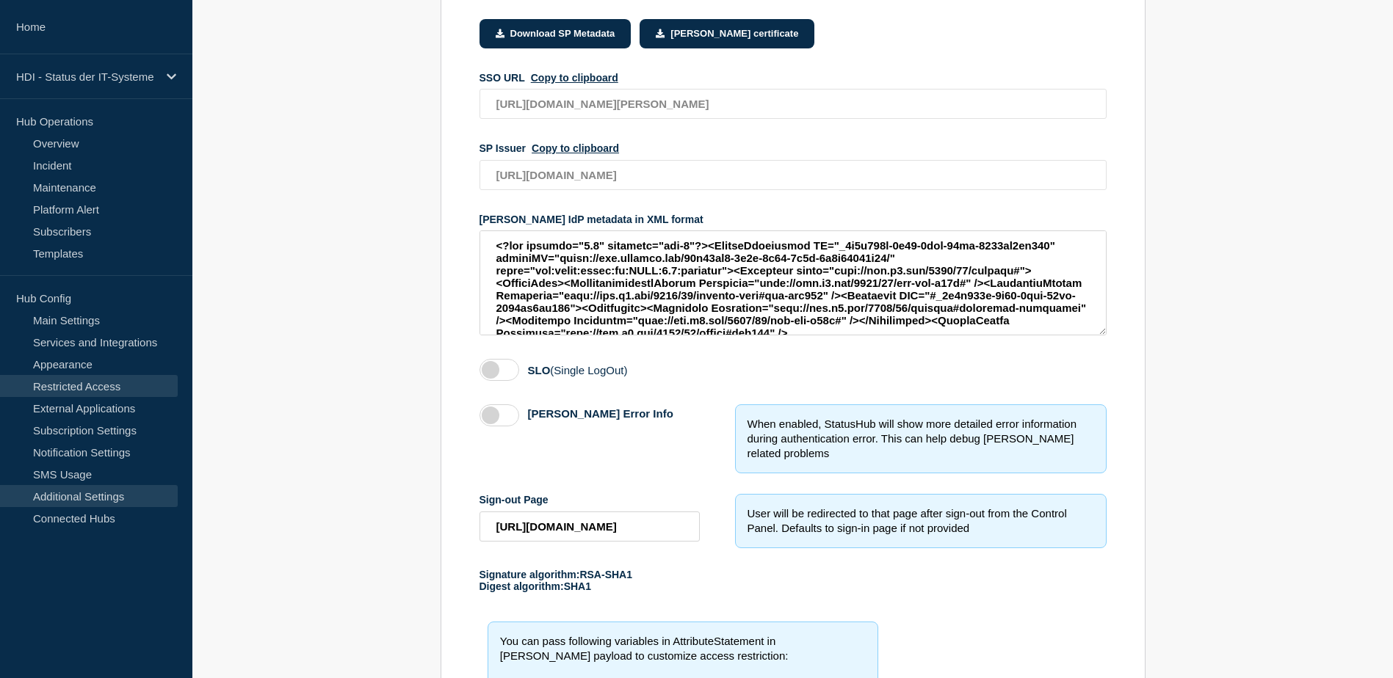
click at [70, 493] on link "Additional Settings" at bounding box center [89, 496] width 178 height 22
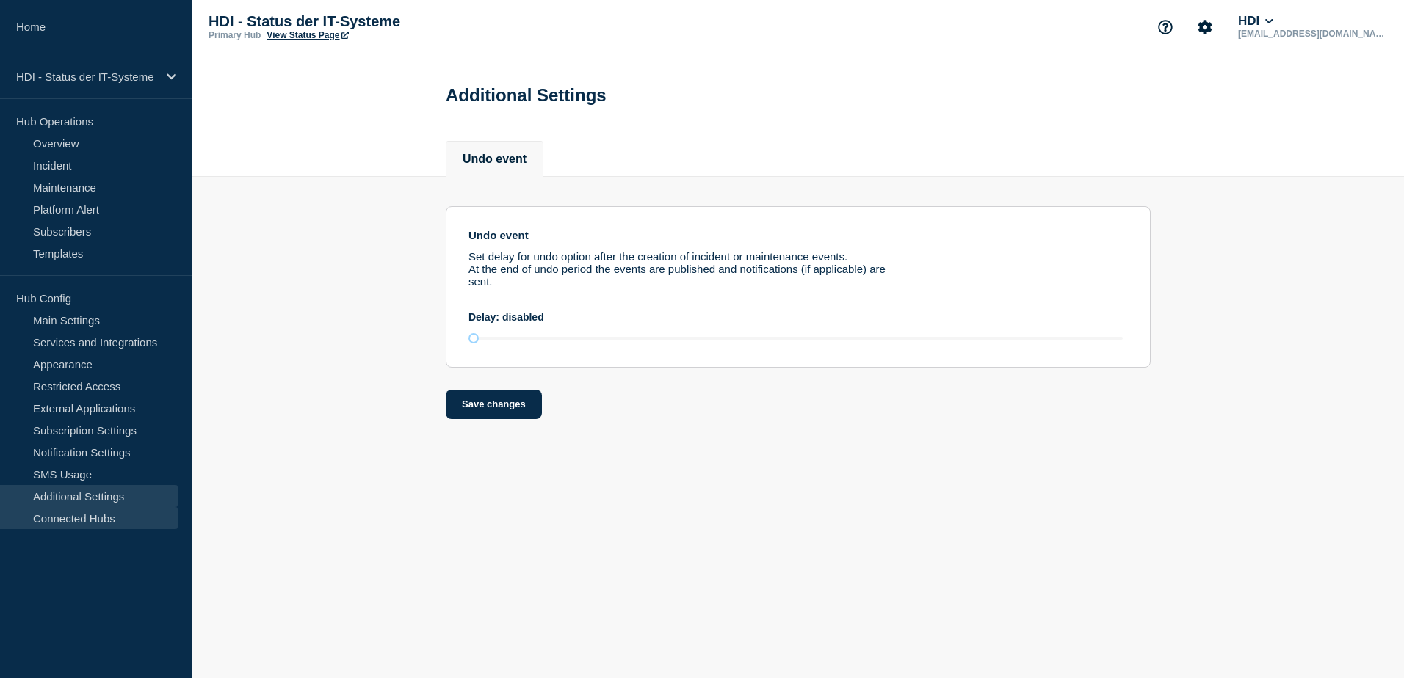
click at [48, 521] on link "Connected Hubs" at bounding box center [89, 518] width 178 height 22
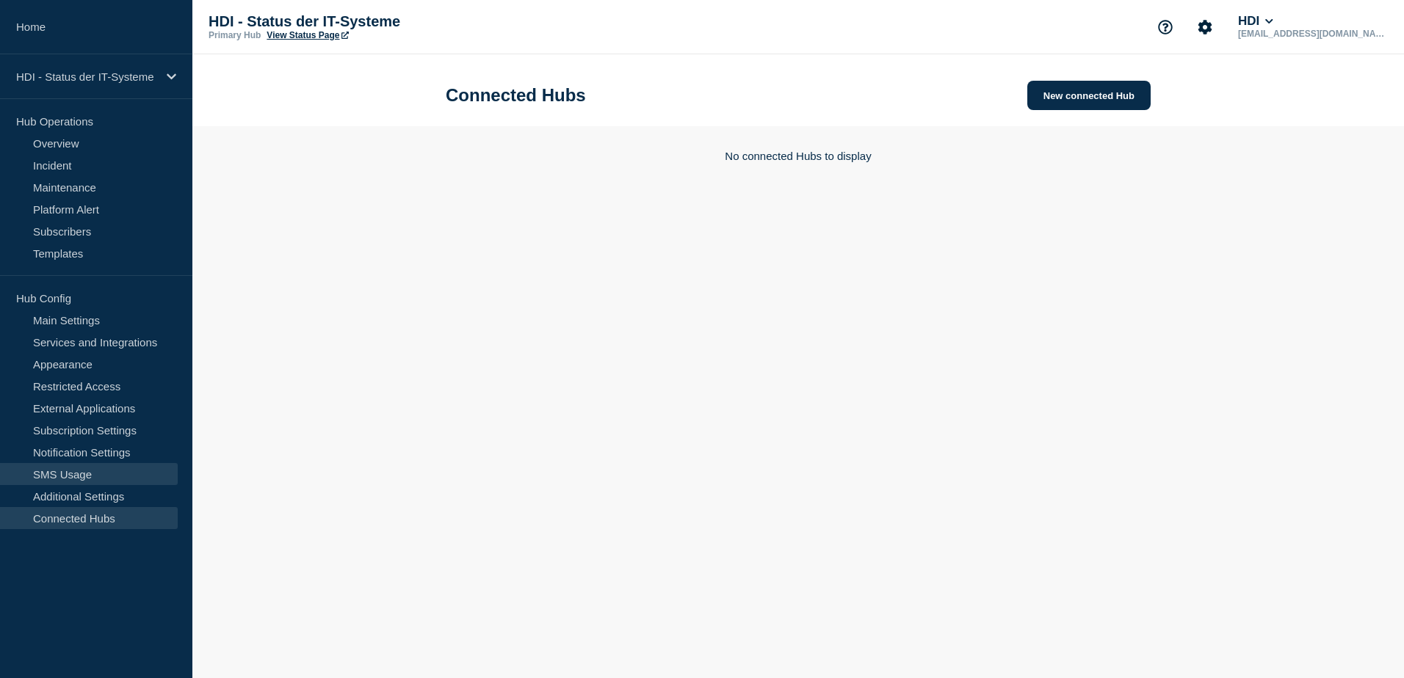
click at [67, 484] on link "SMS Usage" at bounding box center [89, 474] width 178 height 22
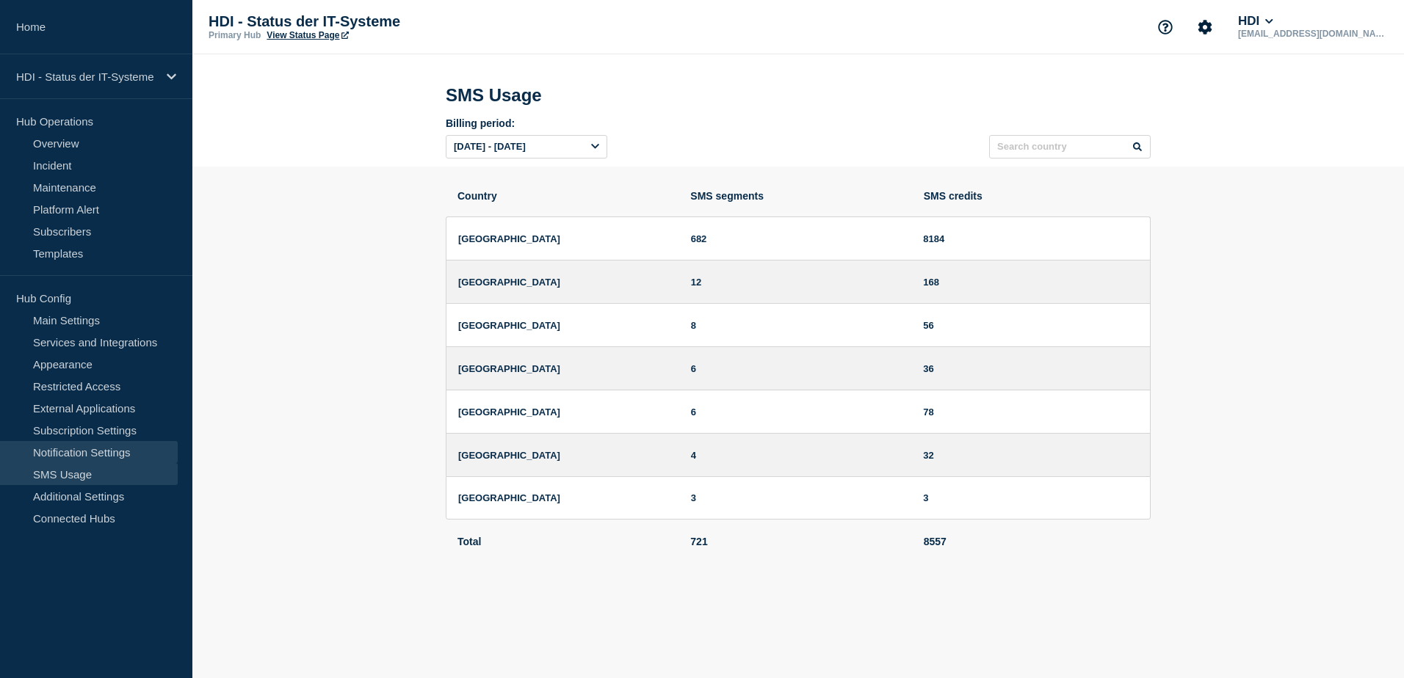
click at [74, 454] on link "Notification Settings" at bounding box center [89, 452] width 178 height 22
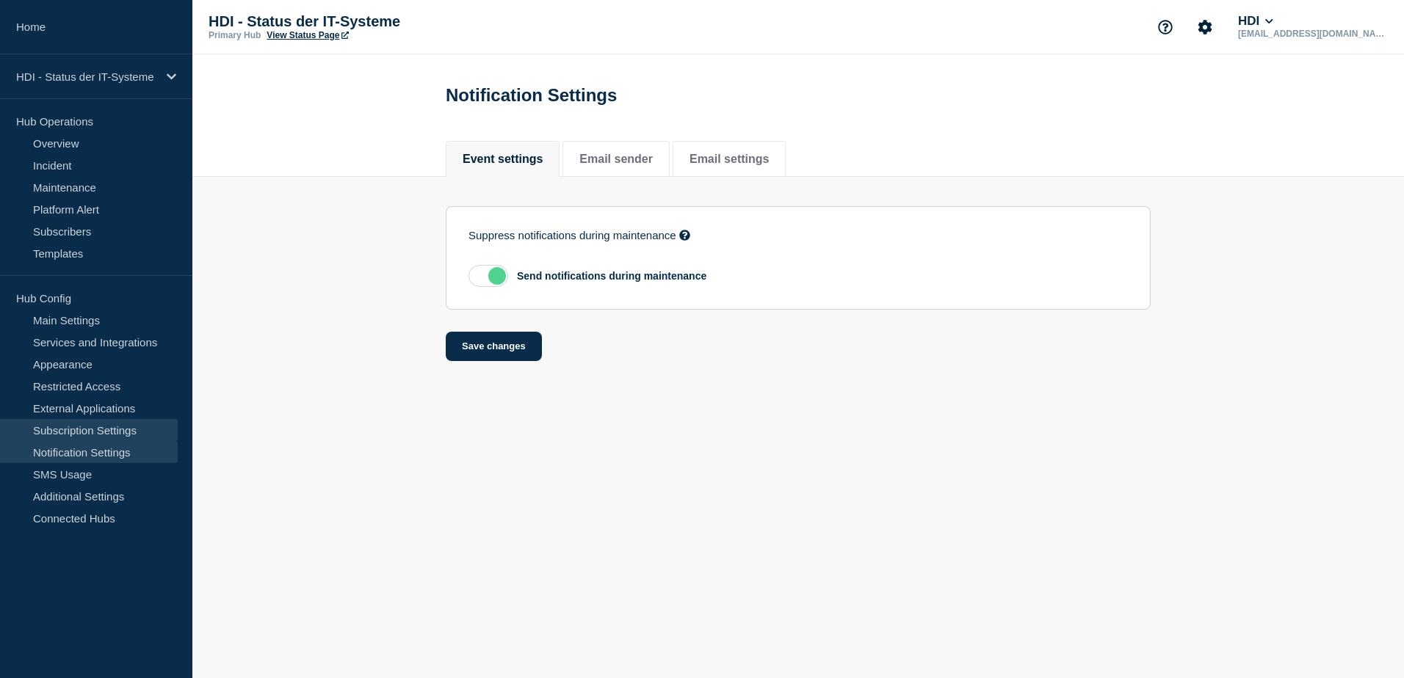
click at [81, 421] on link "Subscription Settings" at bounding box center [89, 430] width 178 height 22
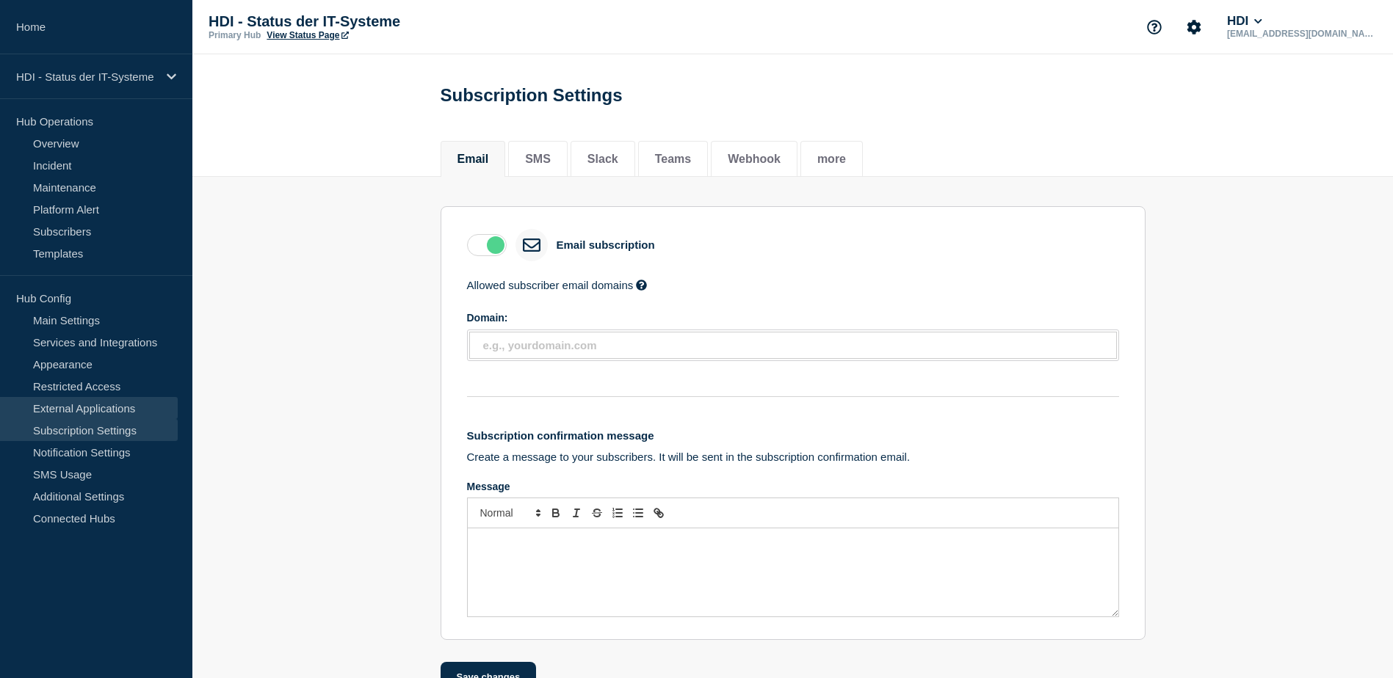
click at [84, 413] on link "External Applications" at bounding box center [89, 408] width 178 height 22
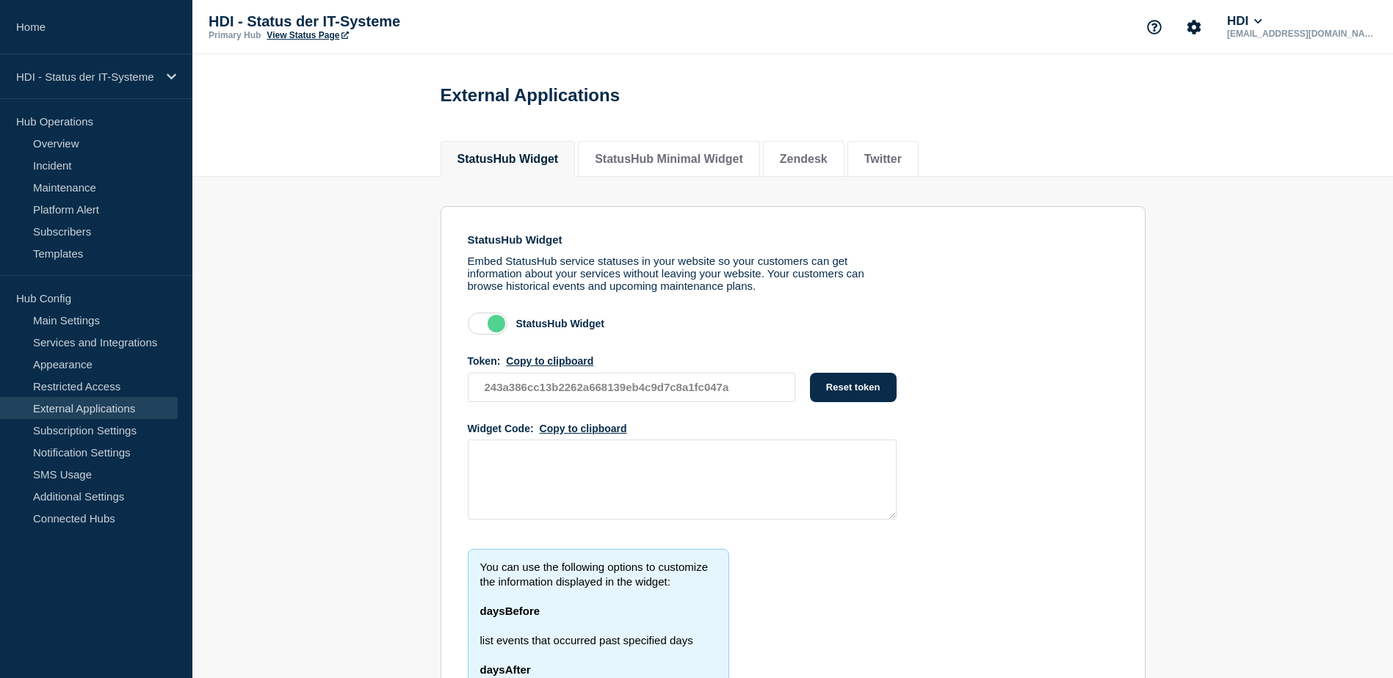
click at [84, 399] on link "External Applications" at bounding box center [89, 408] width 178 height 22
click at [82, 388] on link "Restricted Access" at bounding box center [89, 386] width 178 height 22
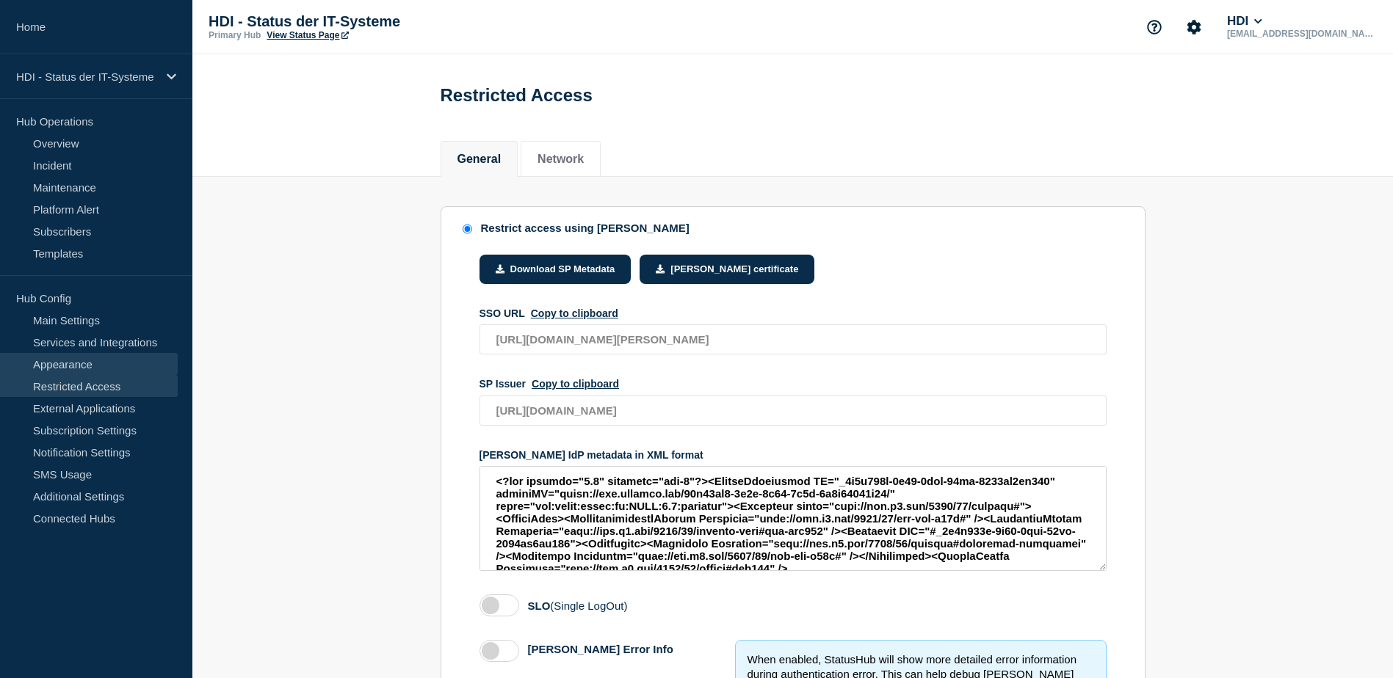
click at [82, 361] on link "Appearance" at bounding box center [89, 364] width 178 height 22
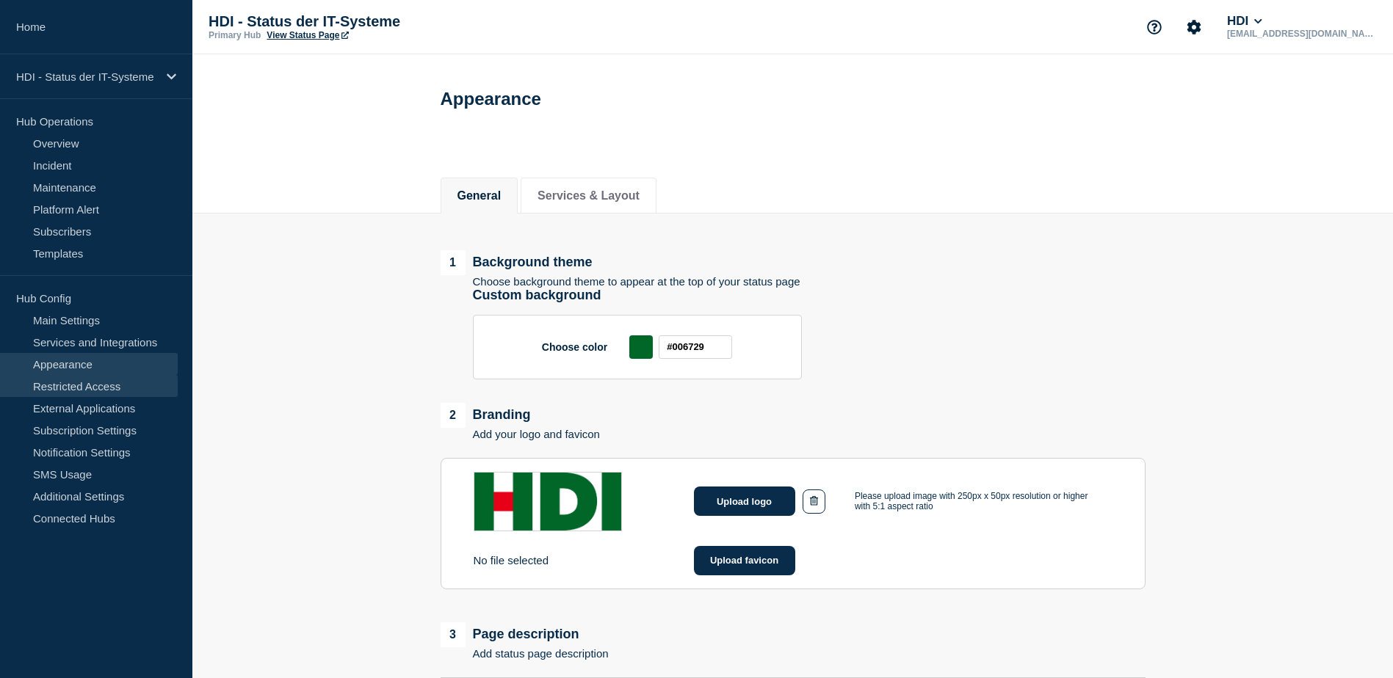
click at [76, 380] on link "Restricted Access" at bounding box center [89, 386] width 178 height 22
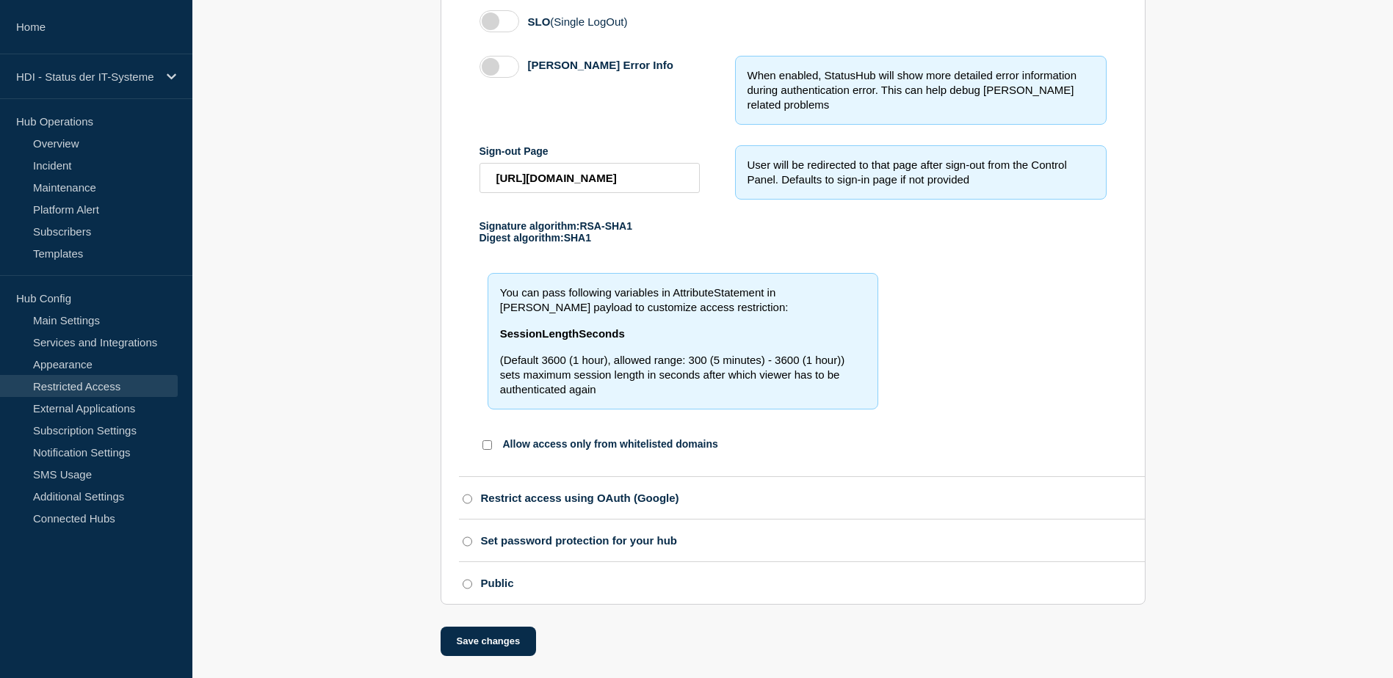
scroll to position [603, 0]
click at [99, 358] on link "Appearance" at bounding box center [89, 364] width 178 height 22
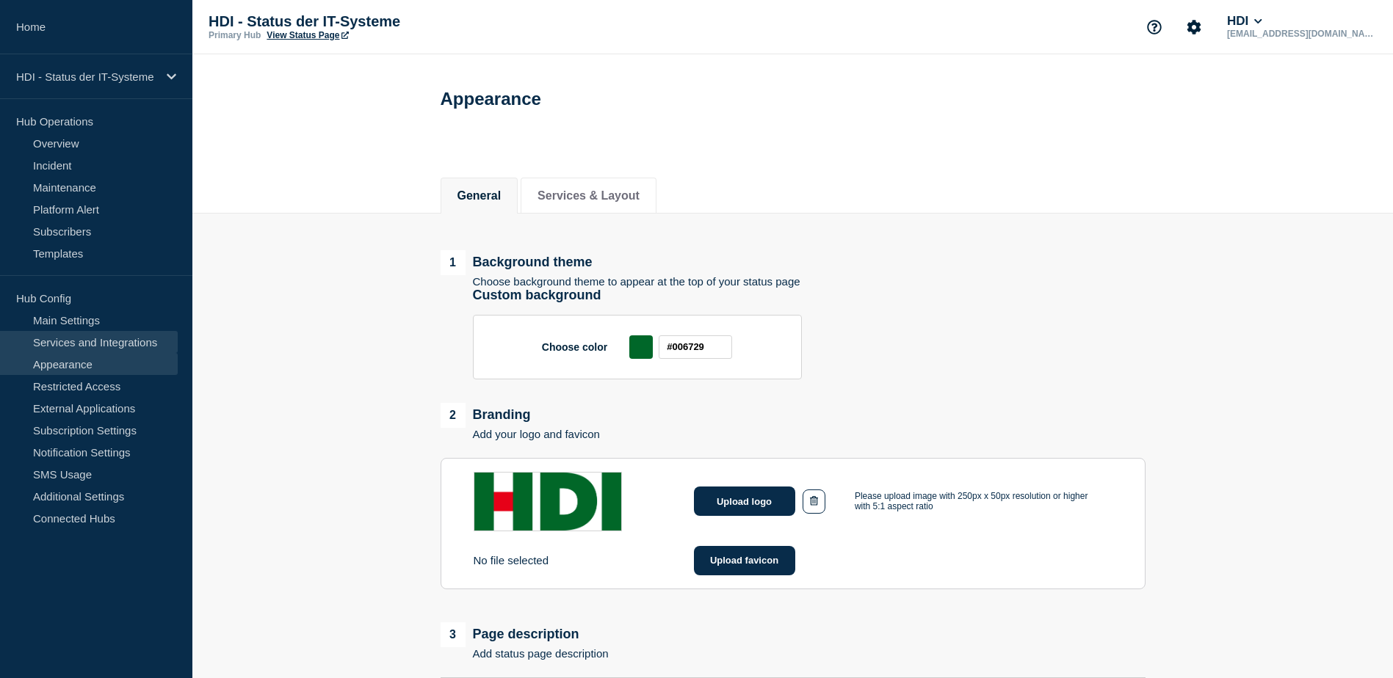
click at [99, 343] on link "Services and Integrations" at bounding box center [89, 342] width 178 height 22
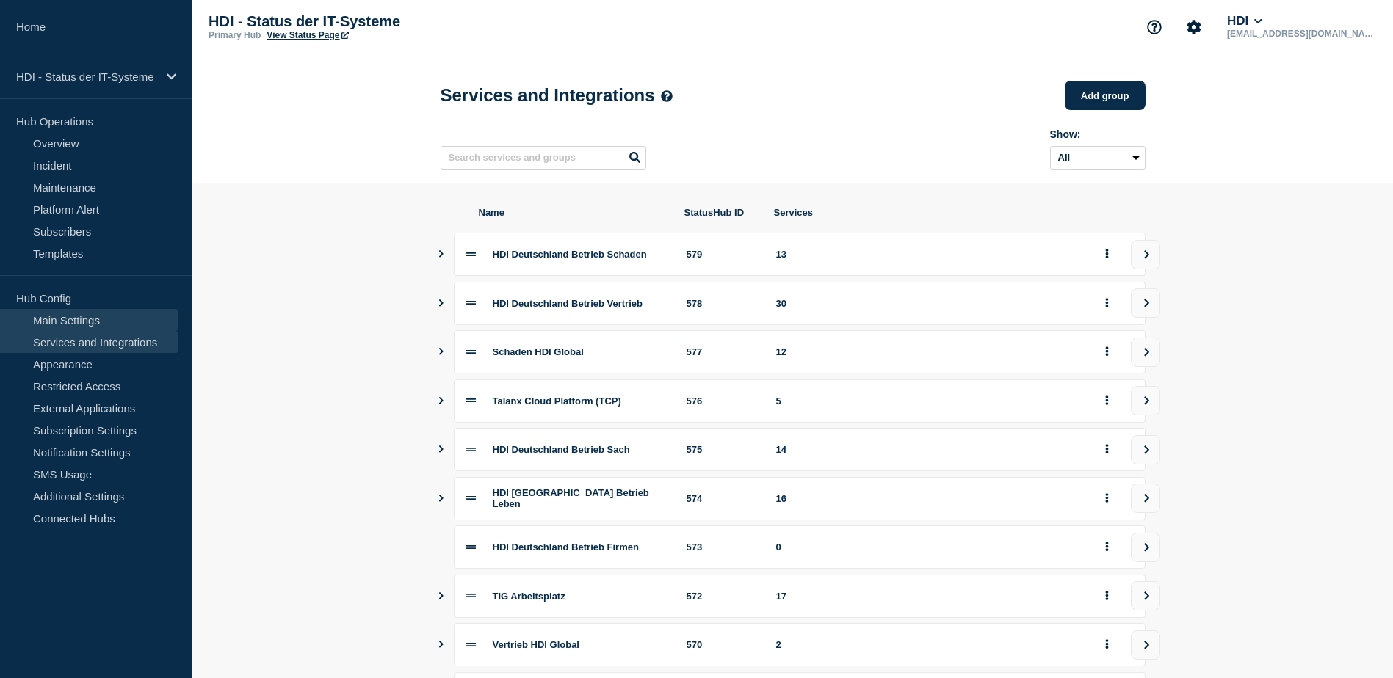
drag, startPoint x: 89, startPoint y: 319, endPoint x: 115, endPoint y: 327, distance: 27.6
click at [89, 319] on link "Main Settings" at bounding box center [89, 320] width 178 height 22
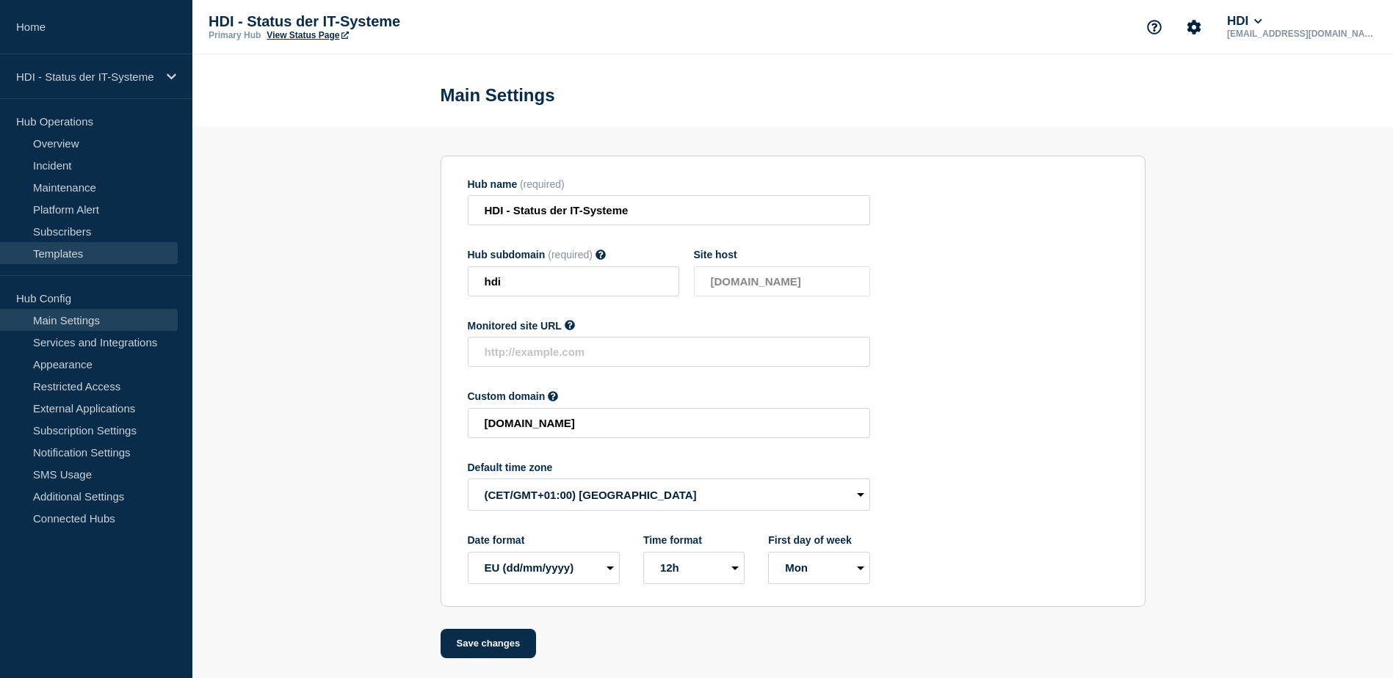
click at [68, 251] on link "Templates" at bounding box center [89, 253] width 178 height 22
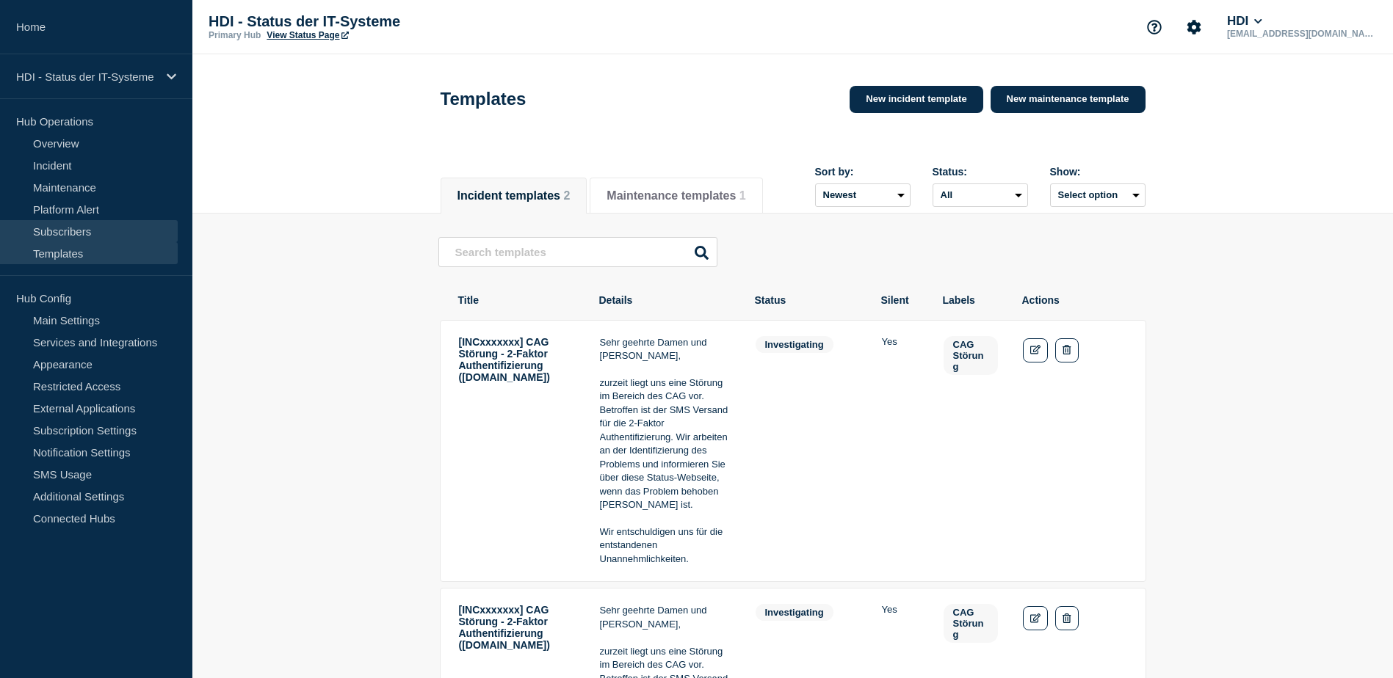
click at [101, 239] on link "Subscribers" at bounding box center [89, 231] width 178 height 22
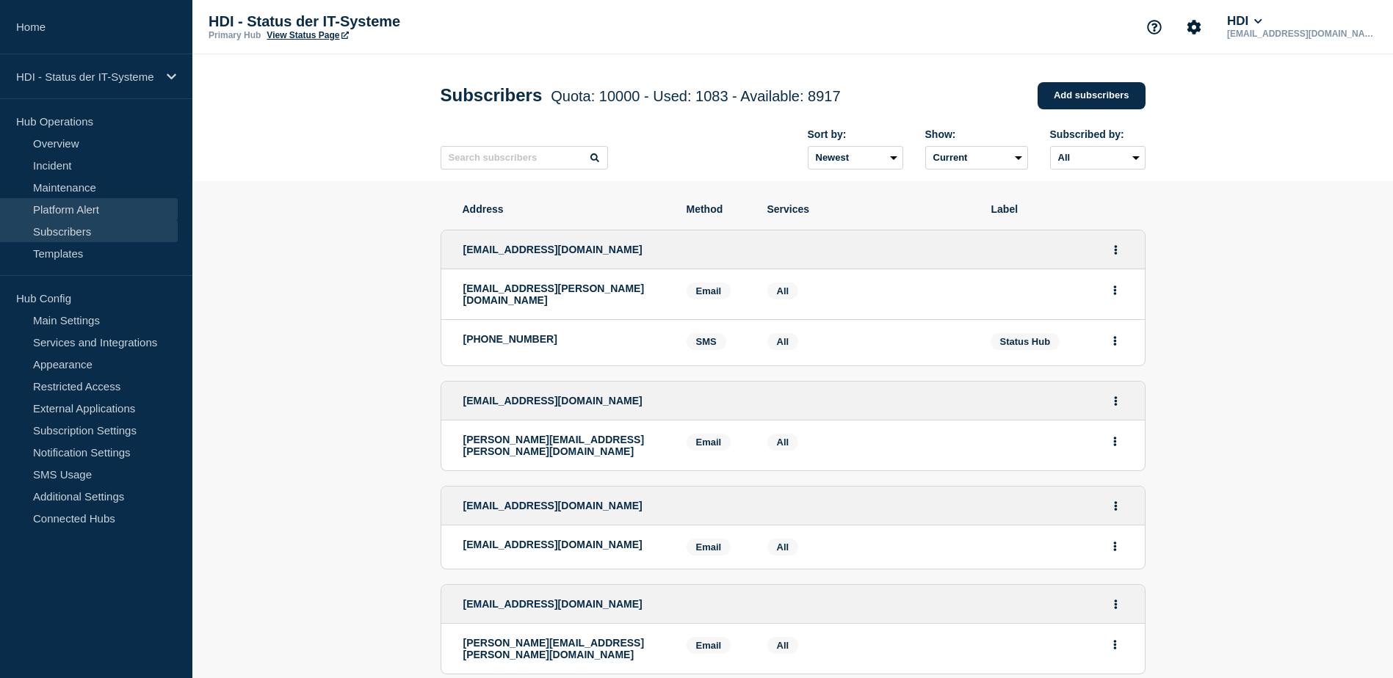
click at [87, 200] on link "Platform Alert" at bounding box center [89, 209] width 178 height 22
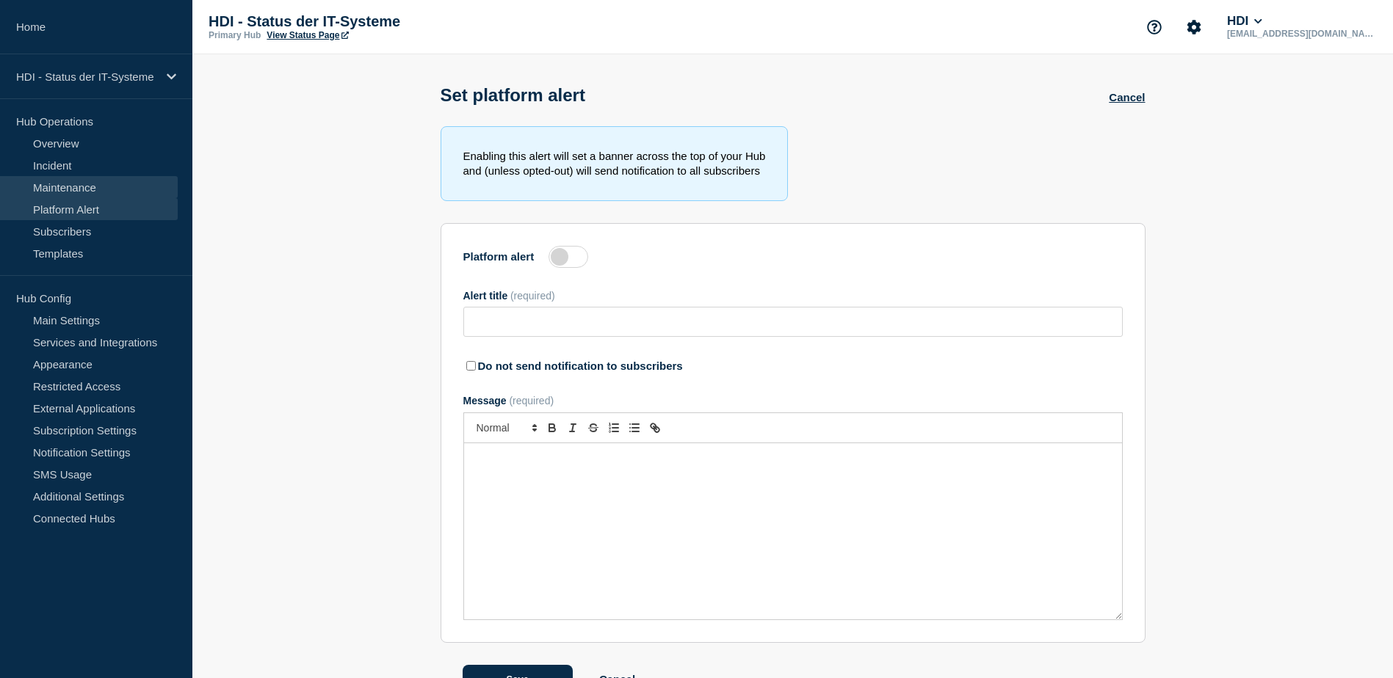
type input "System failure across the board - is solved"
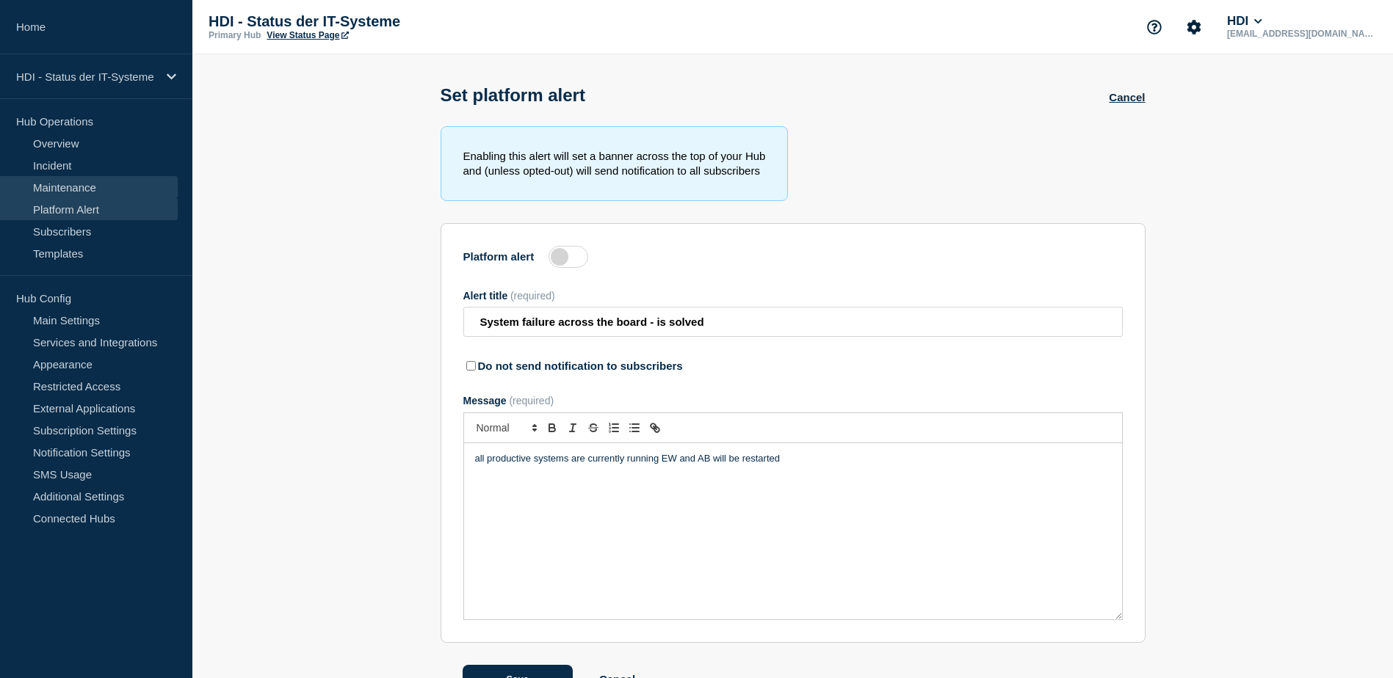
click at [68, 184] on link "Maintenance" at bounding box center [89, 187] width 178 height 22
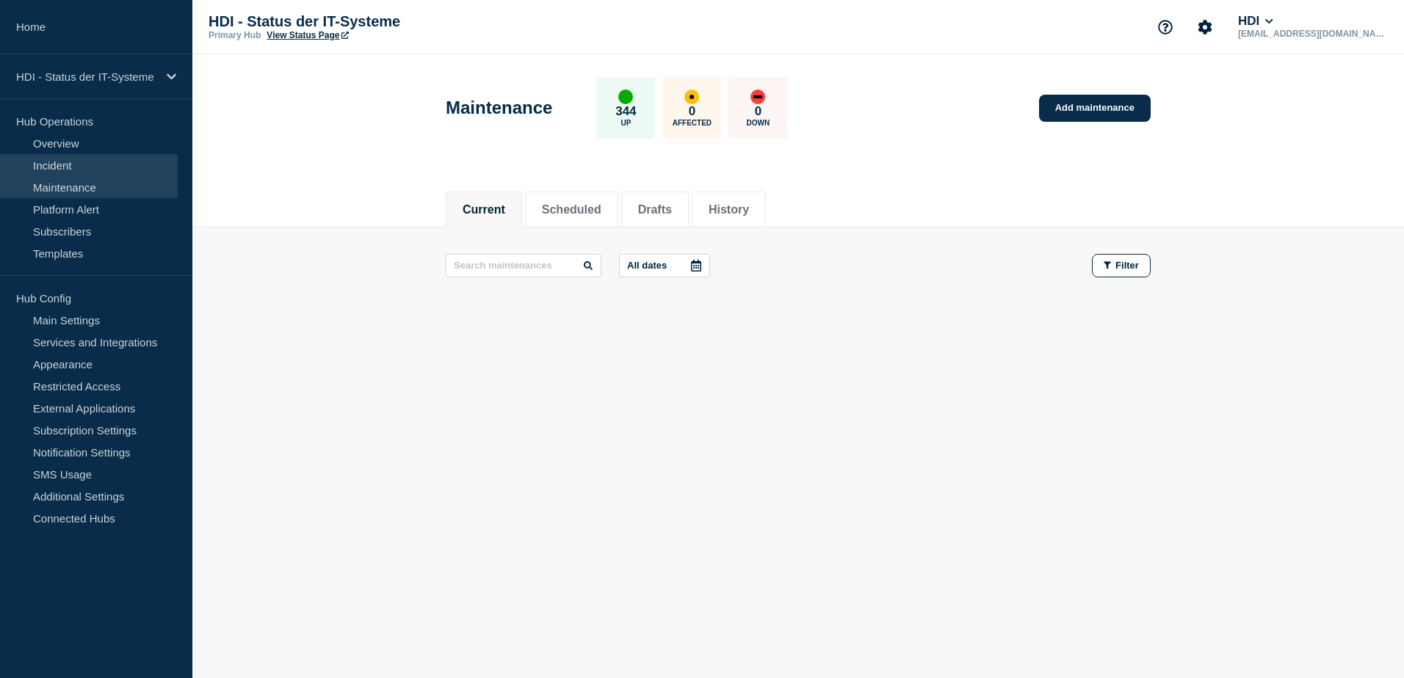
click at [101, 159] on link "Incident" at bounding box center [89, 165] width 178 height 22
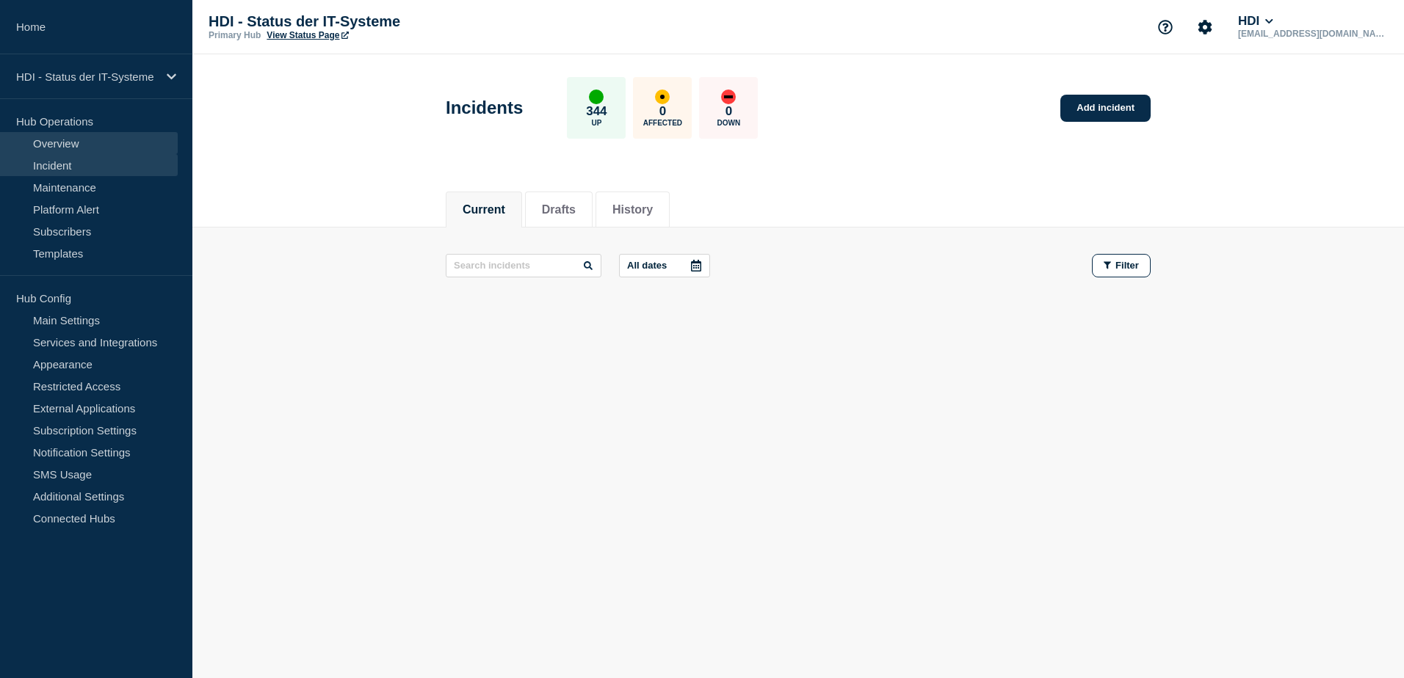
click at [92, 142] on link "Overview" at bounding box center [89, 143] width 178 height 22
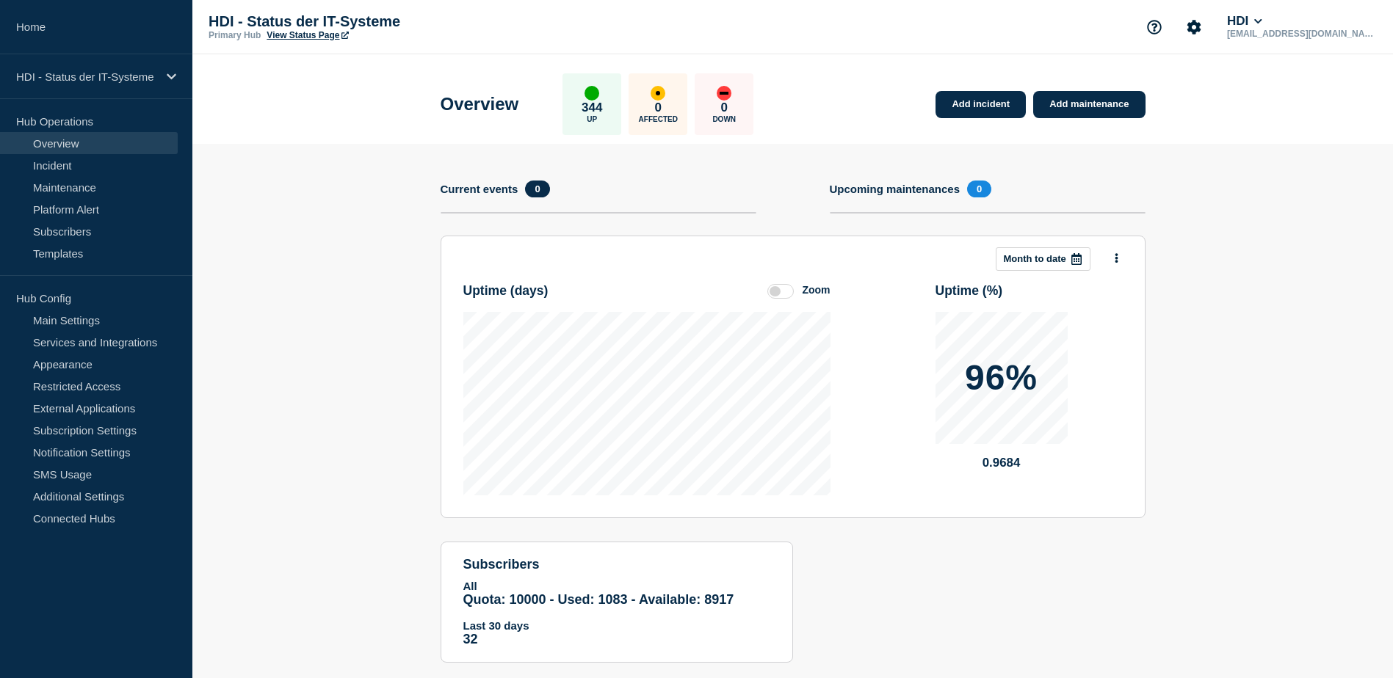
scroll to position [29, 0]
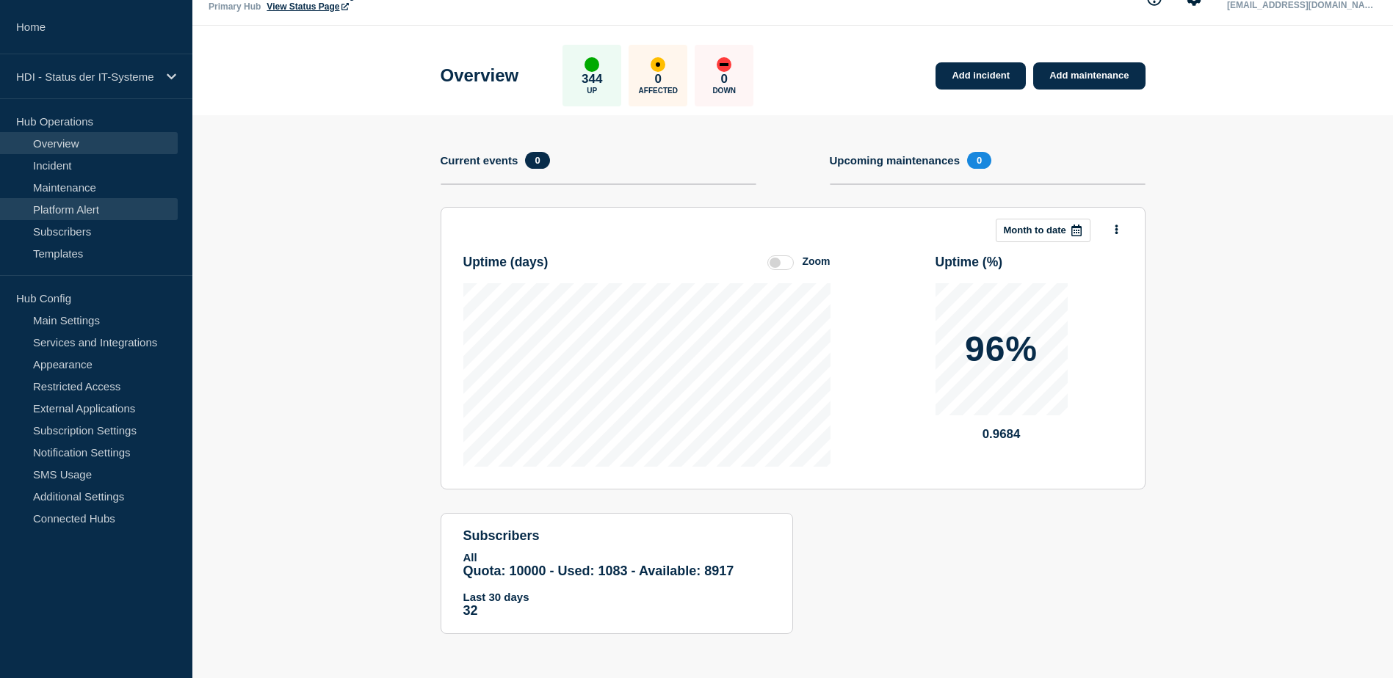
click at [65, 208] on link "Platform Alert" at bounding box center [89, 209] width 178 height 22
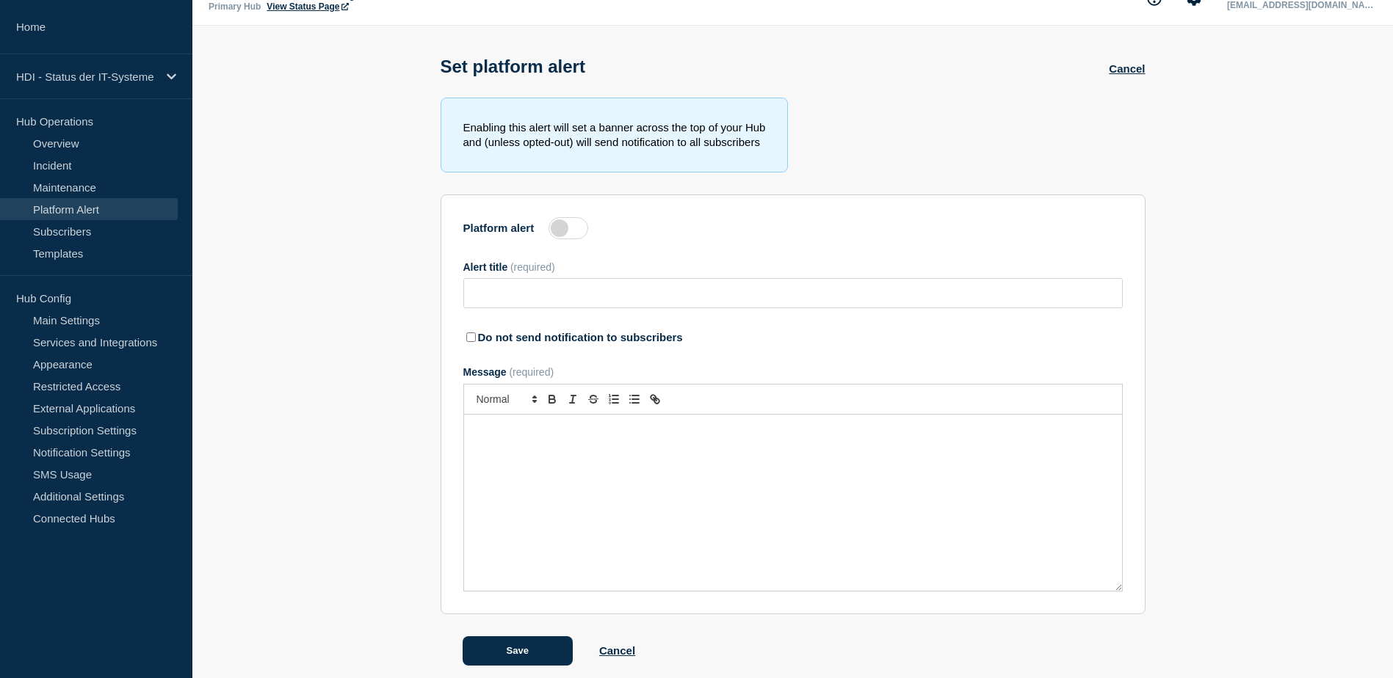
type input "System failure across the board - is solved"
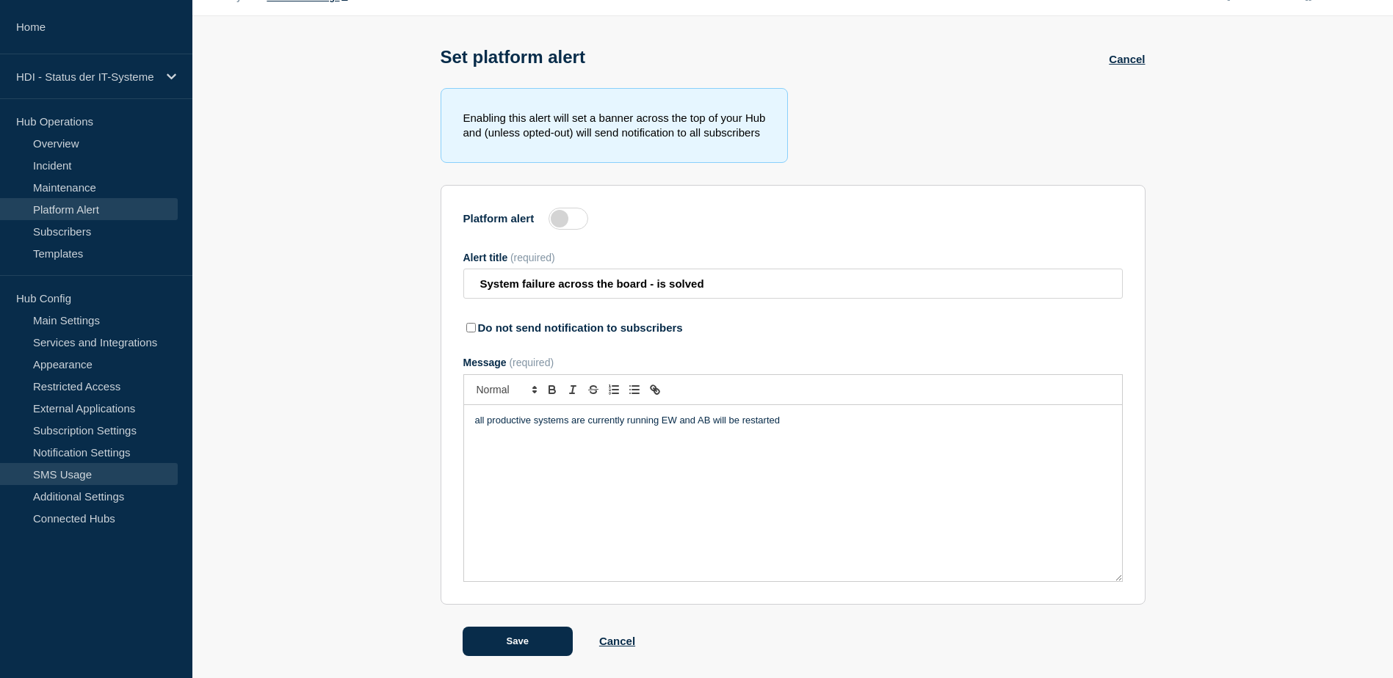
click at [62, 471] on link "SMS Usage" at bounding box center [89, 474] width 178 height 22
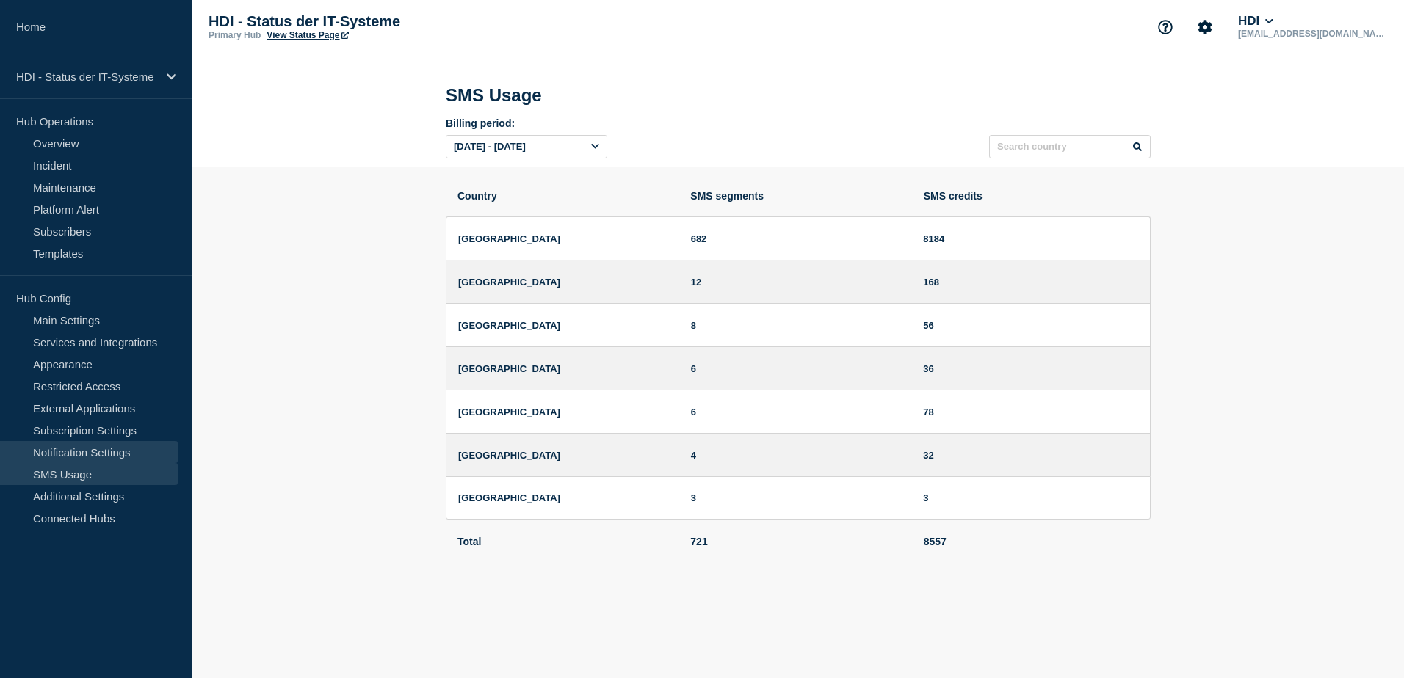
click at [81, 441] on link "Notification Settings" at bounding box center [89, 452] width 178 height 22
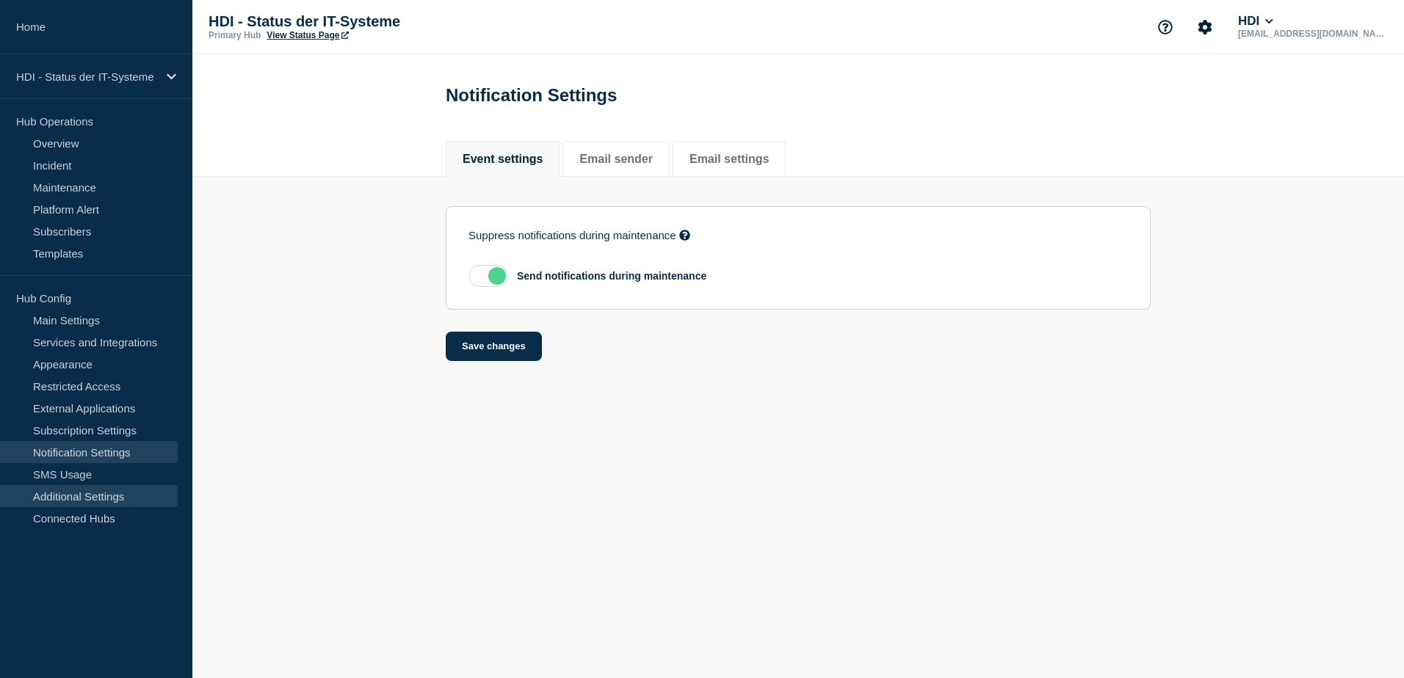
click at [62, 505] on link "Additional Settings" at bounding box center [89, 496] width 178 height 22
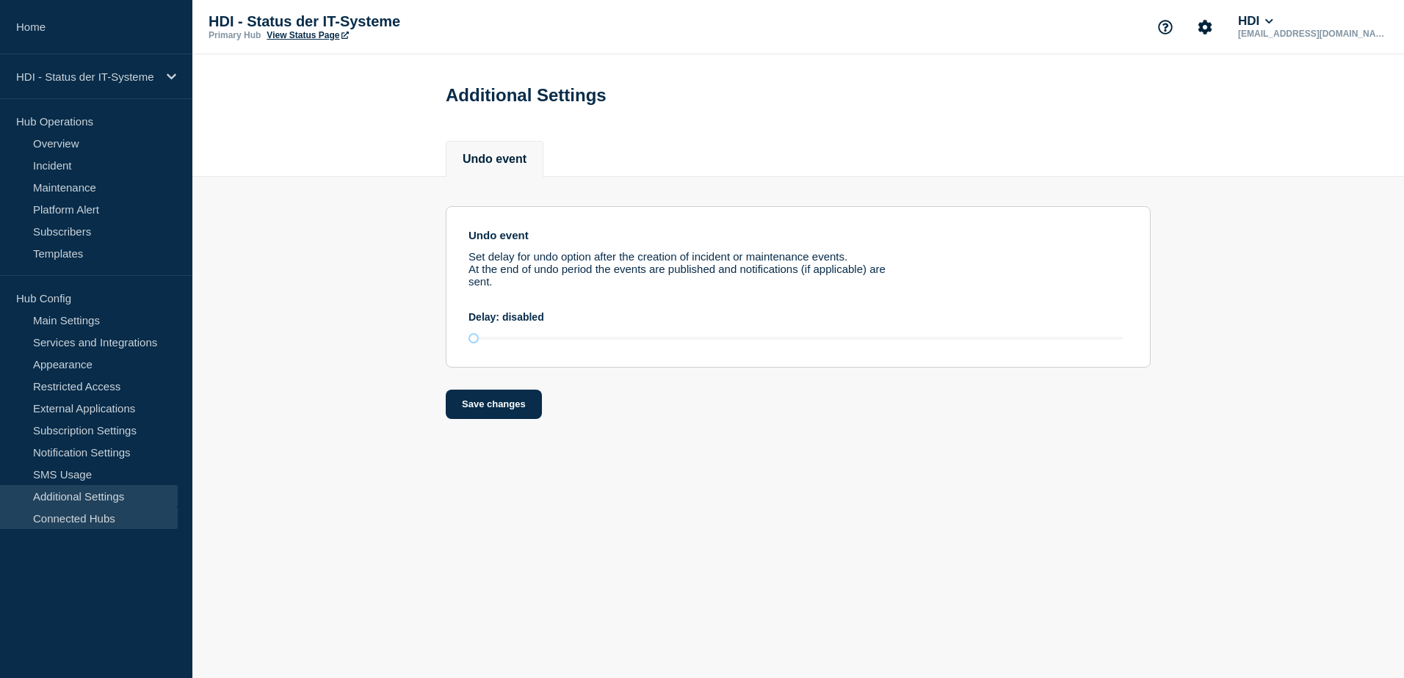
click at [69, 520] on link "Connected Hubs" at bounding box center [89, 518] width 178 height 22
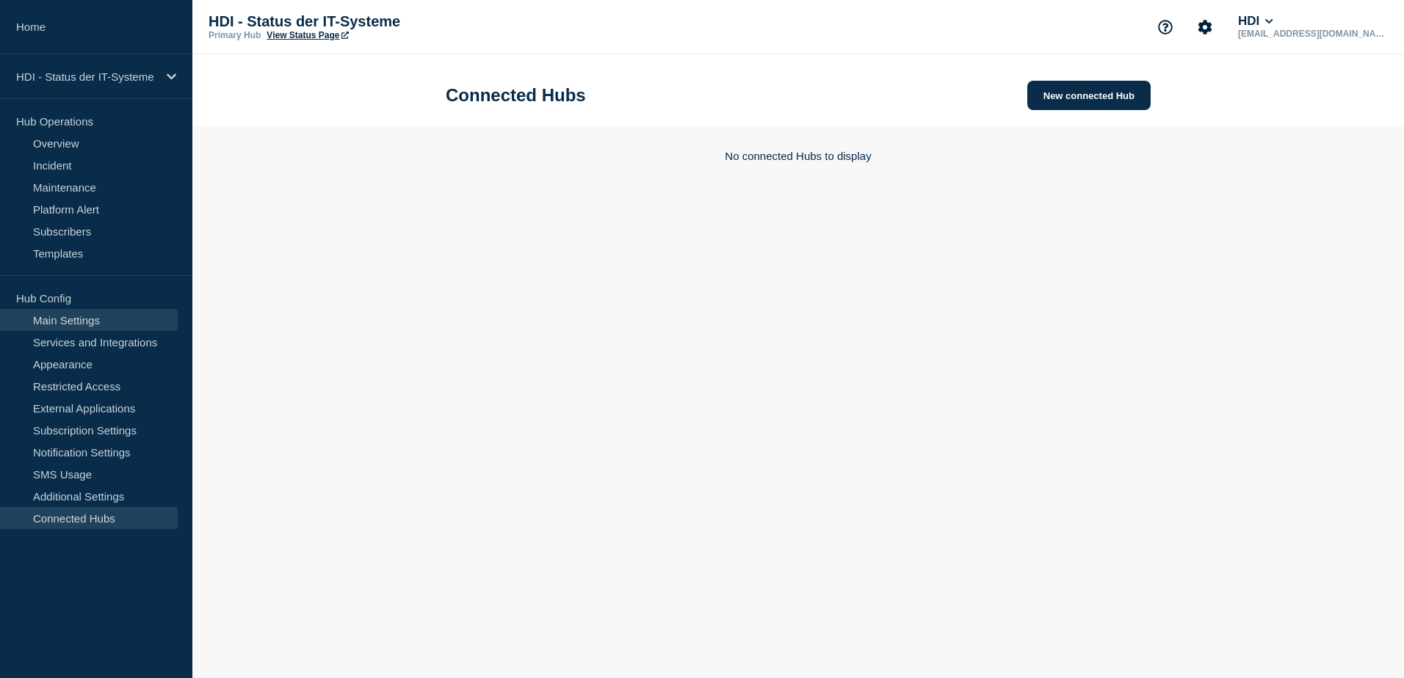
click at [72, 326] on link "Main Settings" at bounding box center [89, 320] width 178 height 22
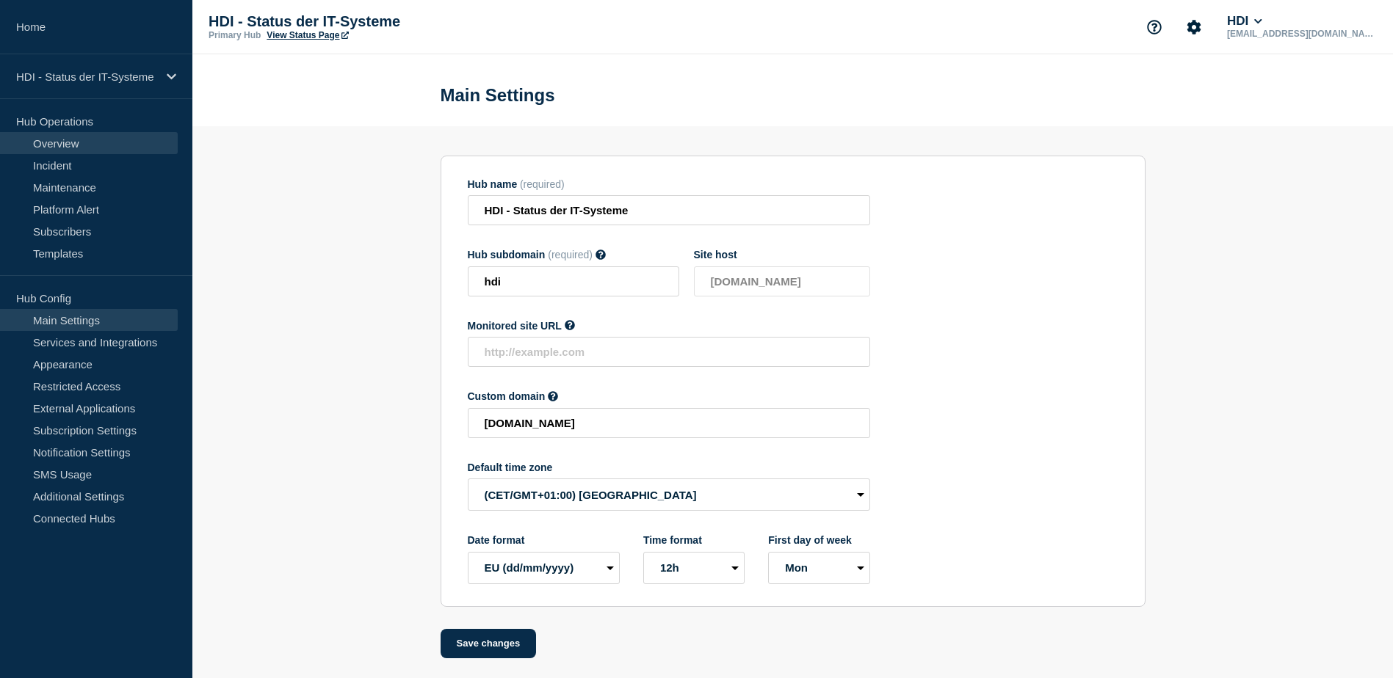
click at [59, 143] on link "Overview" at bounding box center [89, 143] width 178 height 22
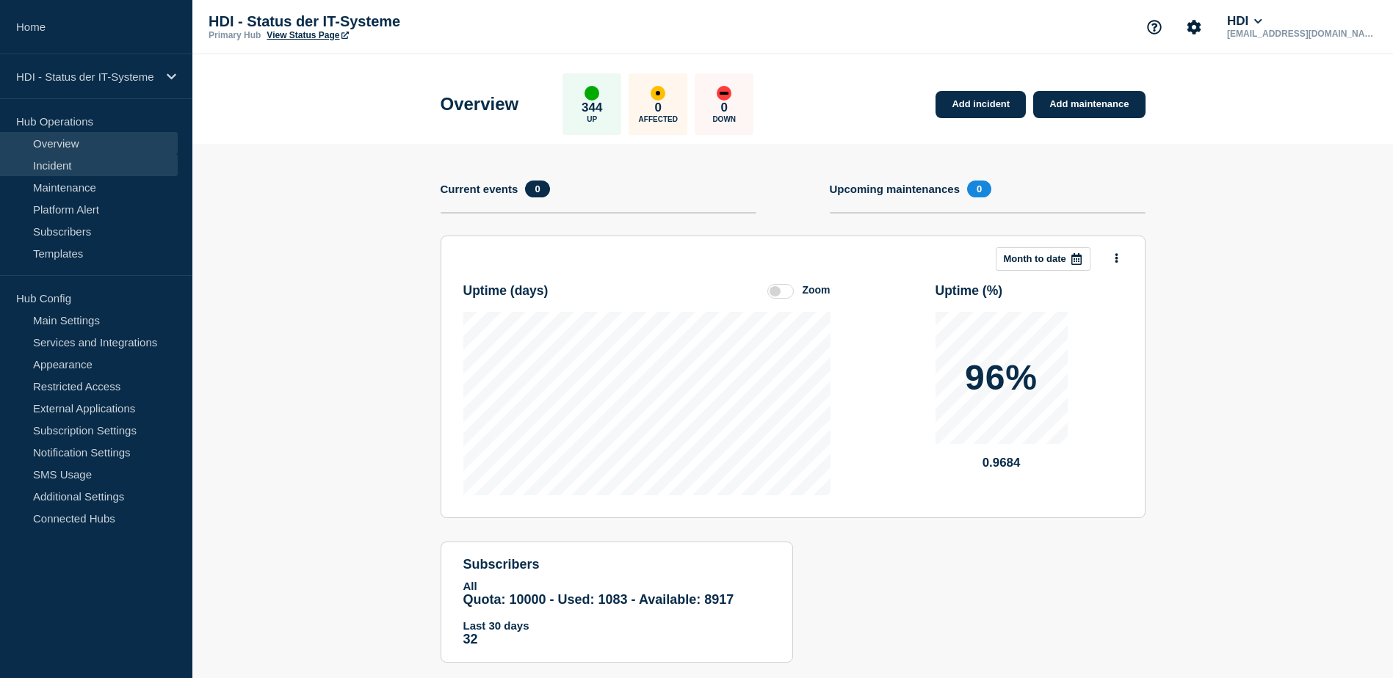
click at [93, 164] on link "Incident" at bounding box center [89, 165] width 178 height 22
